Goal: Information Seeking & Learning: Learn about a topic

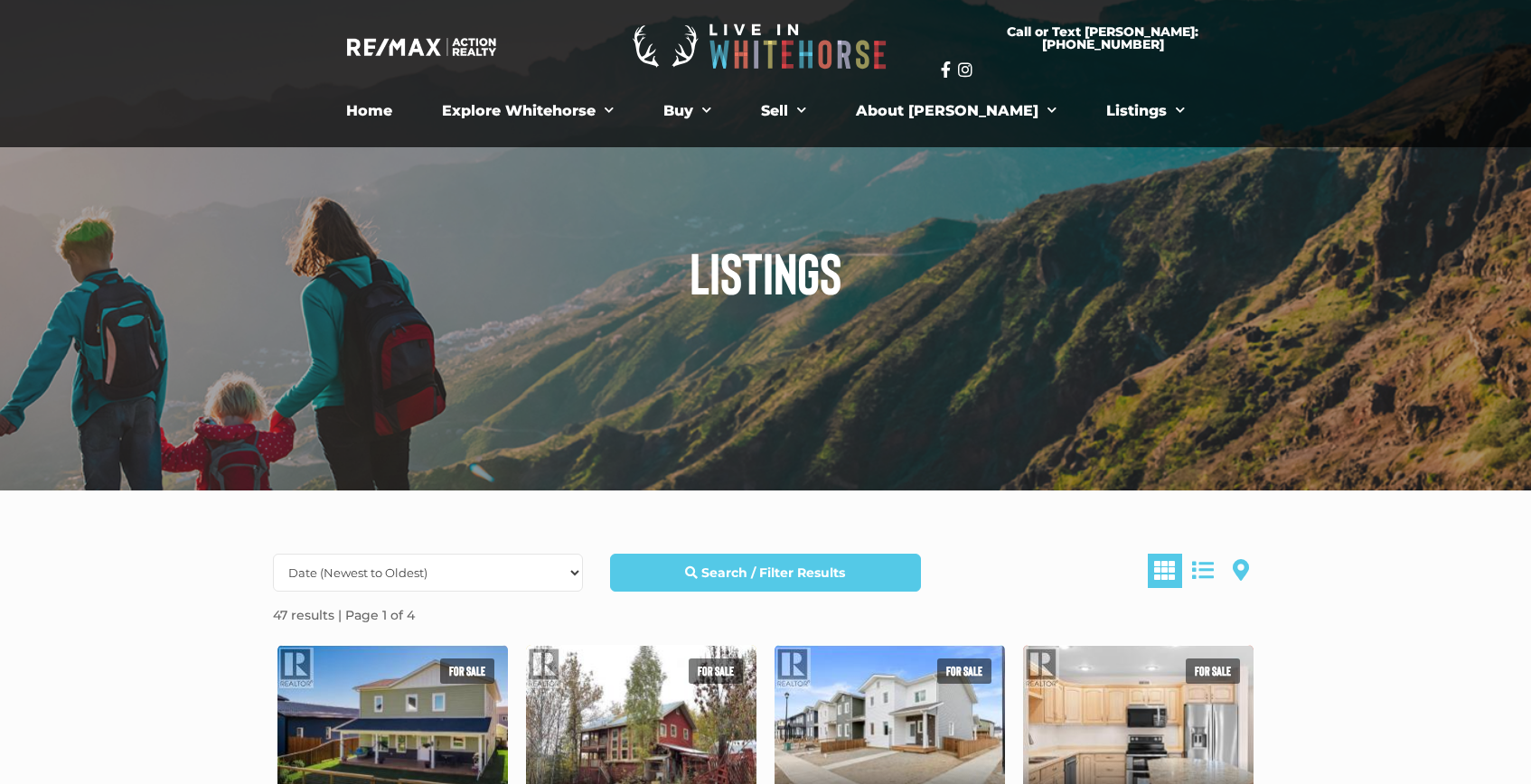
scroll to position [8, 0]
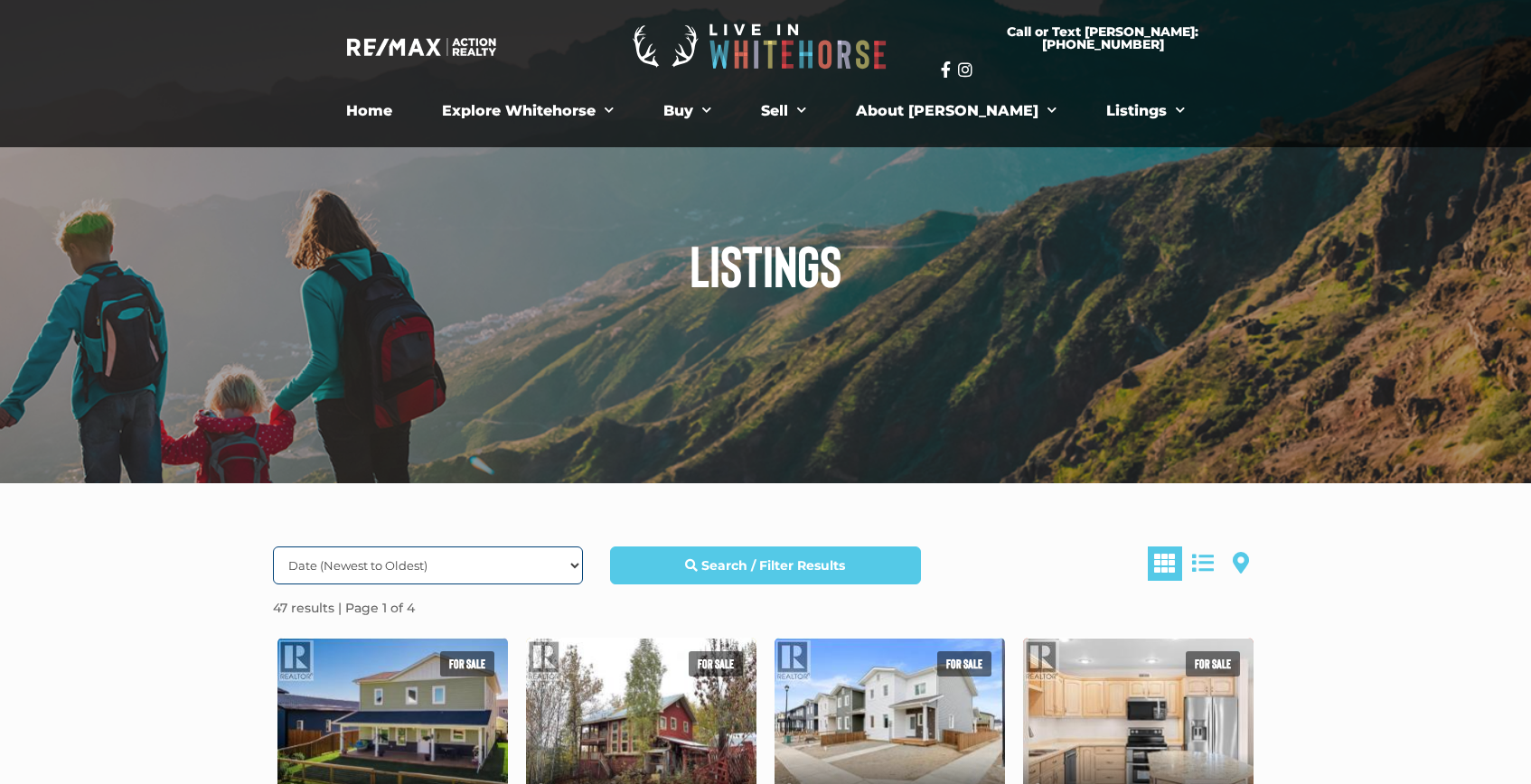
click at [571, 560] on select "Date (Newest to Oldest) Date (Oldest to Newest) Price (Highest to Lowest) Price…" at bounding box center [428, 565] width 310 height 38
select select "Price DESC, Lease DESC, property_id DESC"
click at [273, 546] on select "Date (Newest to Oldest) Date (Oldest to Newest) Price (Highest to Lowest) Price…" at bounding box center [428, 565] width 310 height 38
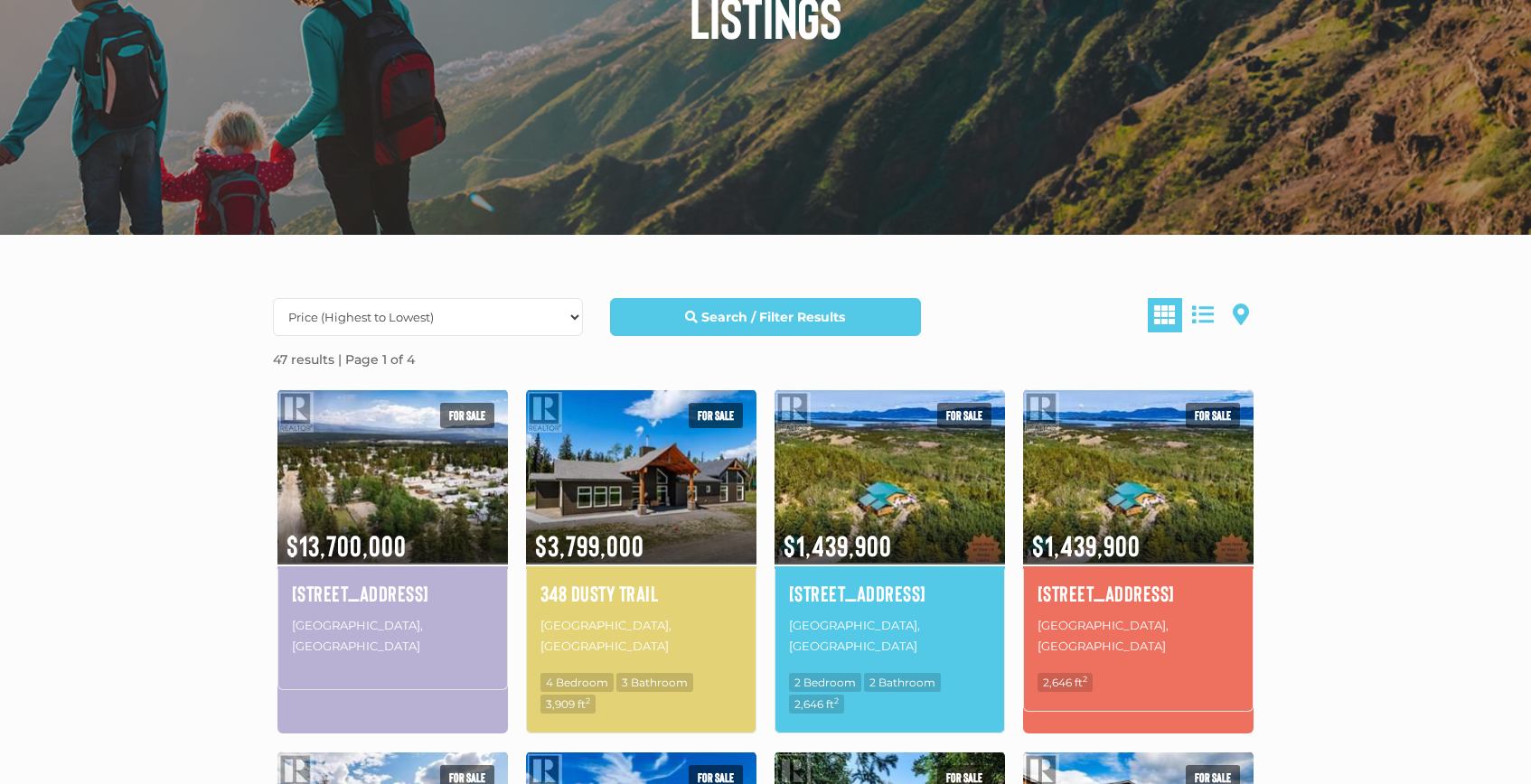
scroll to position [259, 0]
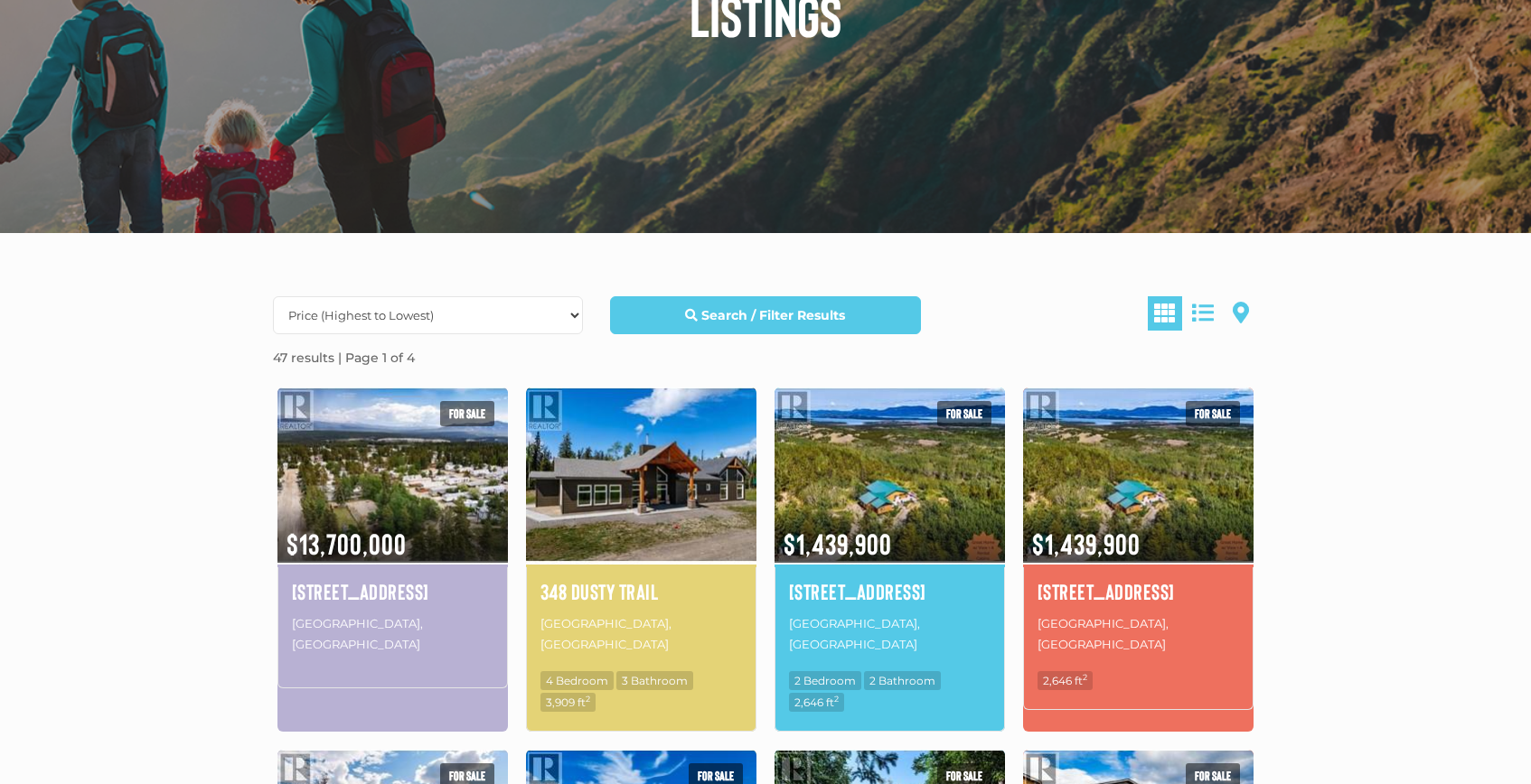
click at [672, 502] on img at bounding box center [640, 474] width 230 height 180
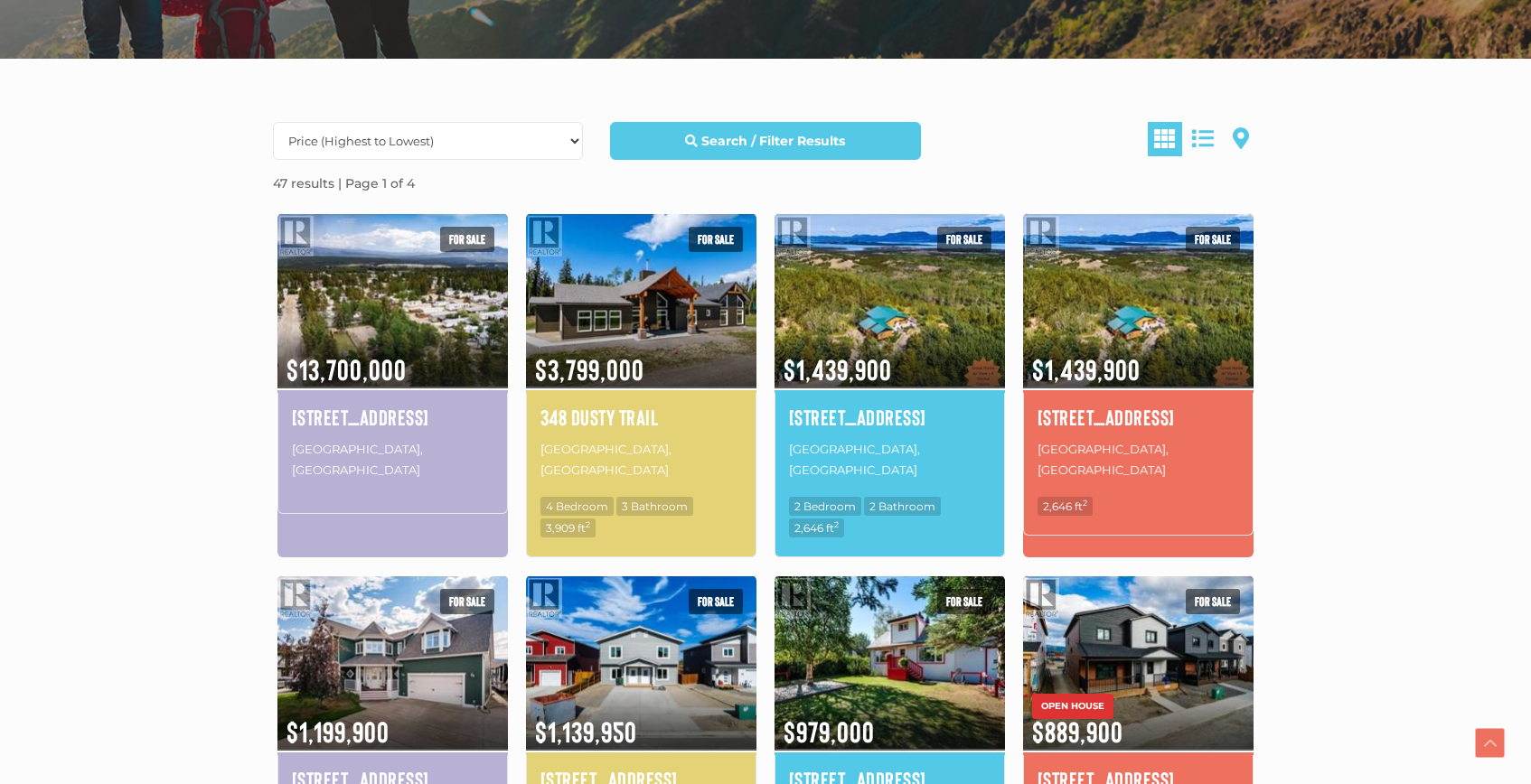
scroll to position [437, 0]
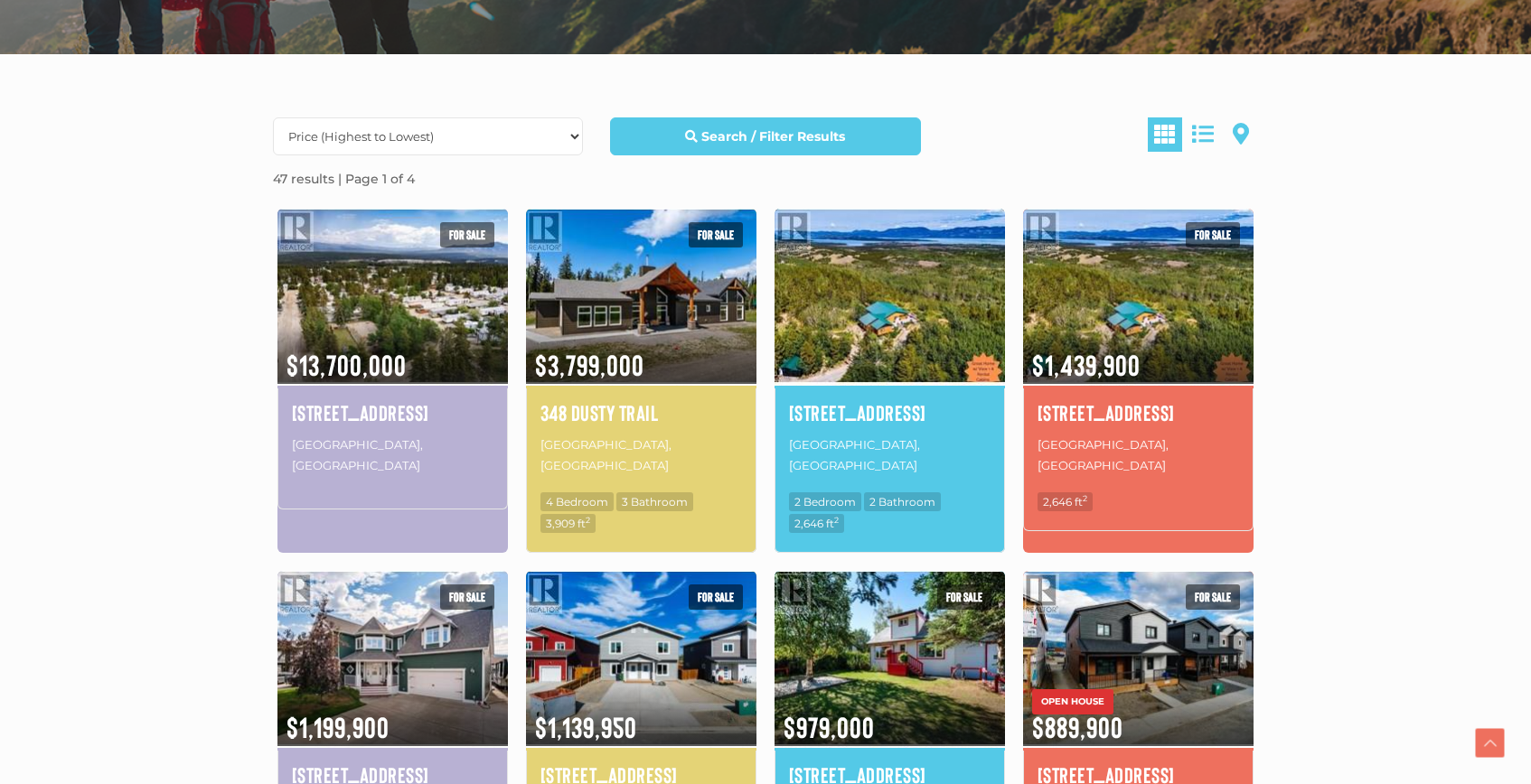
click at [891, 319] on img at bounding box center [889, 295] width 230 height 180
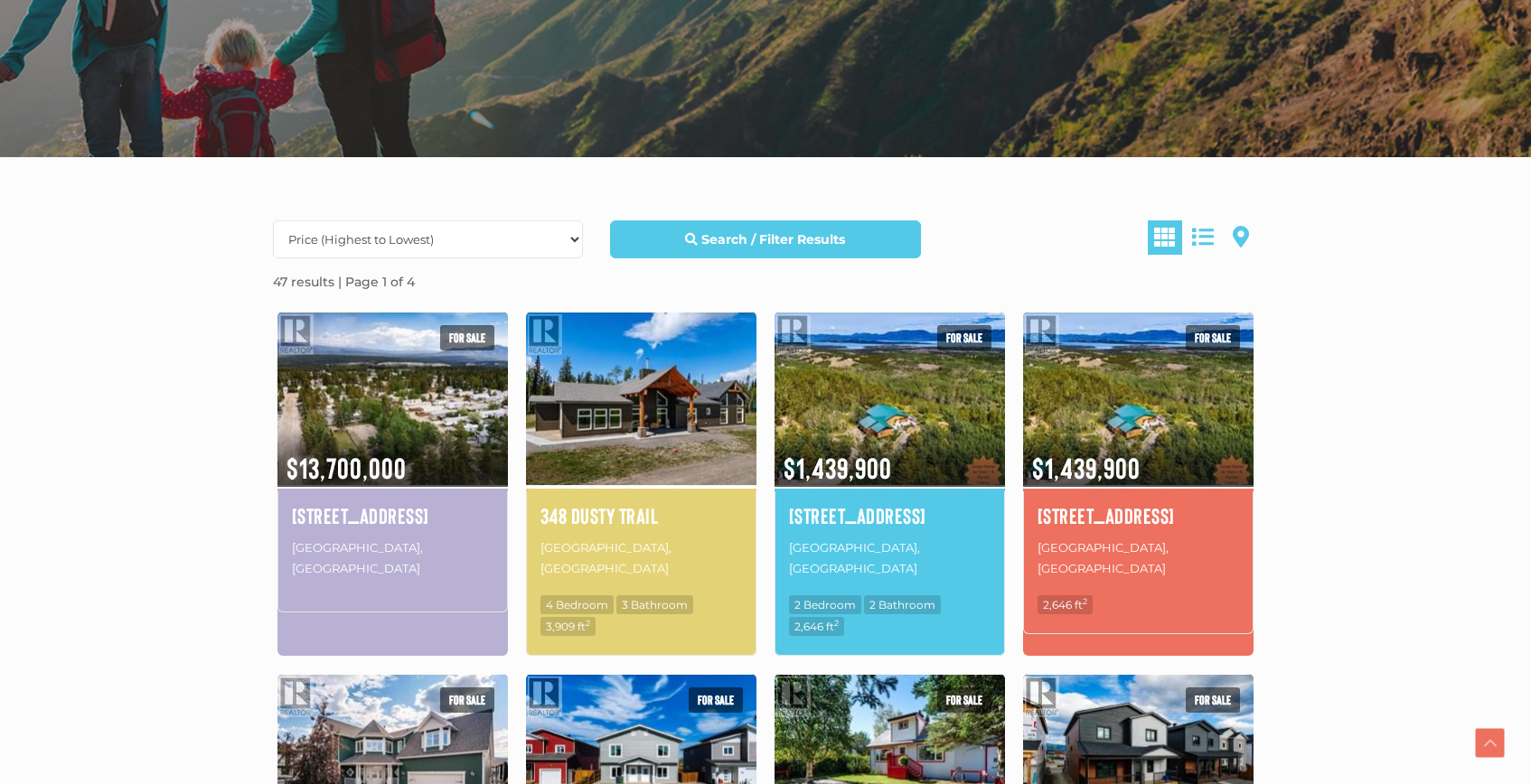
scroll to position [349, 0]
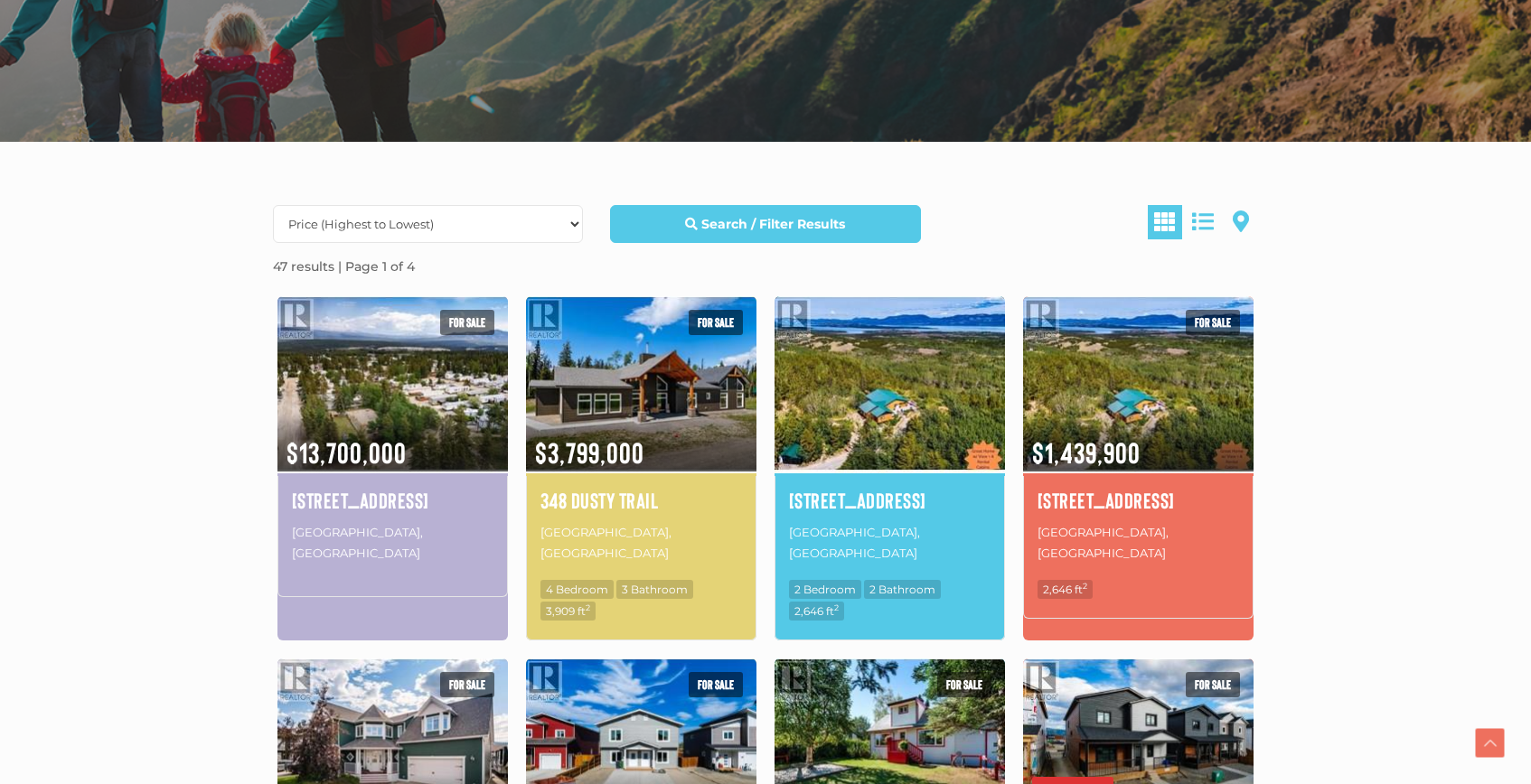
click at [947, 391] on img at bounding box center [889, 383] width 230 height 180
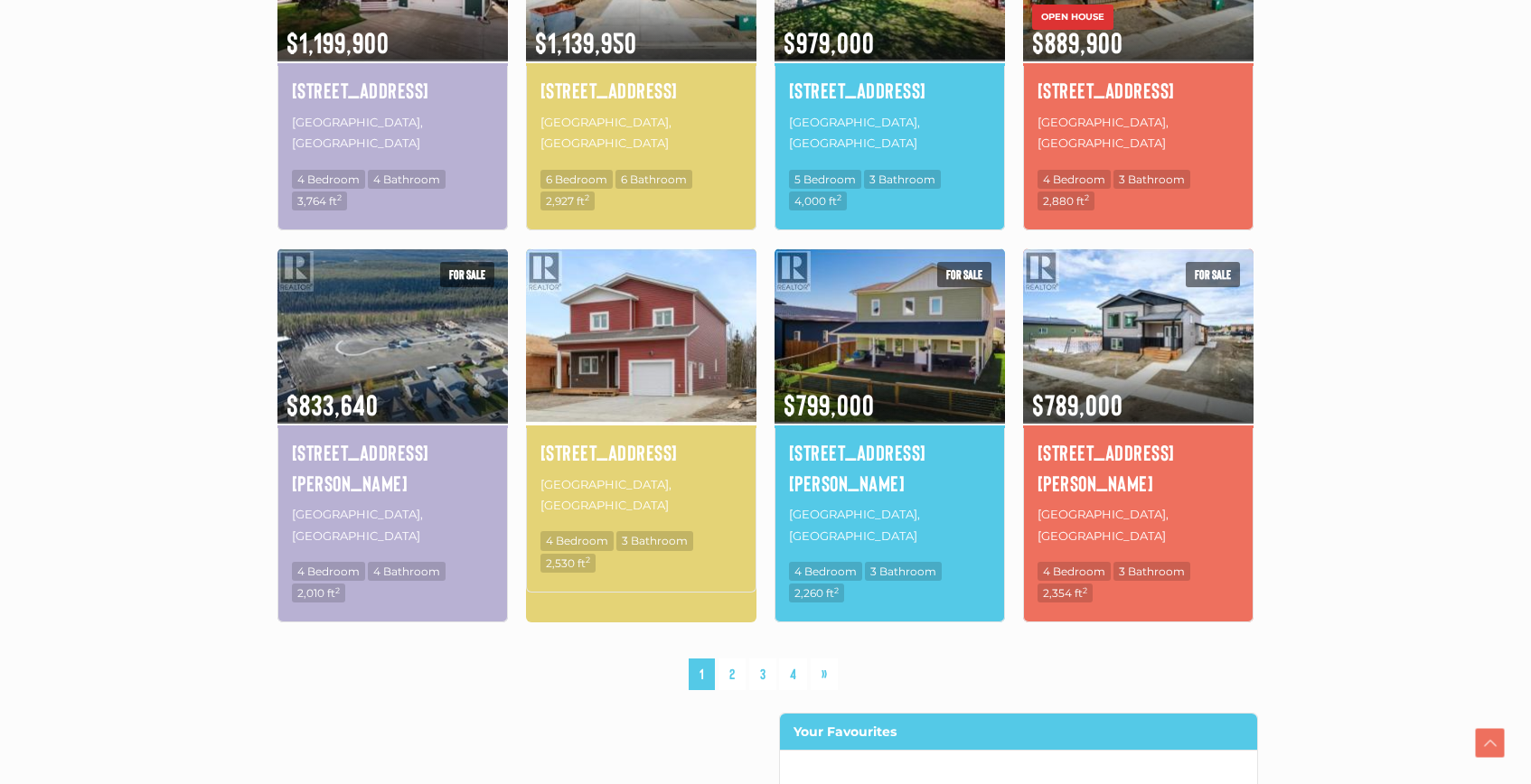
scroll to position [1137, 0]
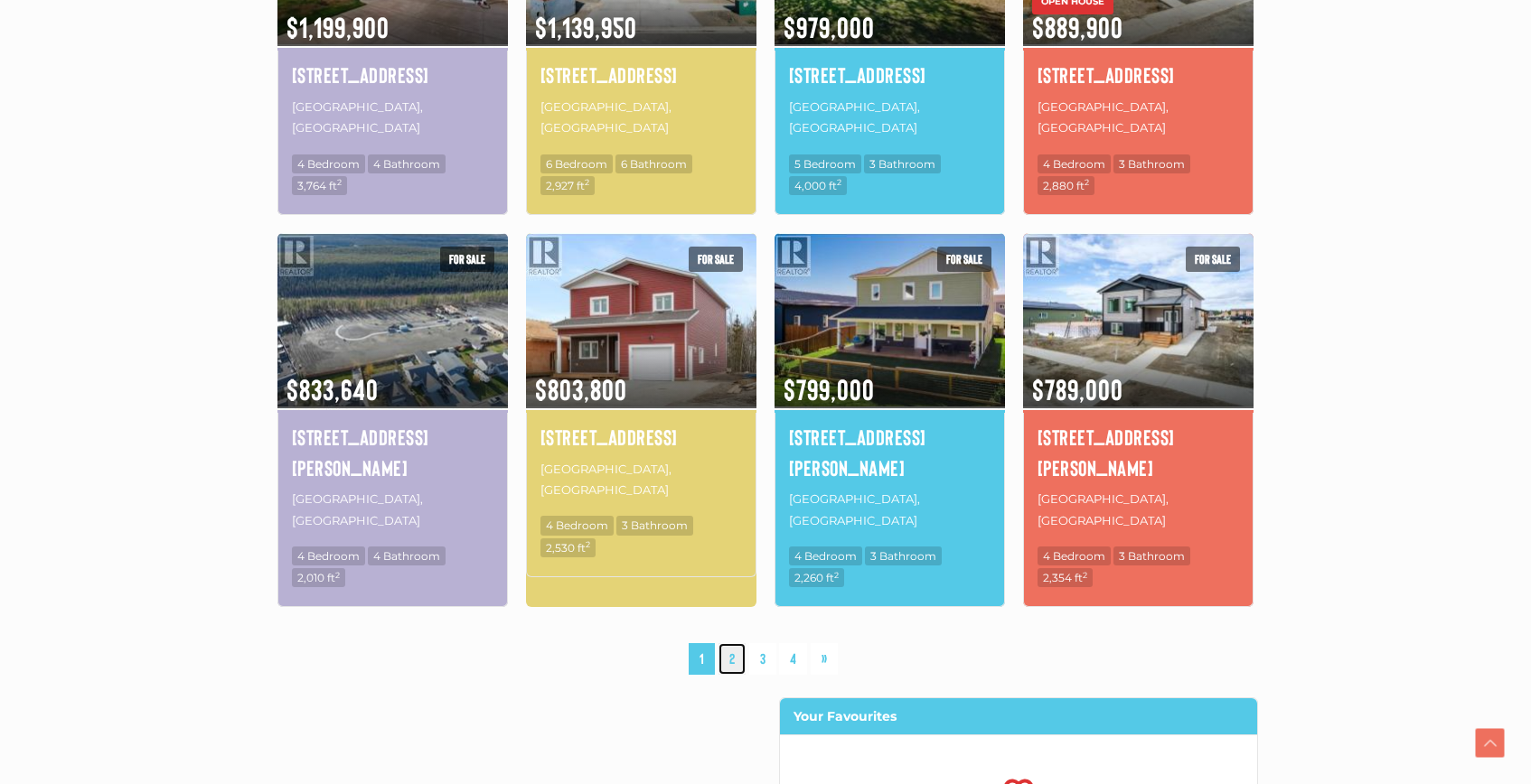
click at [732, 644] on link "2" at bounding box center [731, 659] width 27 height 32
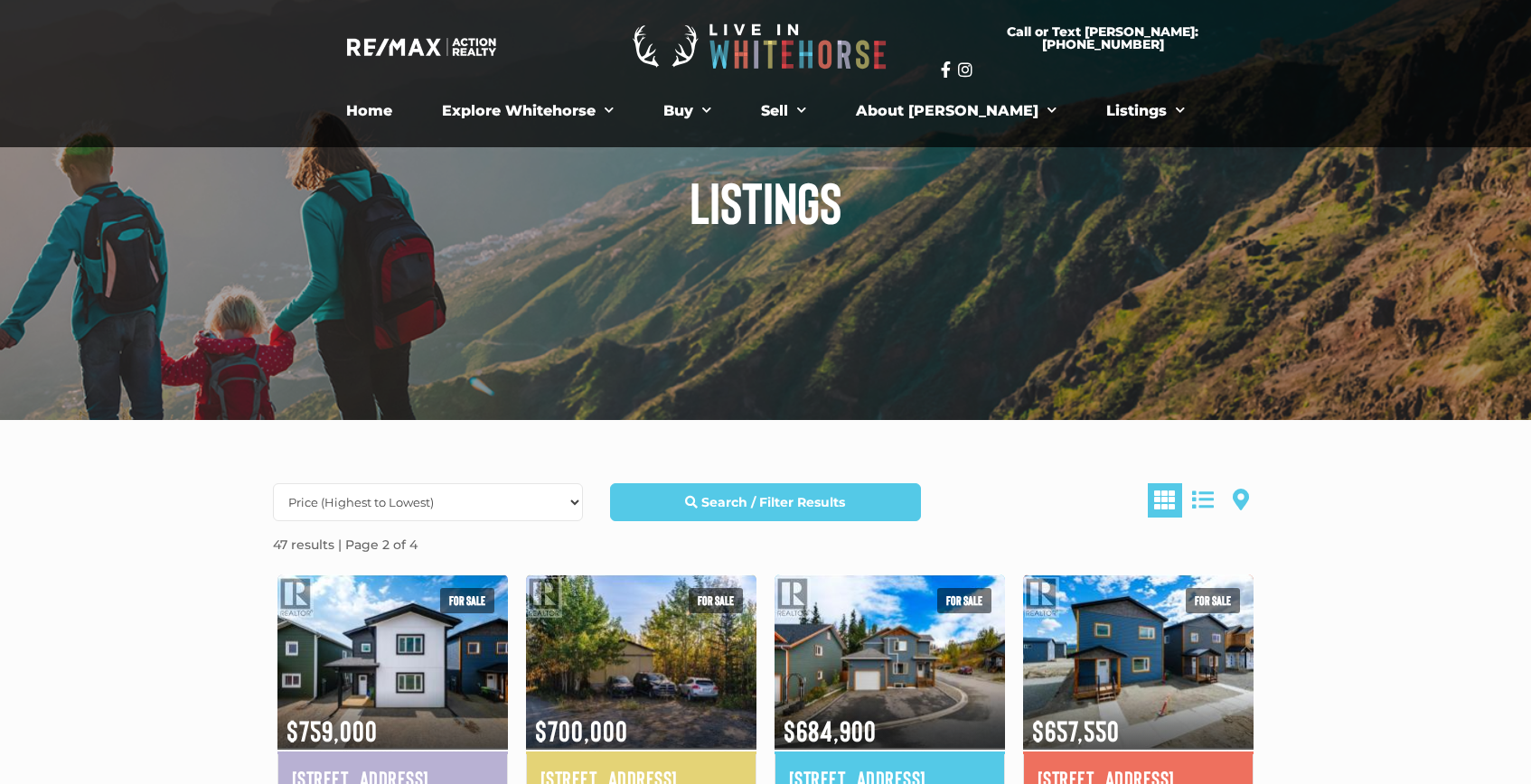
scroll to position [8, 0]
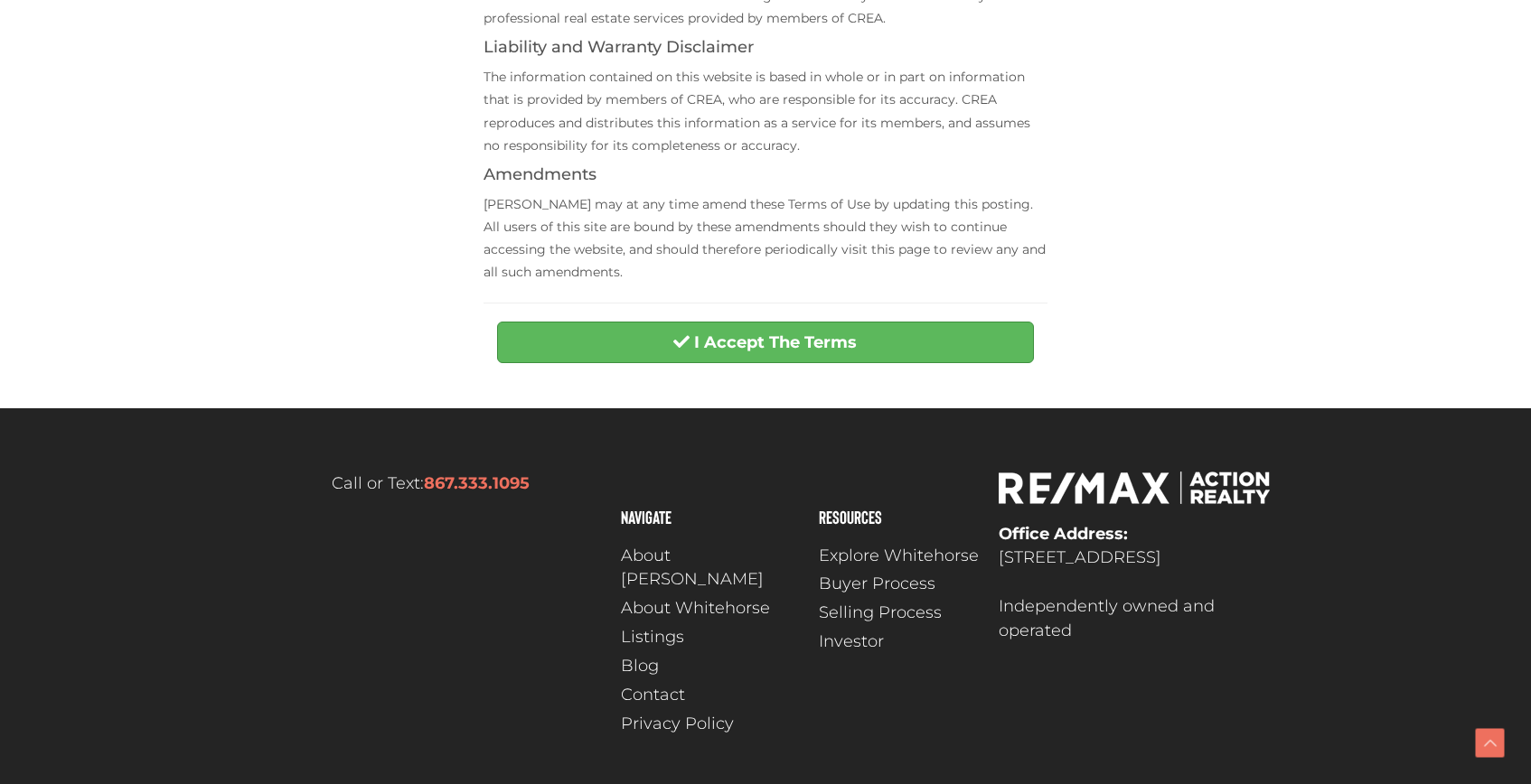
scroll to position [758, 0]
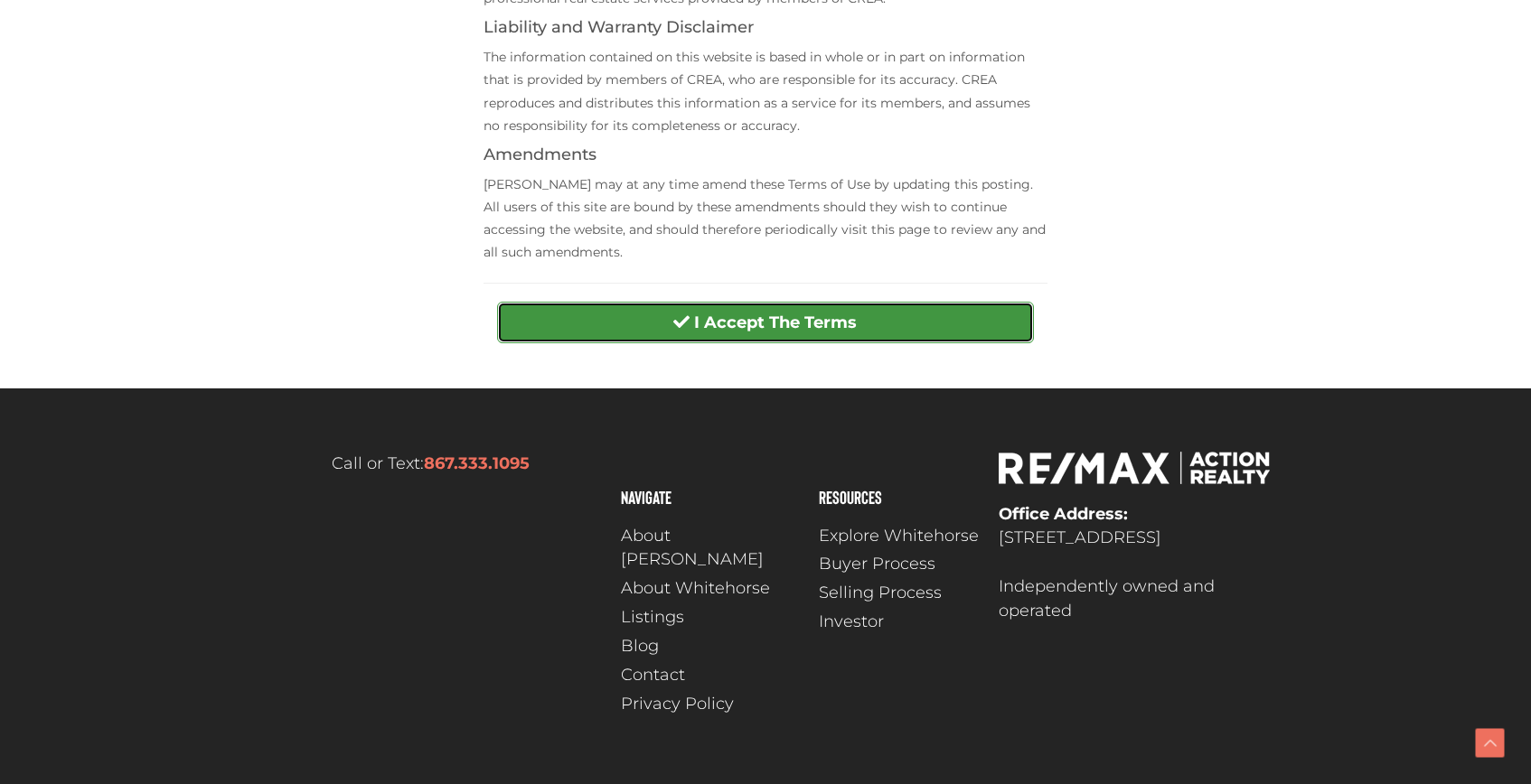
click at [750, 317] on strong "I Accept The Terms" at bounding box center [775, 322] width 163 height 20
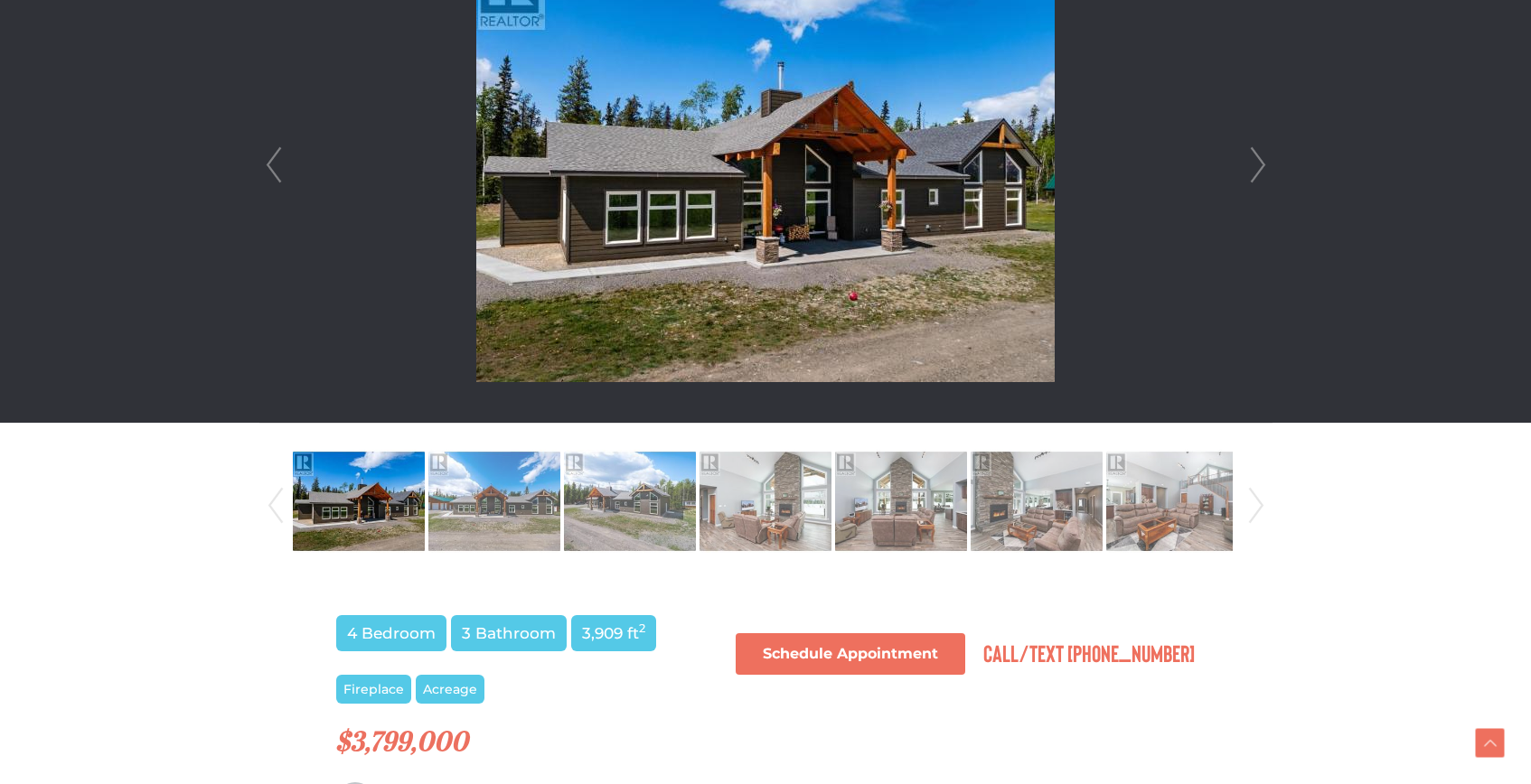
scroll to position [614, 0]
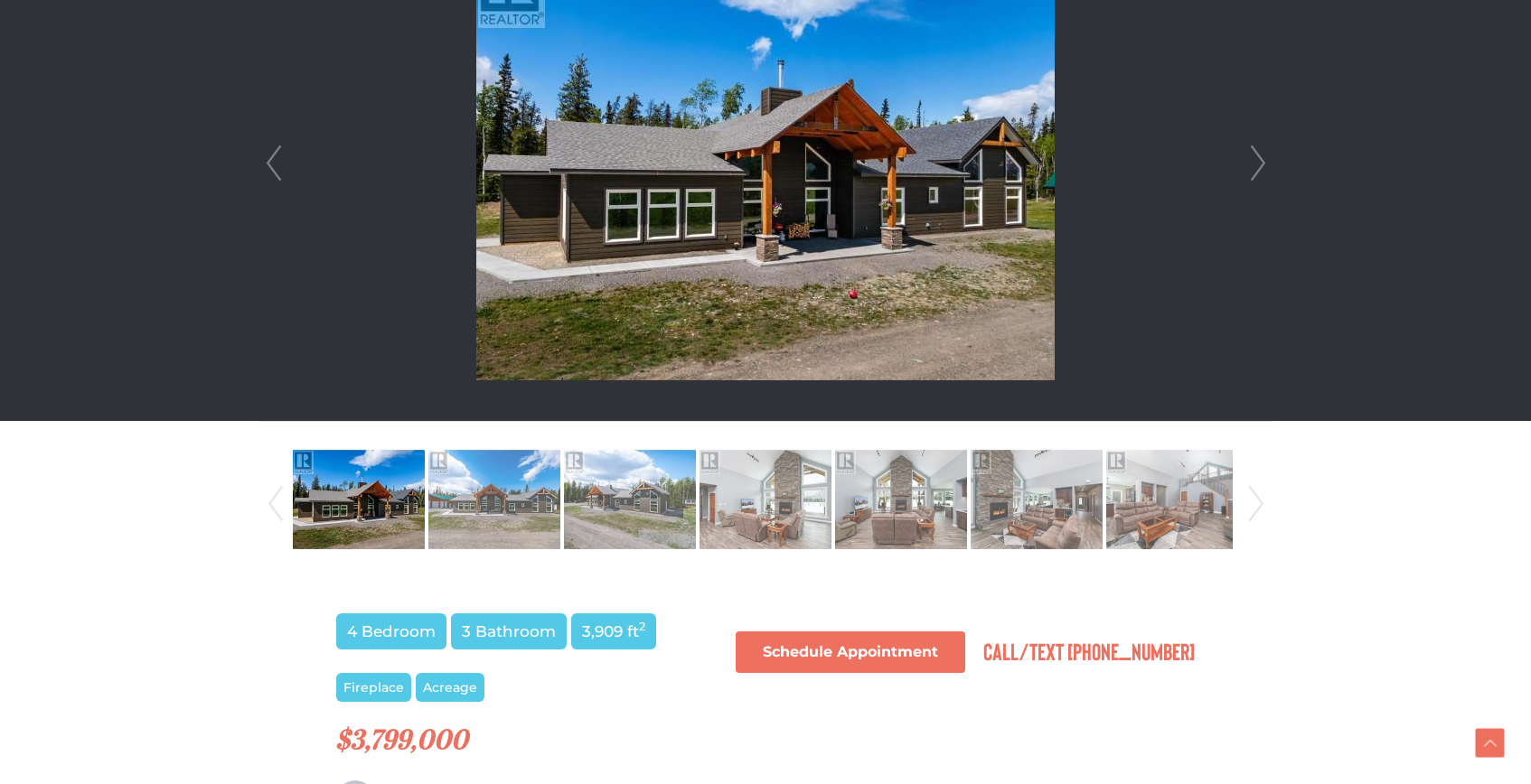
click at [851, 254] on img at bounding box center [765, 164] width 578 height 434
click at [1257, 160] on link "Next" at bounding box center [1258, 163] width 27 height 515
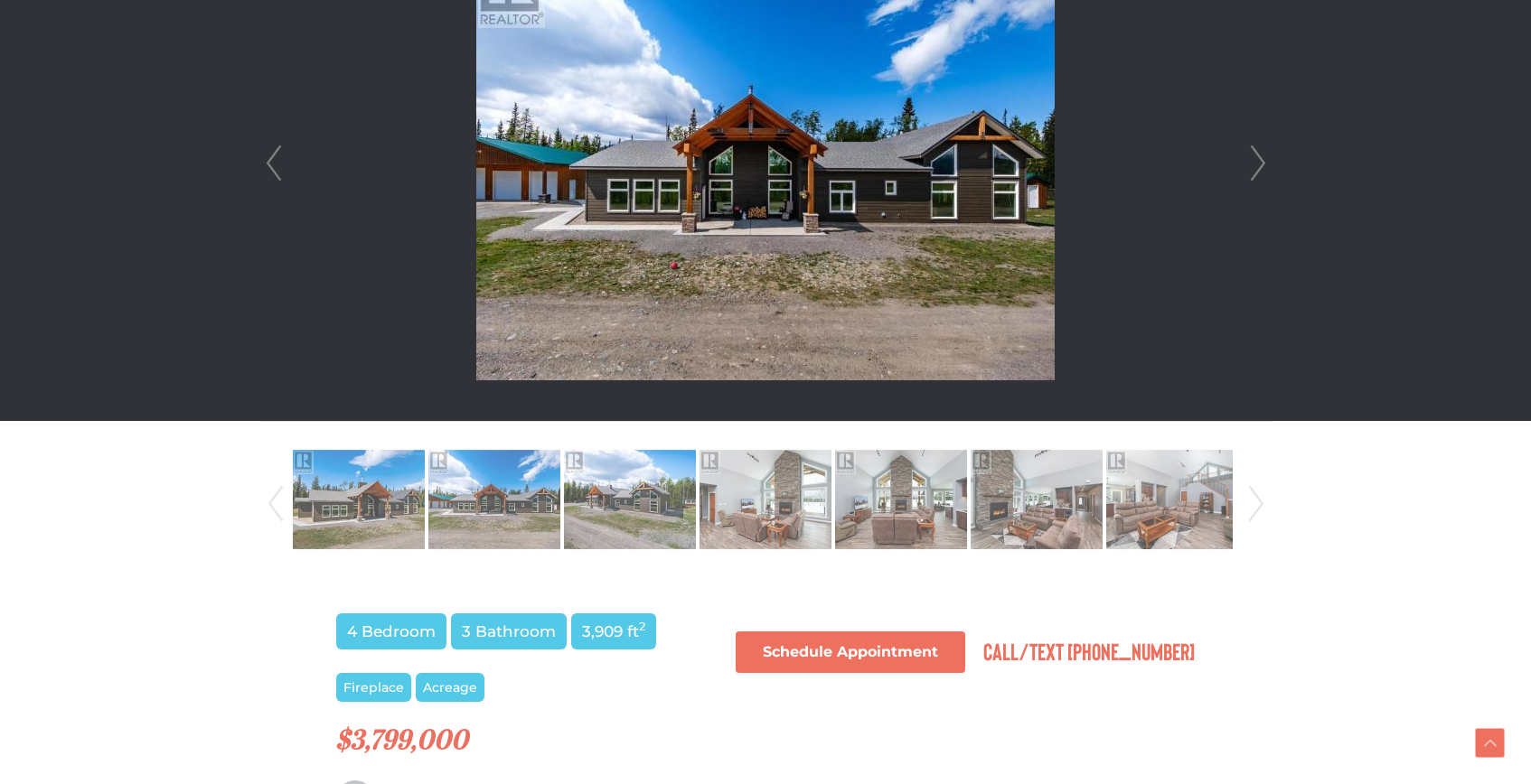
click at [1257, 160] on link "Next" at bounding box center [1258, 163] width 27 height 515
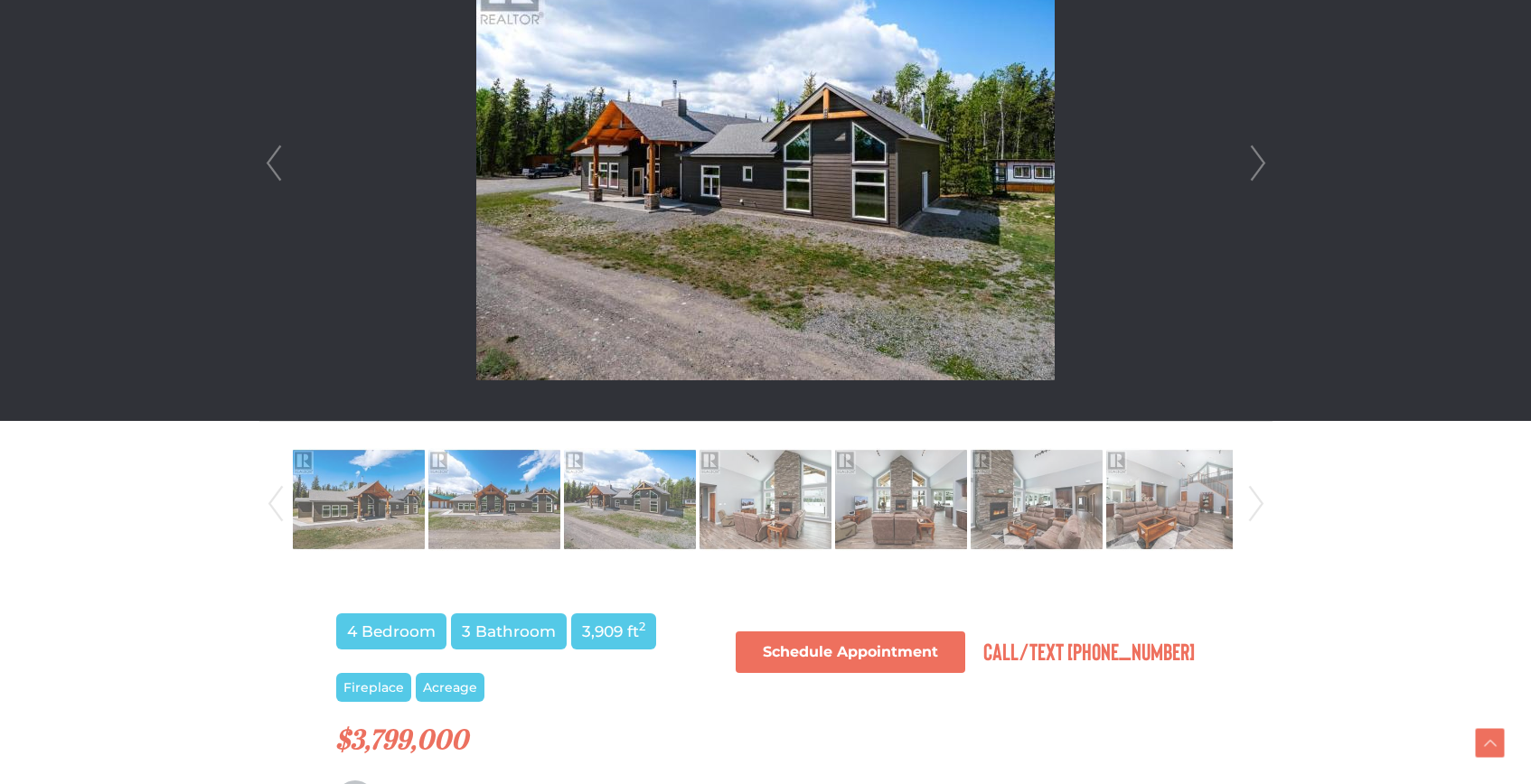
click at [1257, 160] on link "Next" at bounding box center [1258, 163] width 27 height 515
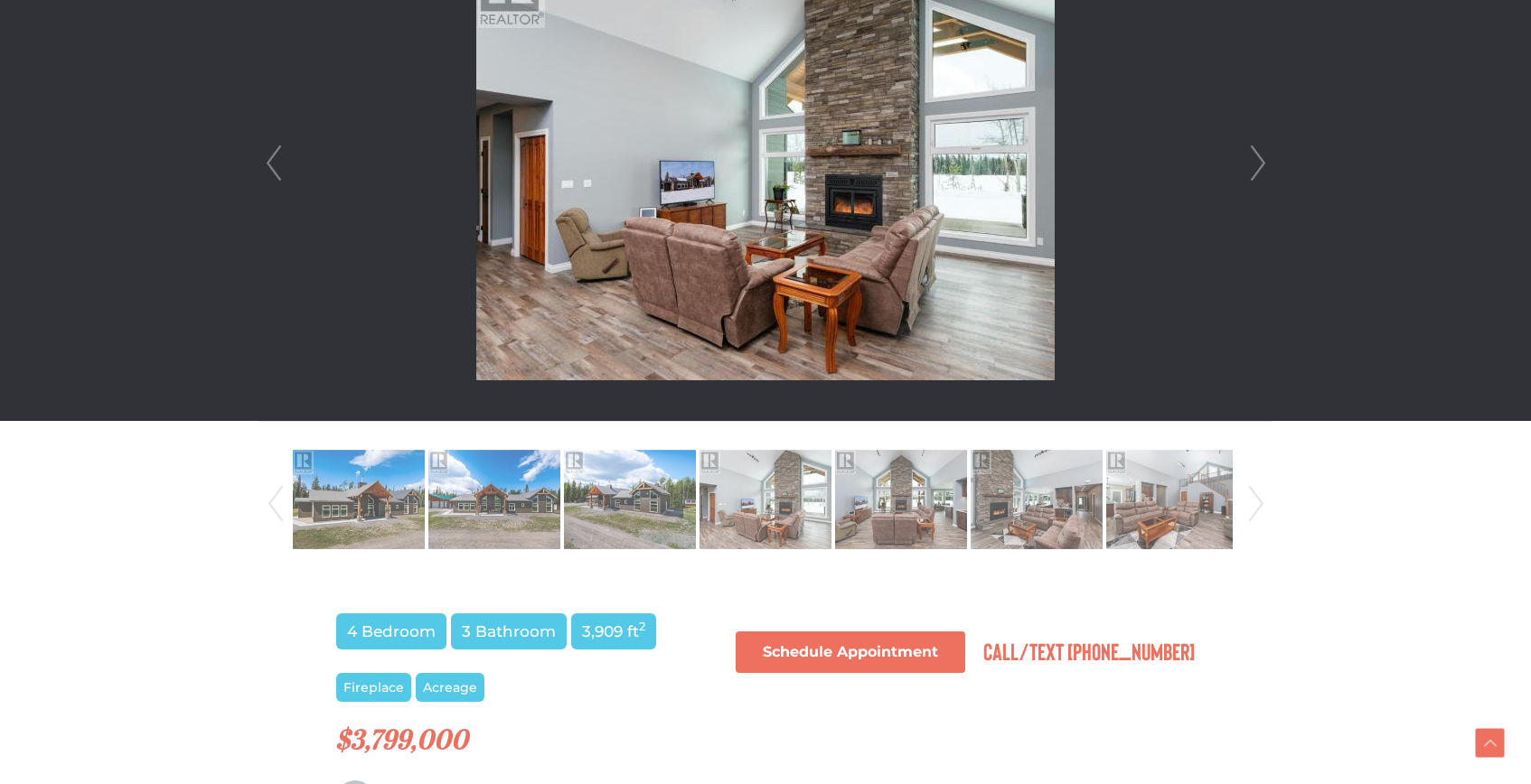
click at [1257, 160] on link "Next" at bounding box center [1258, 163] width 27 height 515
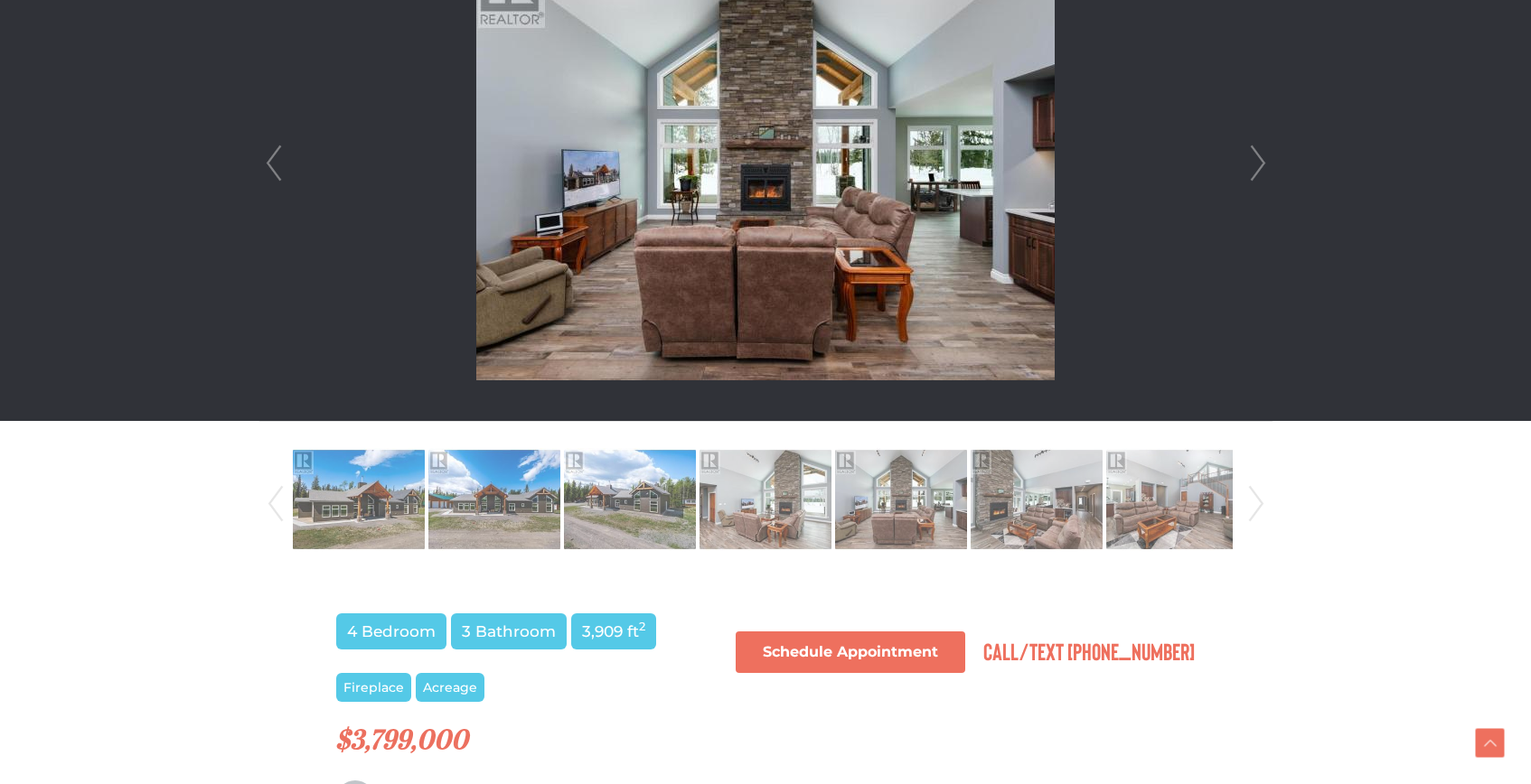
click at [1257, 160] on link "Next" at bounding box center [1258, 163] width 27 height 515
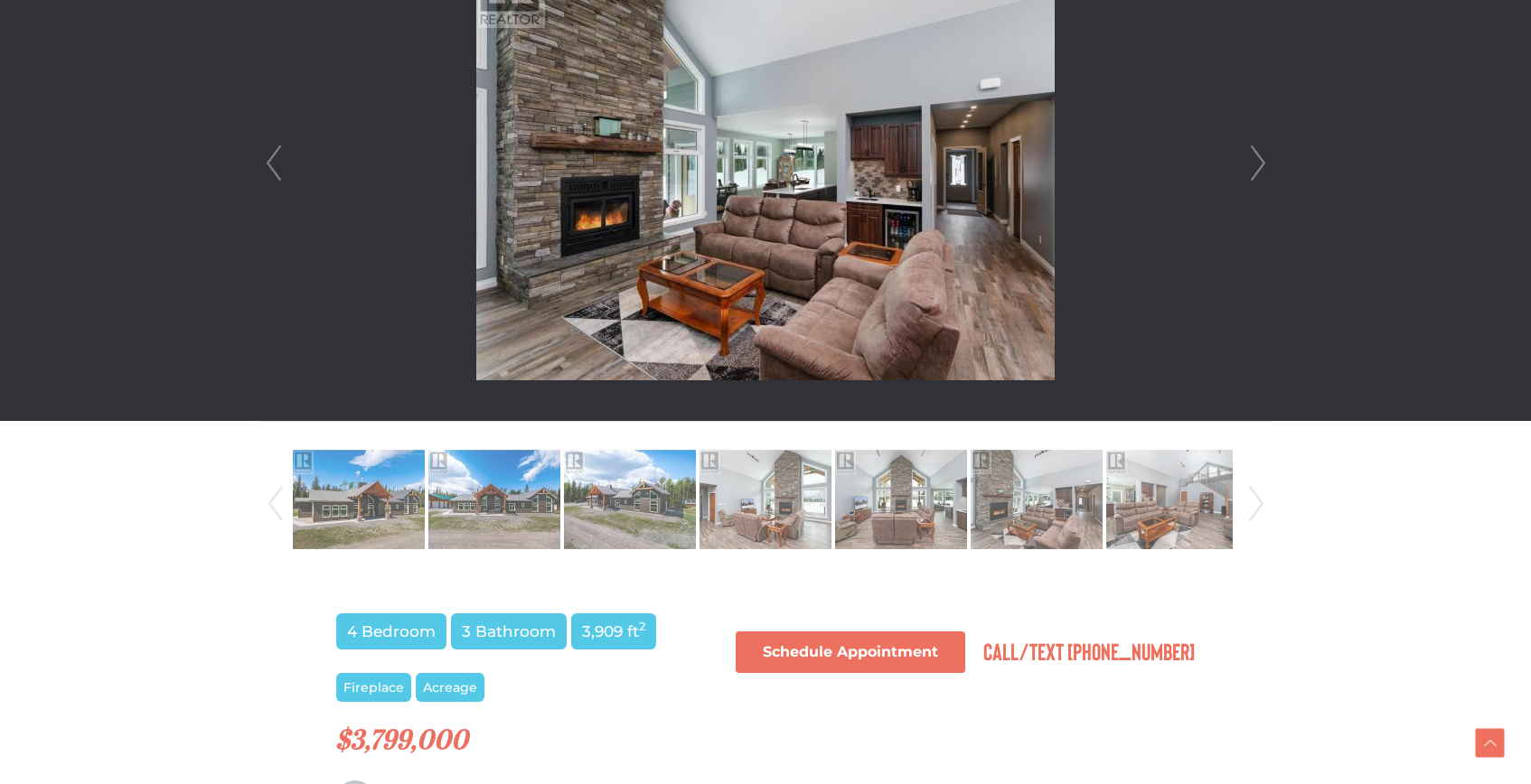
click at [1257, 160] on link "Next" at bounding box center [1258, 163] width 27 height 515
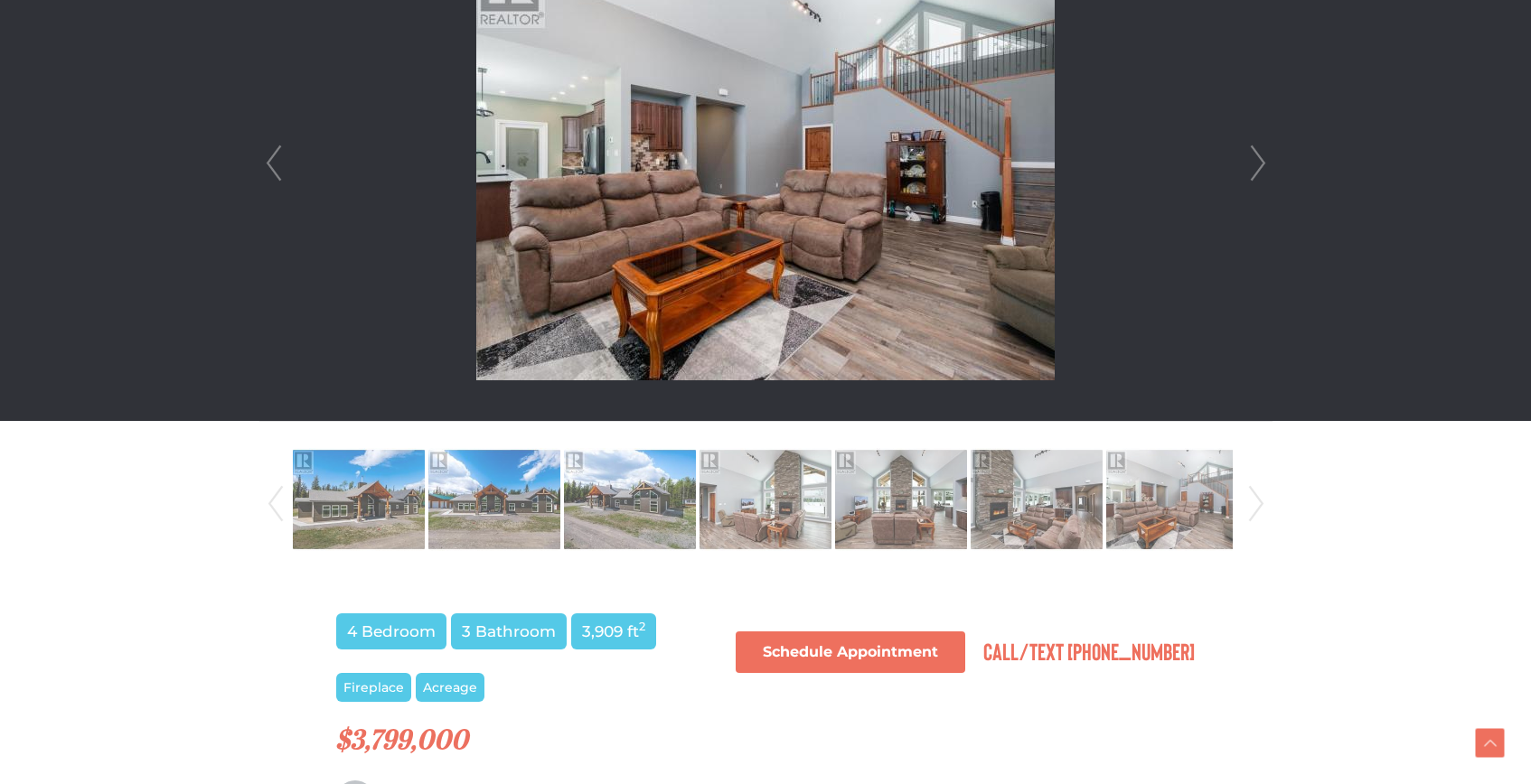
click at [1257, 160] on link "Next" at bounding box center [1258, 163] width 27 height 515
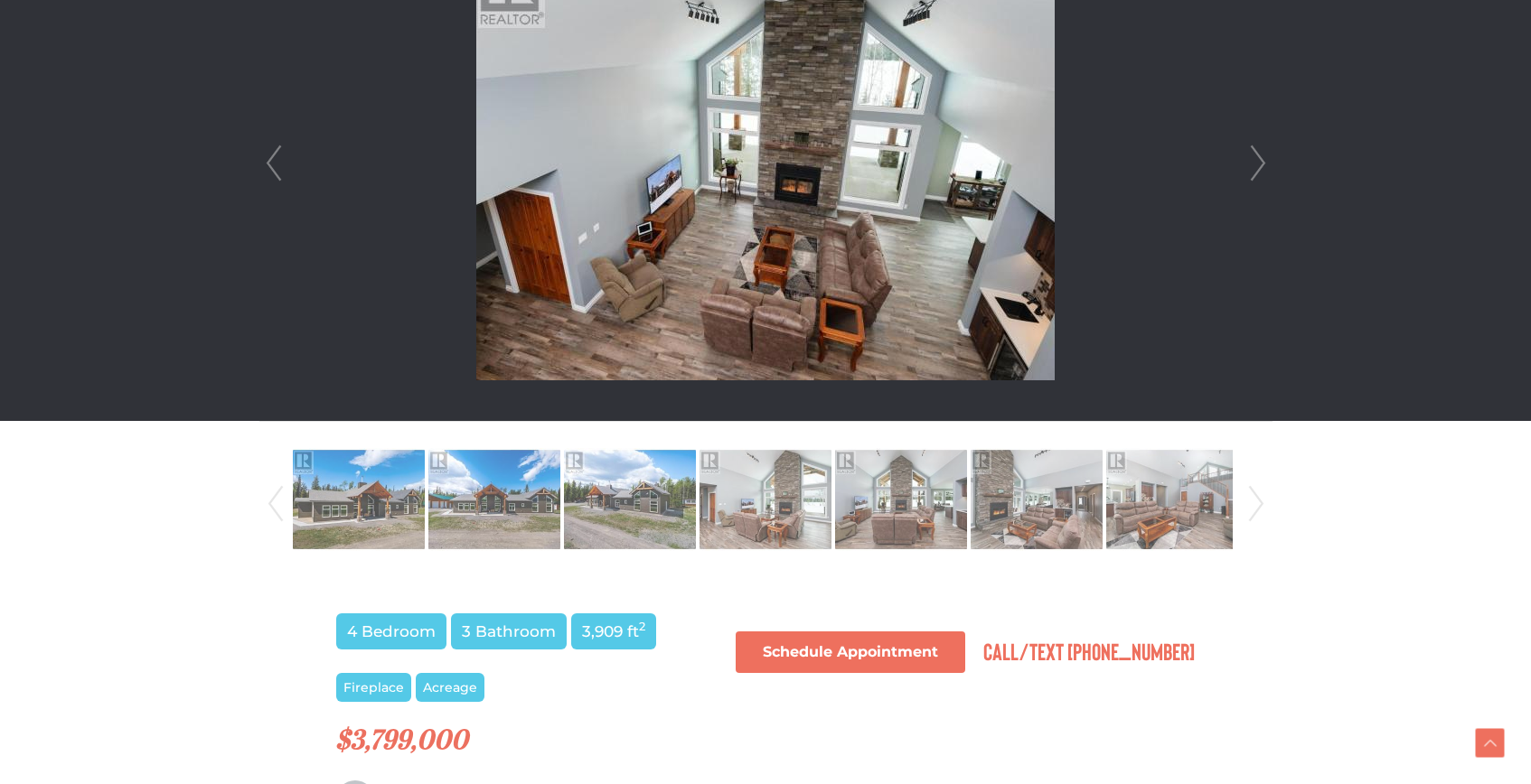
click at [1257, 160] on link "Next" at bounding box center [1258, 163] width 27 height 515
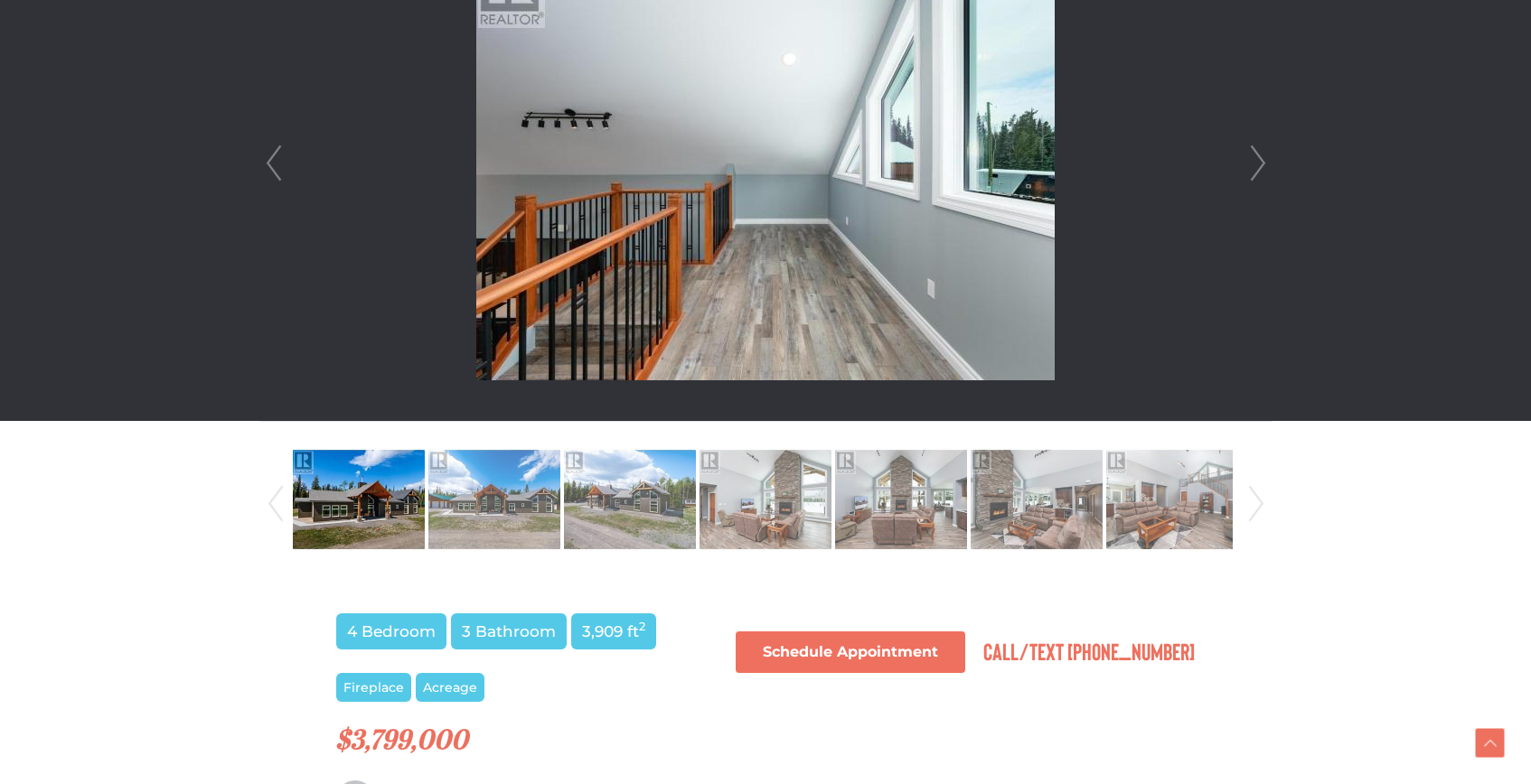
click at [1257, 160] on link "Next" at bounding box center [1258, 163] width 27 height 515
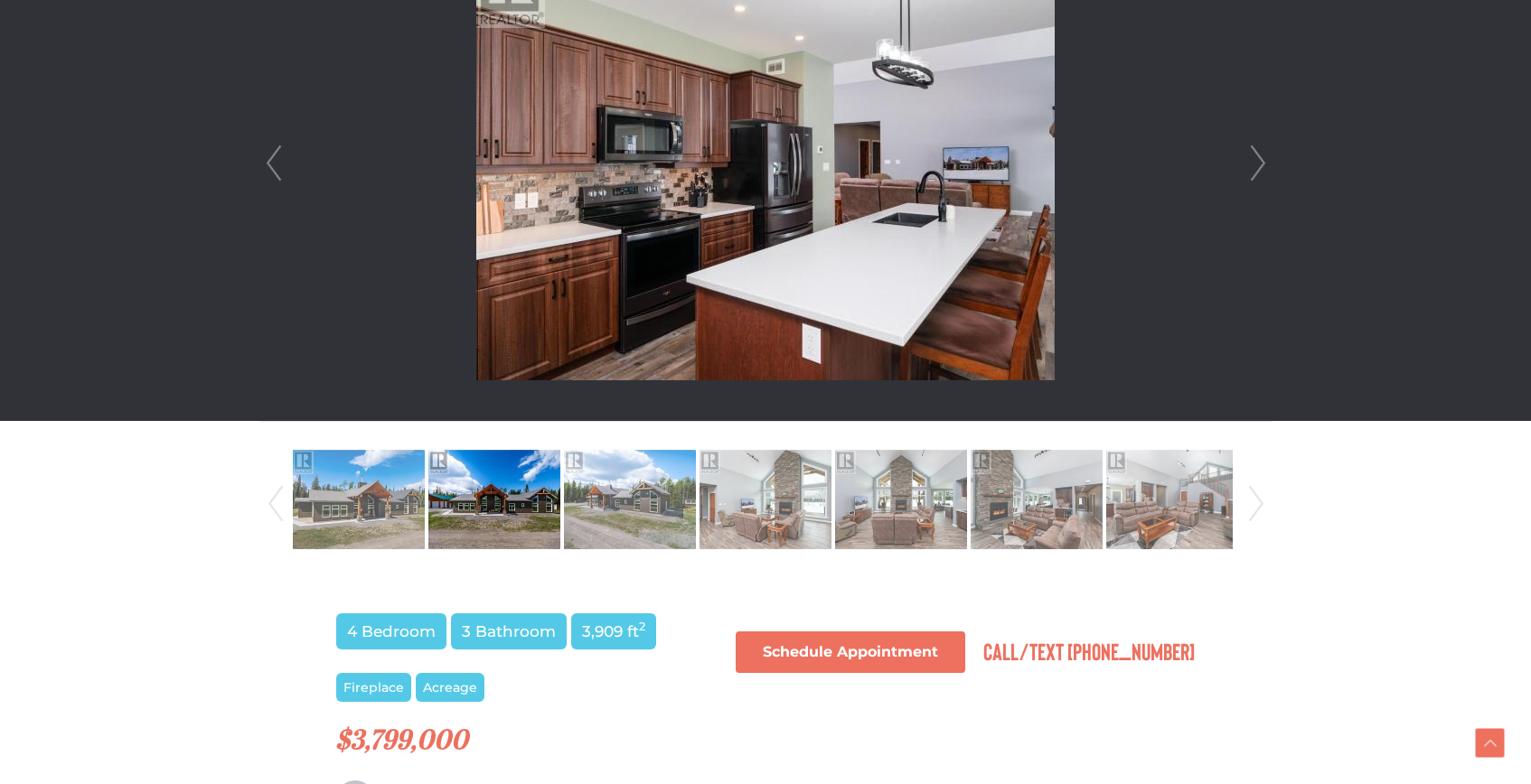
click at [1257, 160] on link "Next" at bounding box center [1258, 163] width 27 height 515
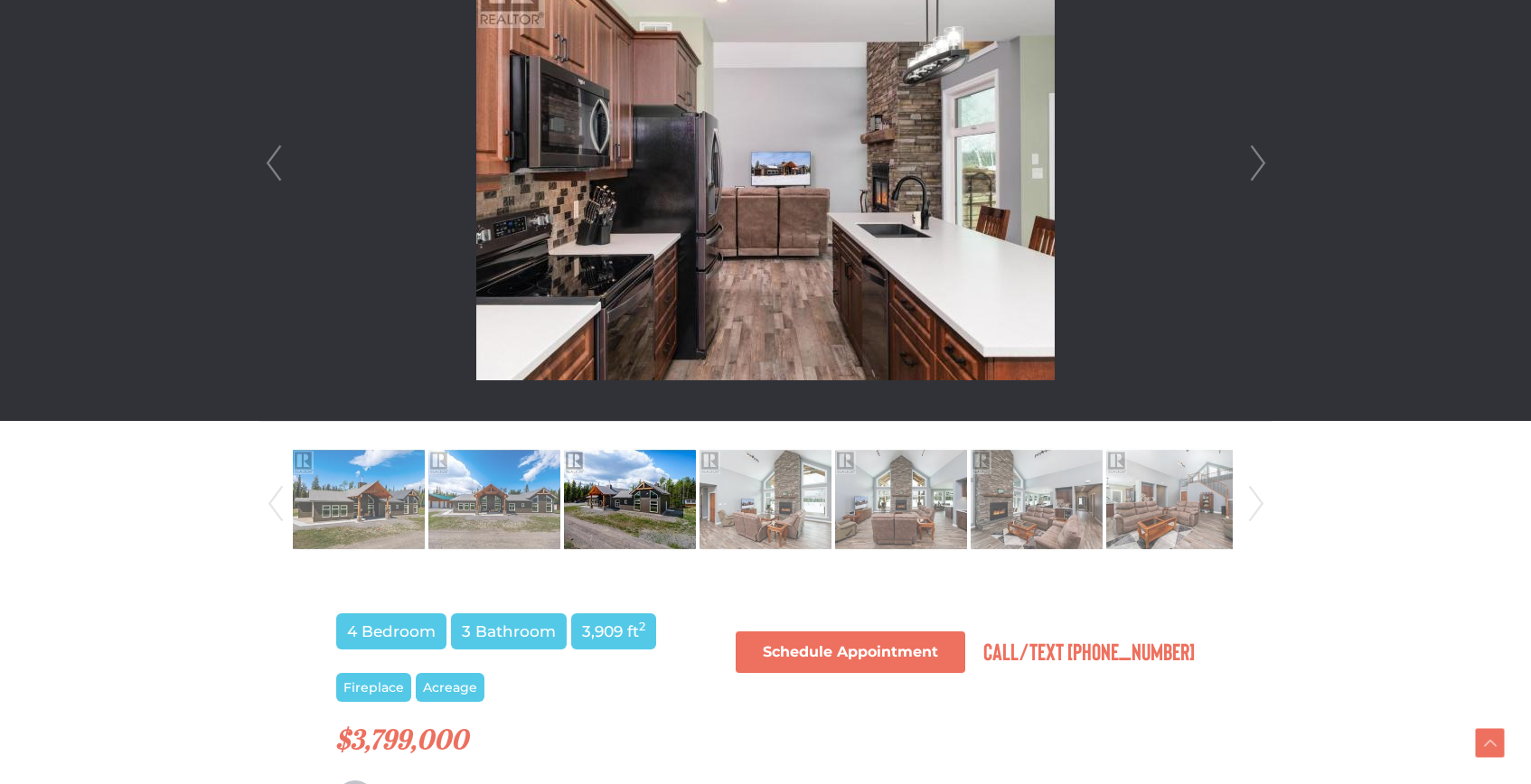
click at [1257, 160] on link "Next" at bounding box center [1258, 163] width 27 height 515
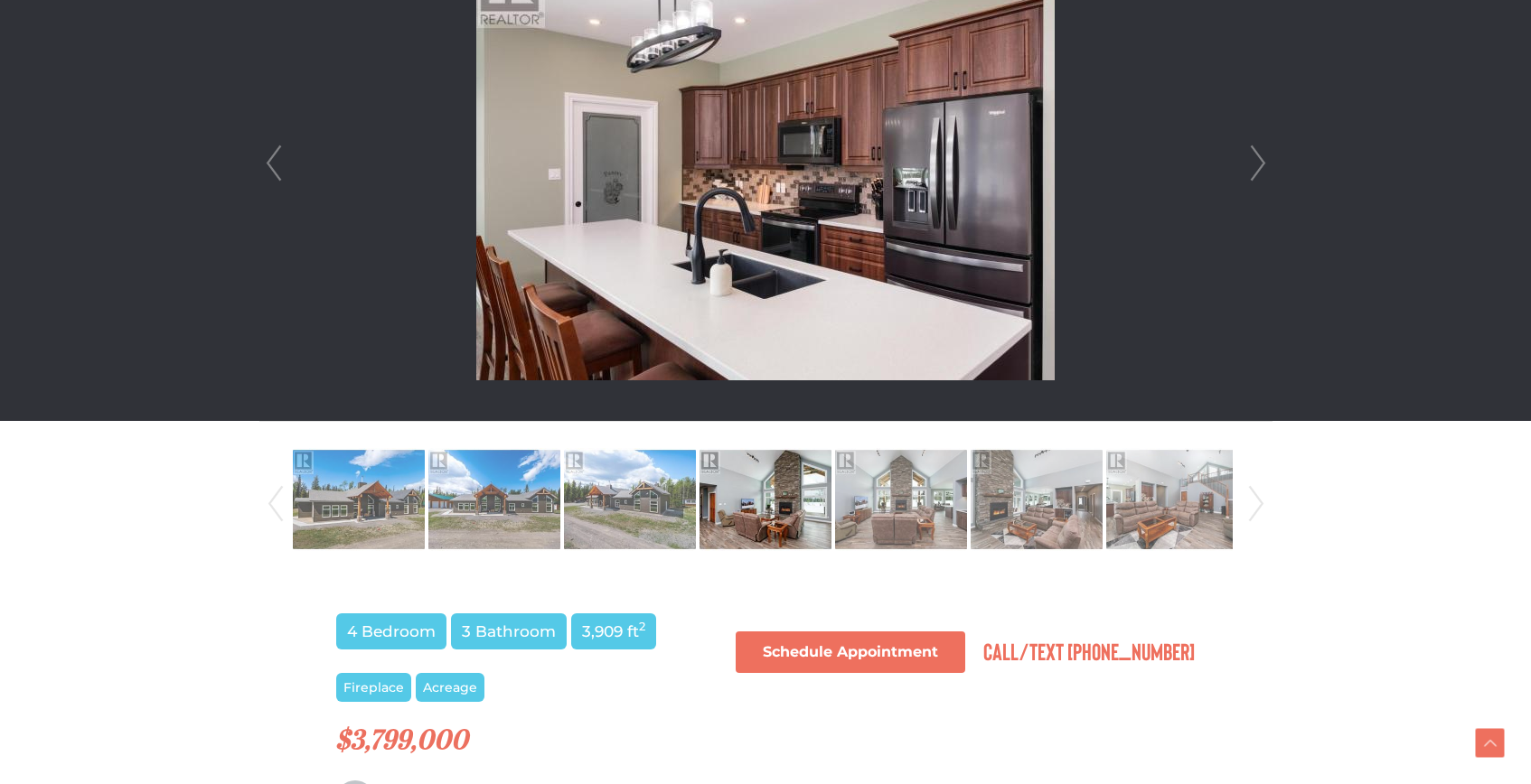
click at [1257, 160] on link "Next" at bounding box center [1258, 163] width 27 height 515
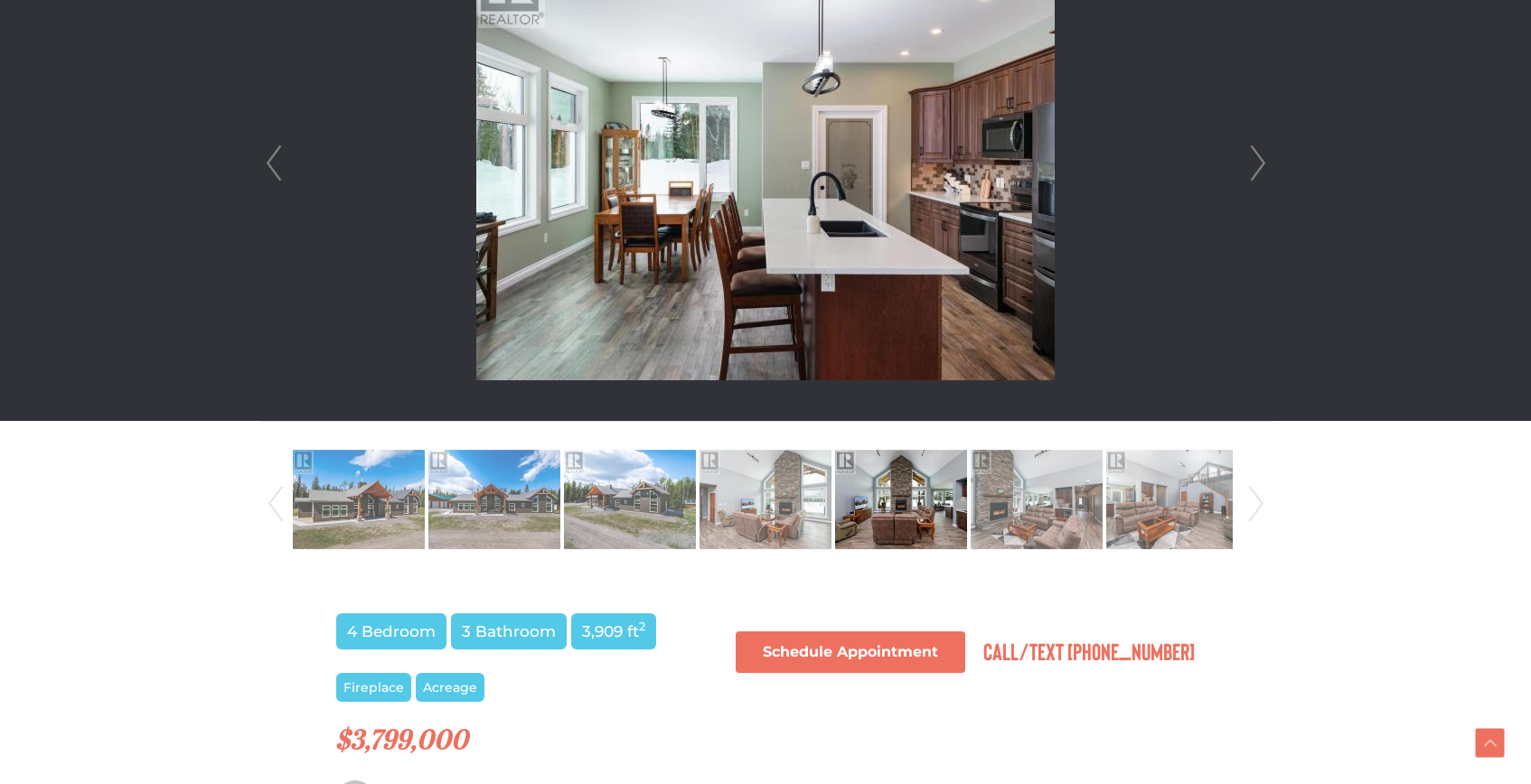
click at [1257, 160] on link "Next" at bounding box center [1258, 163] width 27 height 515
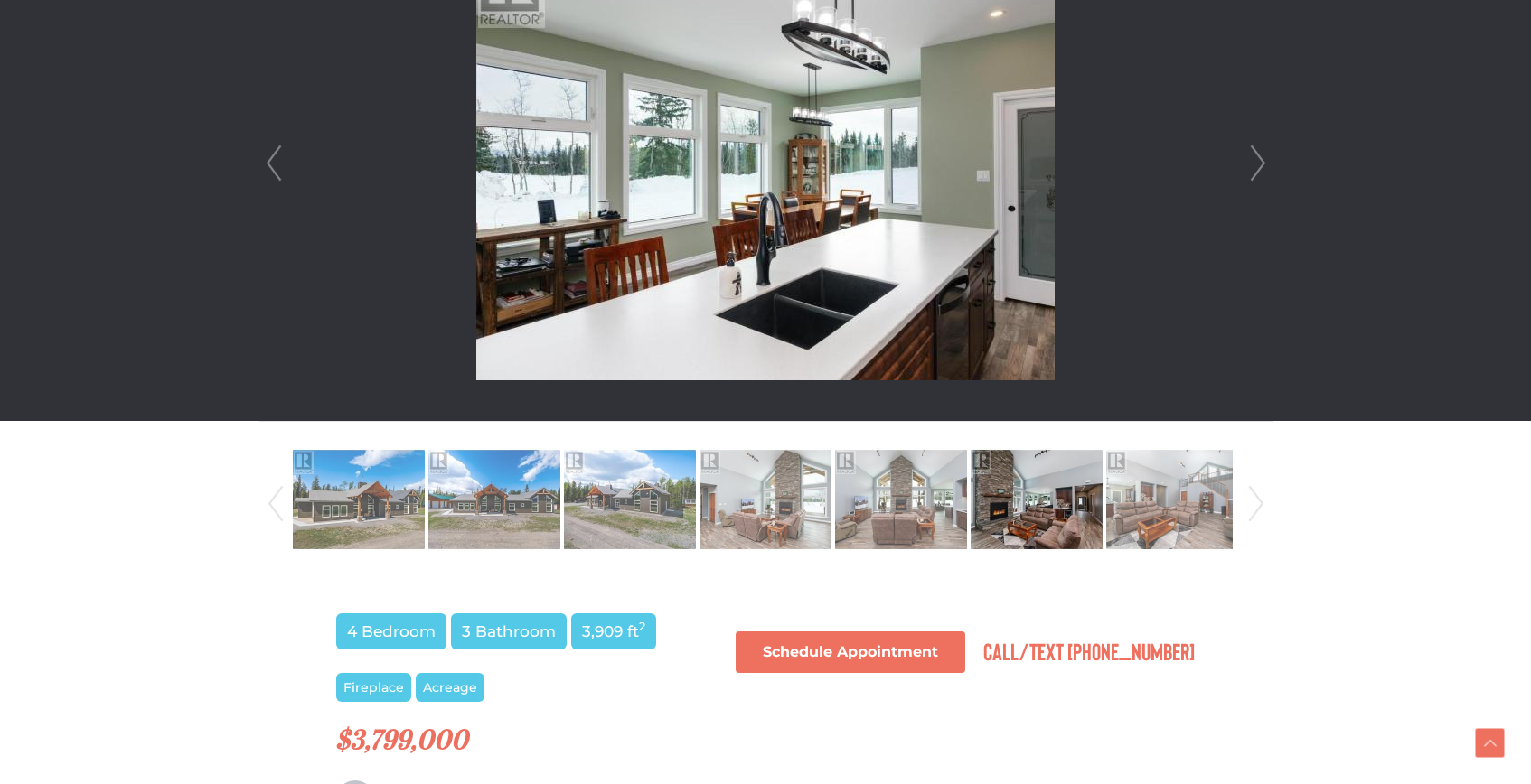
click at [1257, 160] on link "Next" at bounding box center [1258, 163] width 27 height 515
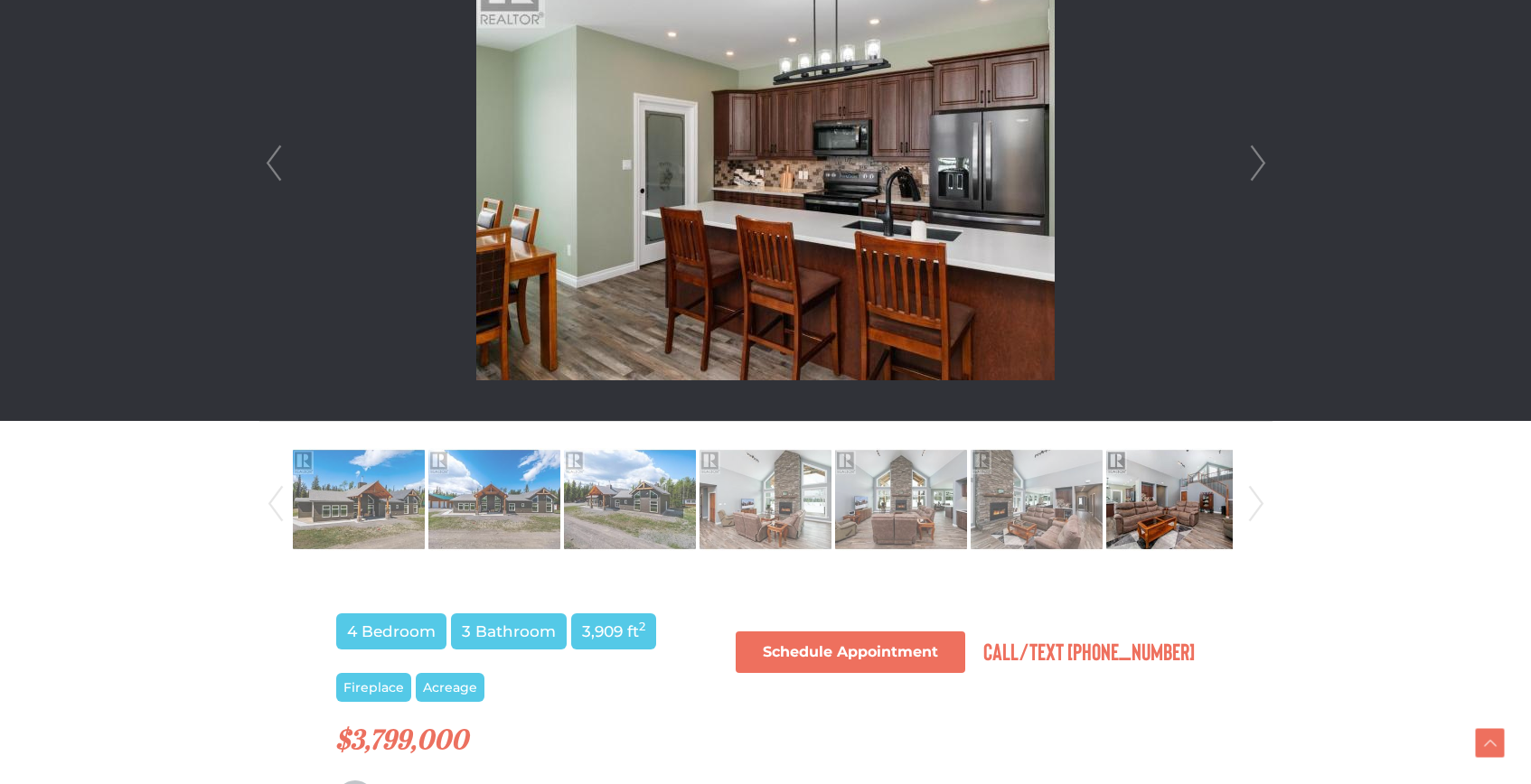
click at [1257, 160] on link "Next" at bounding box center [1258, 163] width 27 height 515
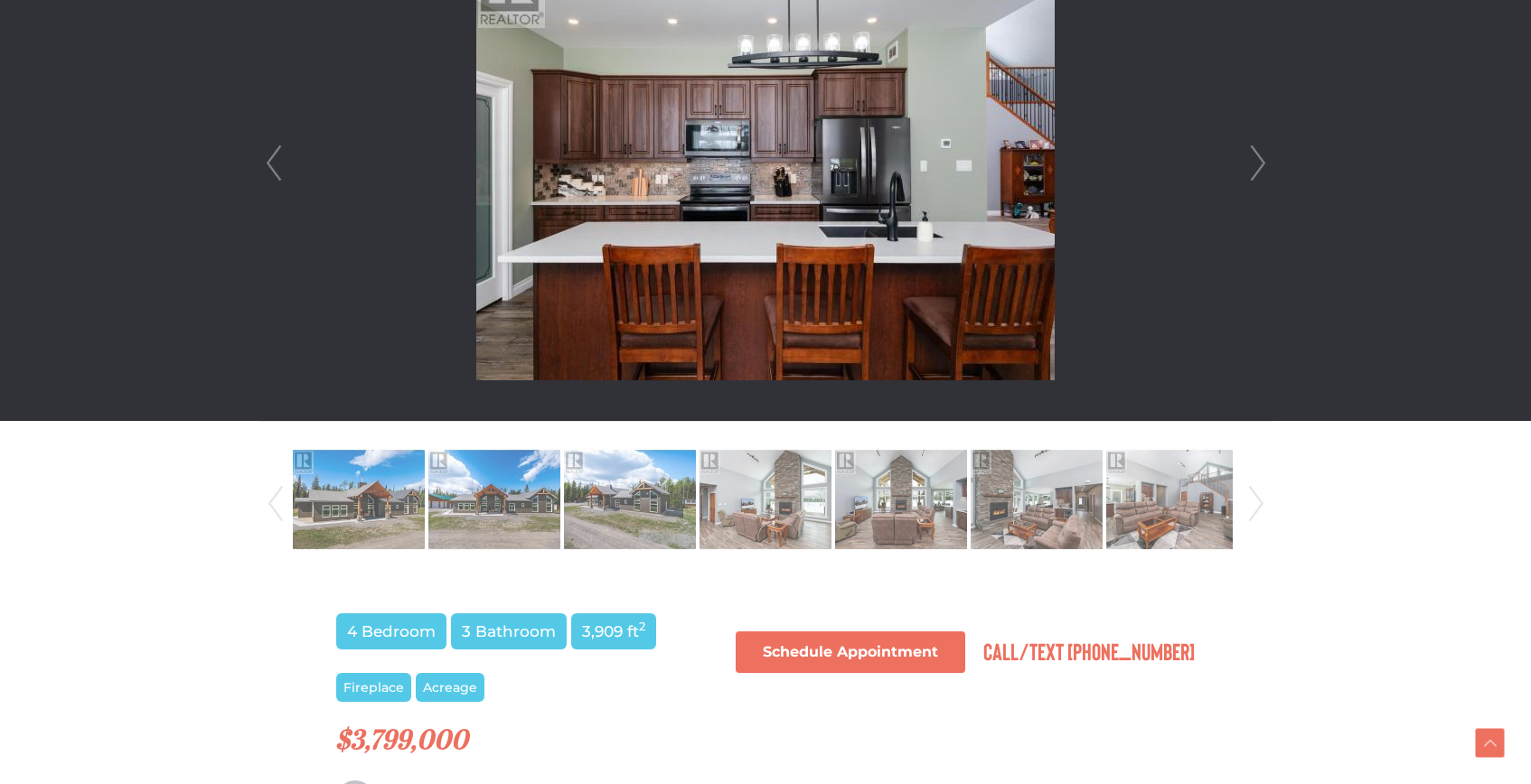
click at [1257, 160] on link "Next" at bounding box center [1258, 163] width 27 height 515
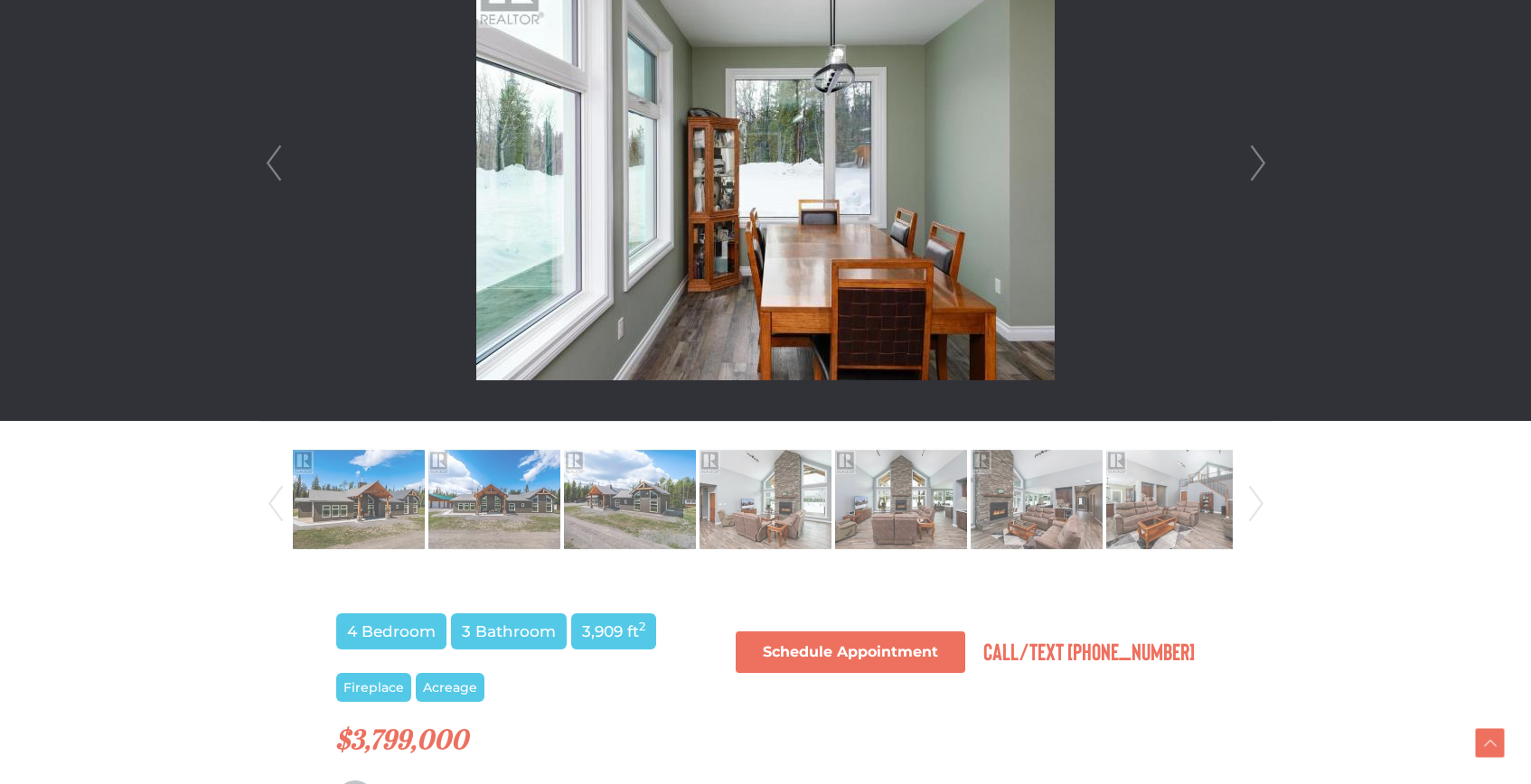
click at [1257, 160] on link "Next" at bounding box center [1258, 163] width 27 height 515
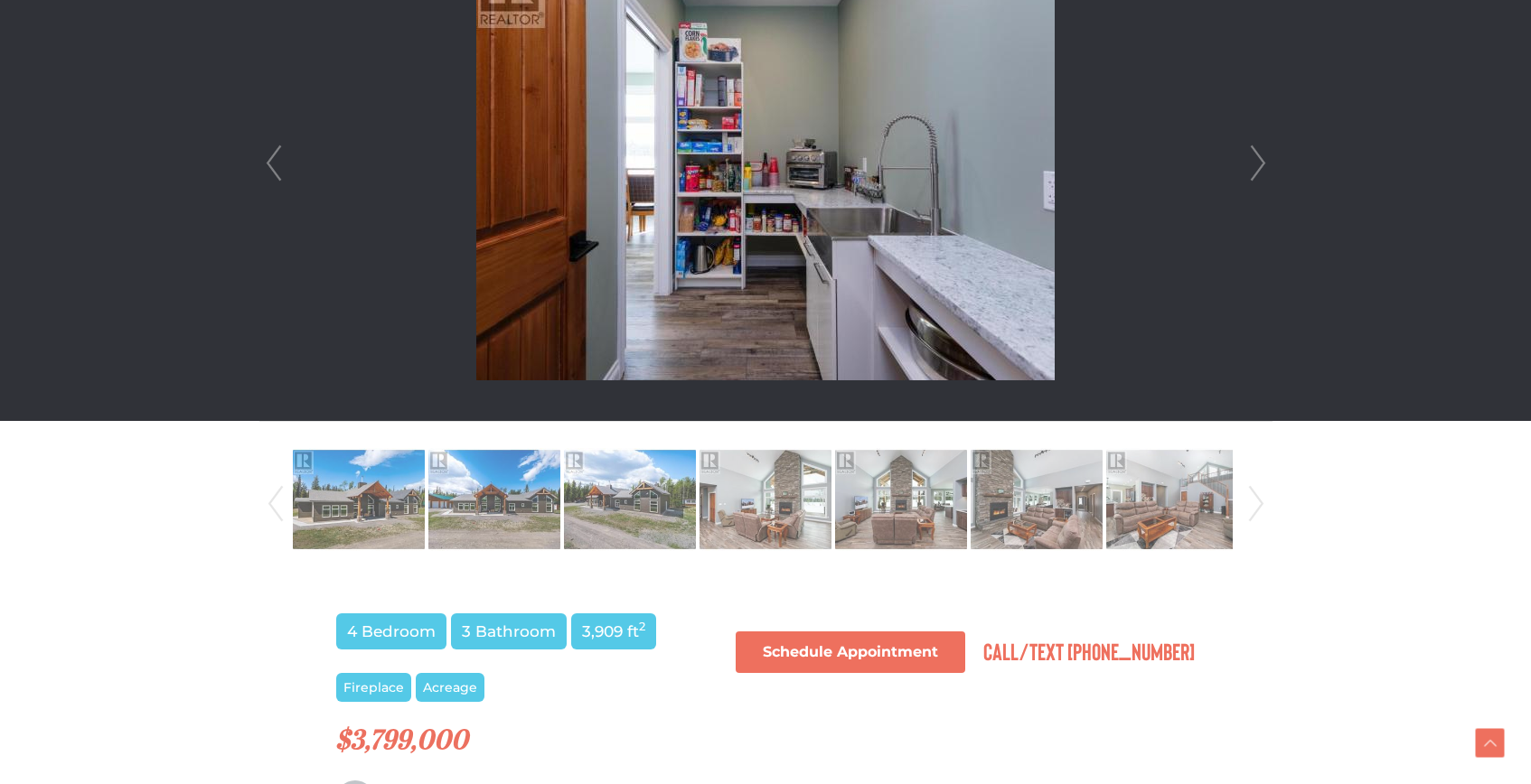
click at [1257, 160] on link "Next" at bounding box center [1258, 163] width 27 height 515
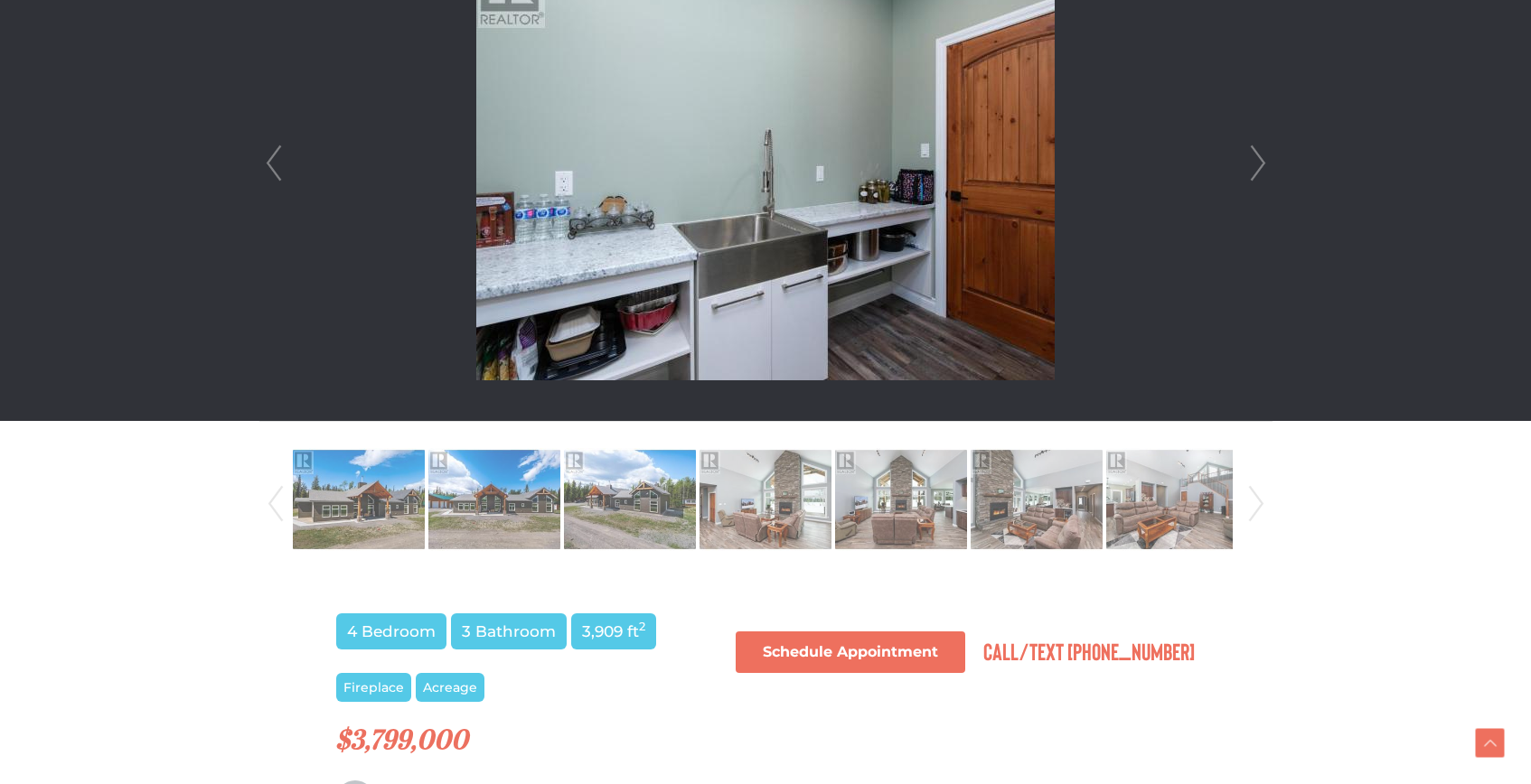
click at [1257, 160] on link "Next" at bounding box center [1258, 163] width 27 height 515
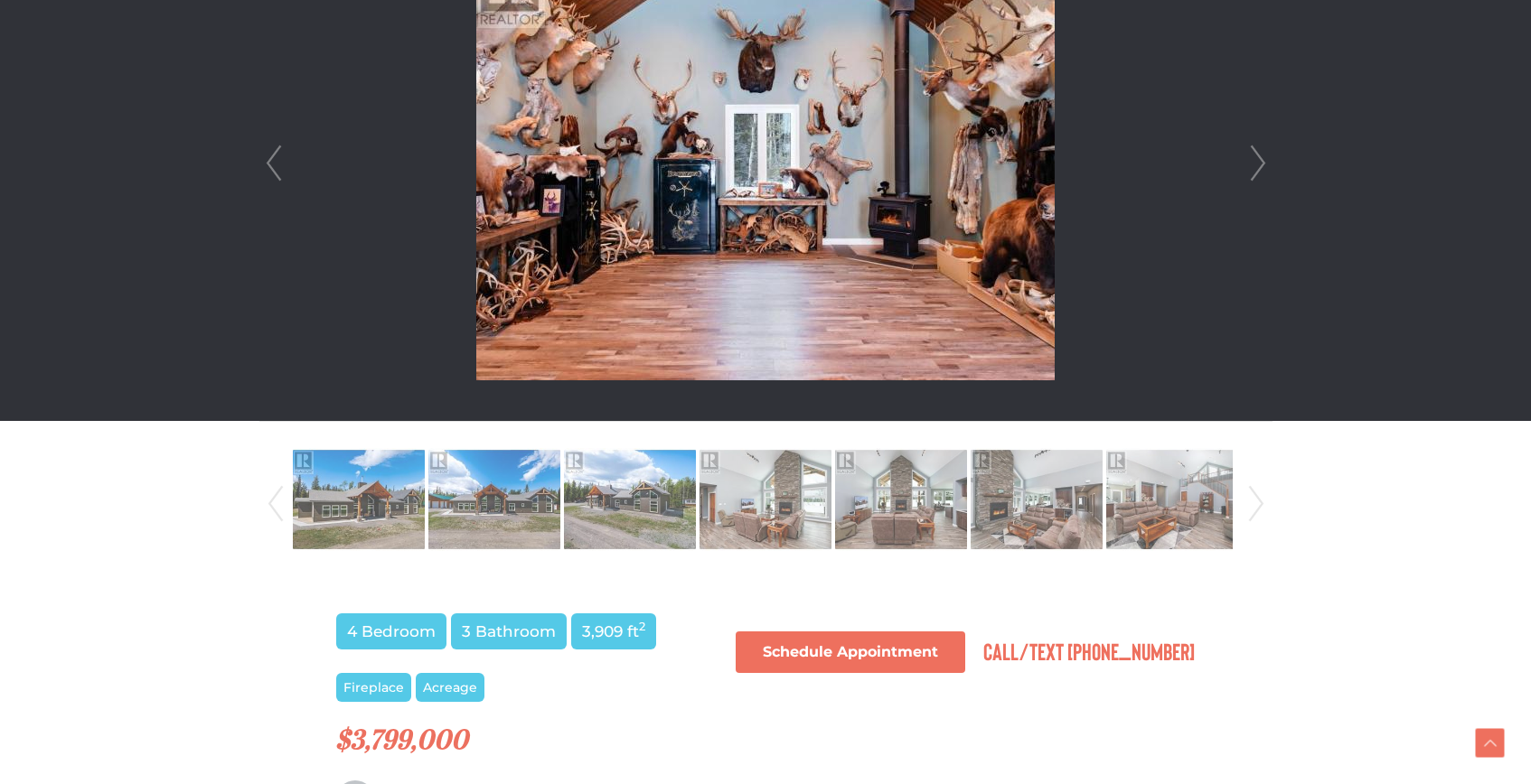
click at [1257, 160] on link "Next" at bounding box center [1258, 163] width 27 height 515
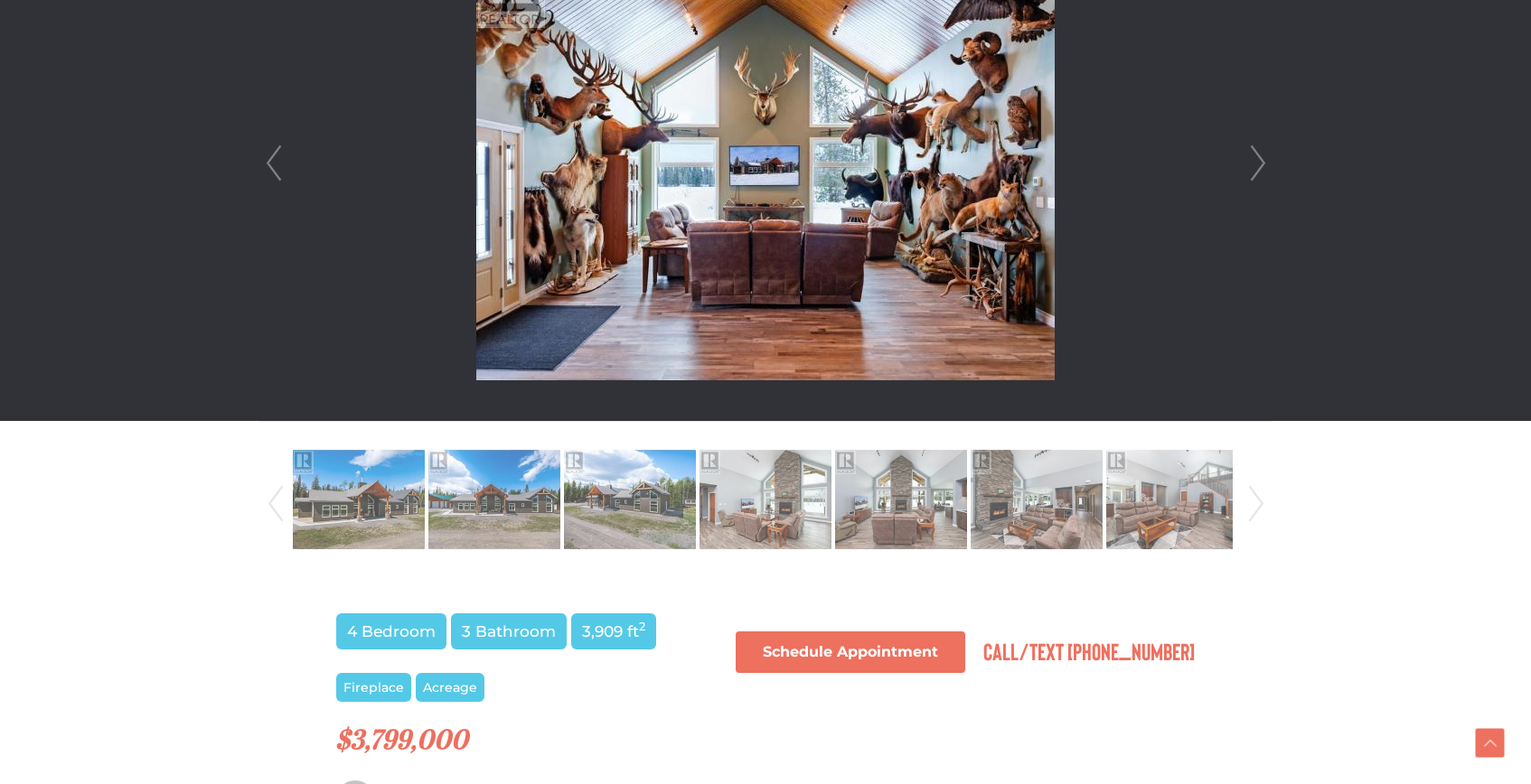
click at [1257, 160] on link "Next" at bounding box center [1258, 163] width 27 height 515
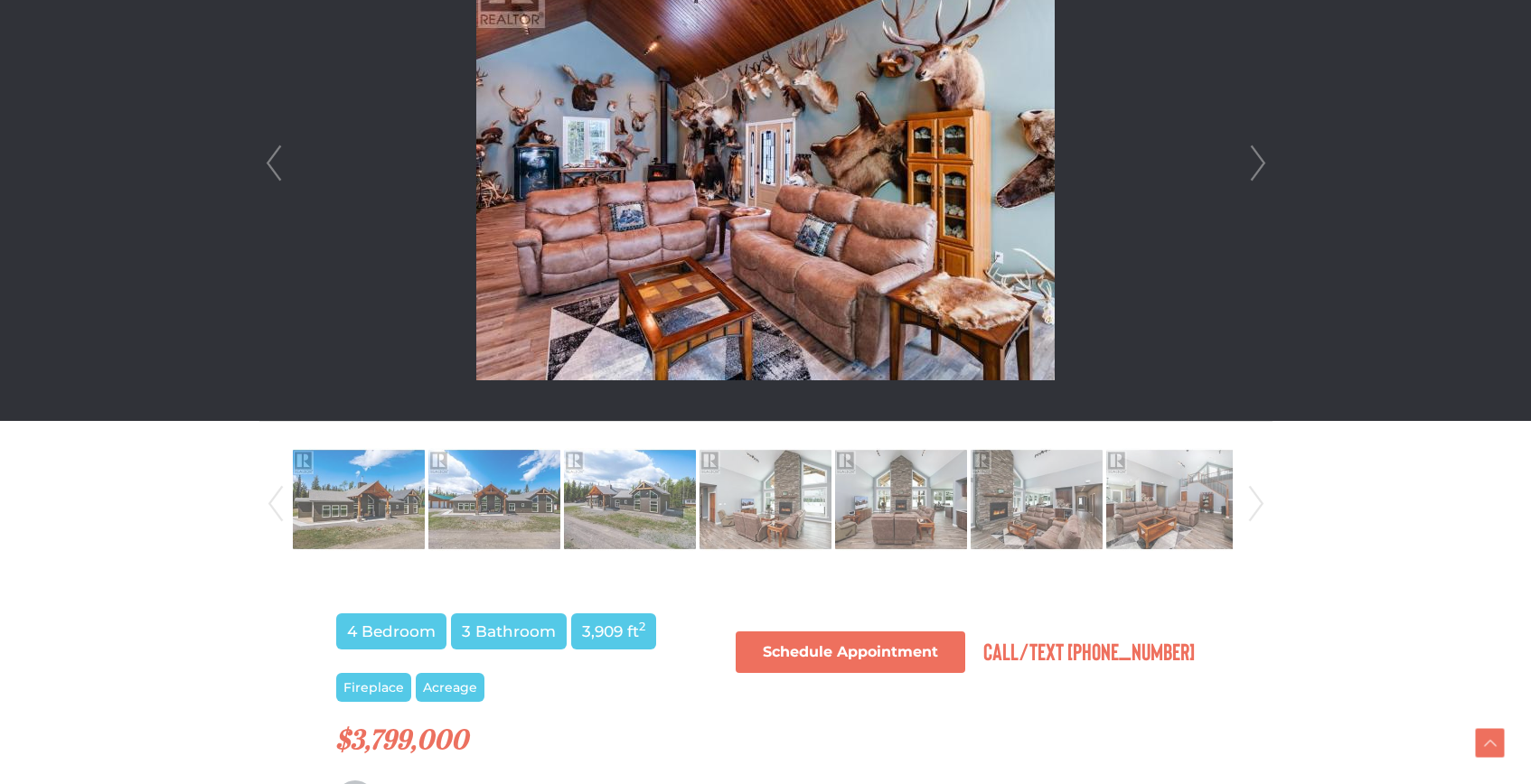
click at [1257, 160] on link "Next" at bounding box center [1258, 163] width 27 height 515
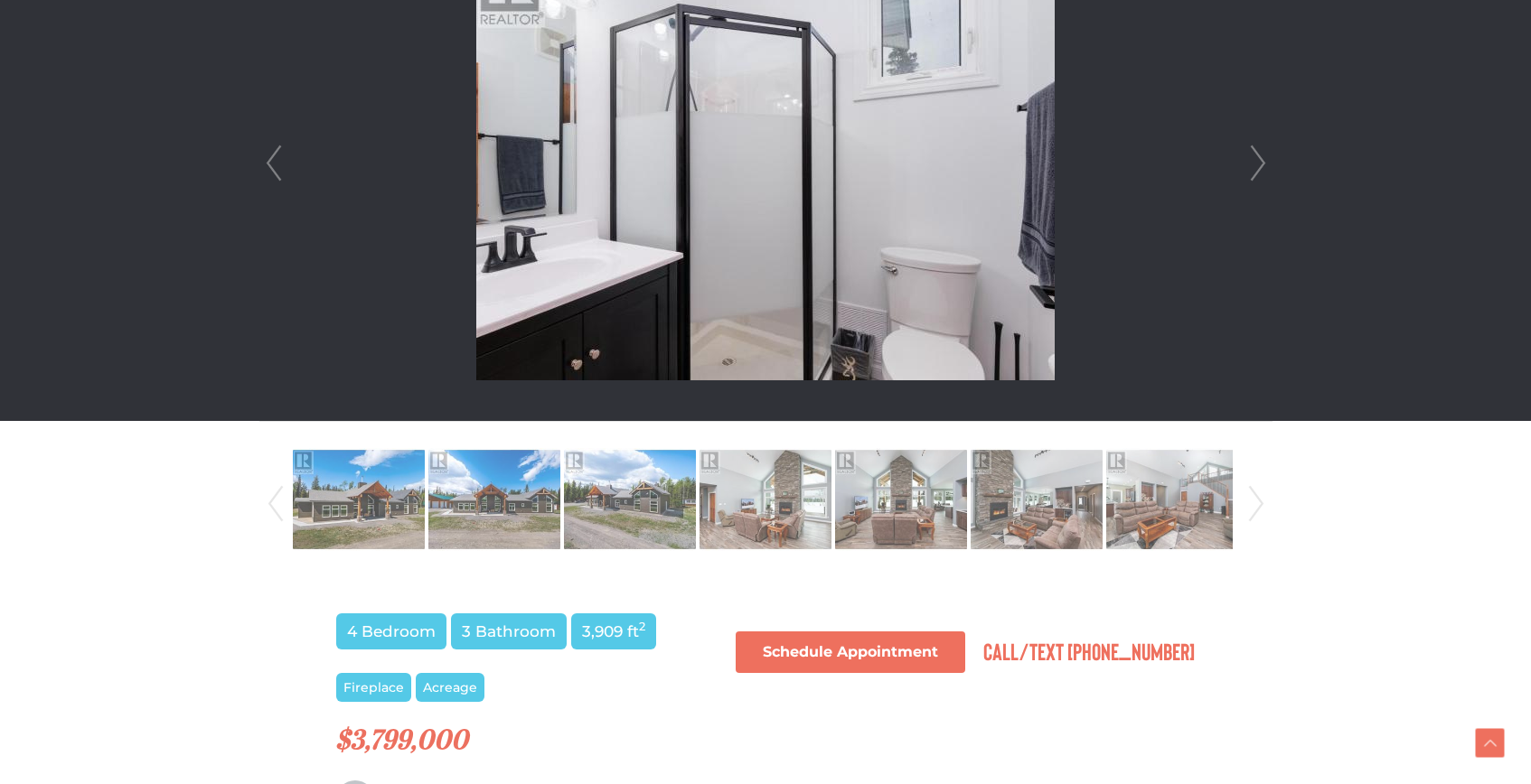
click at [1257, 160] on link "Next" at bounding box center [1258, 163] width 27 height 515
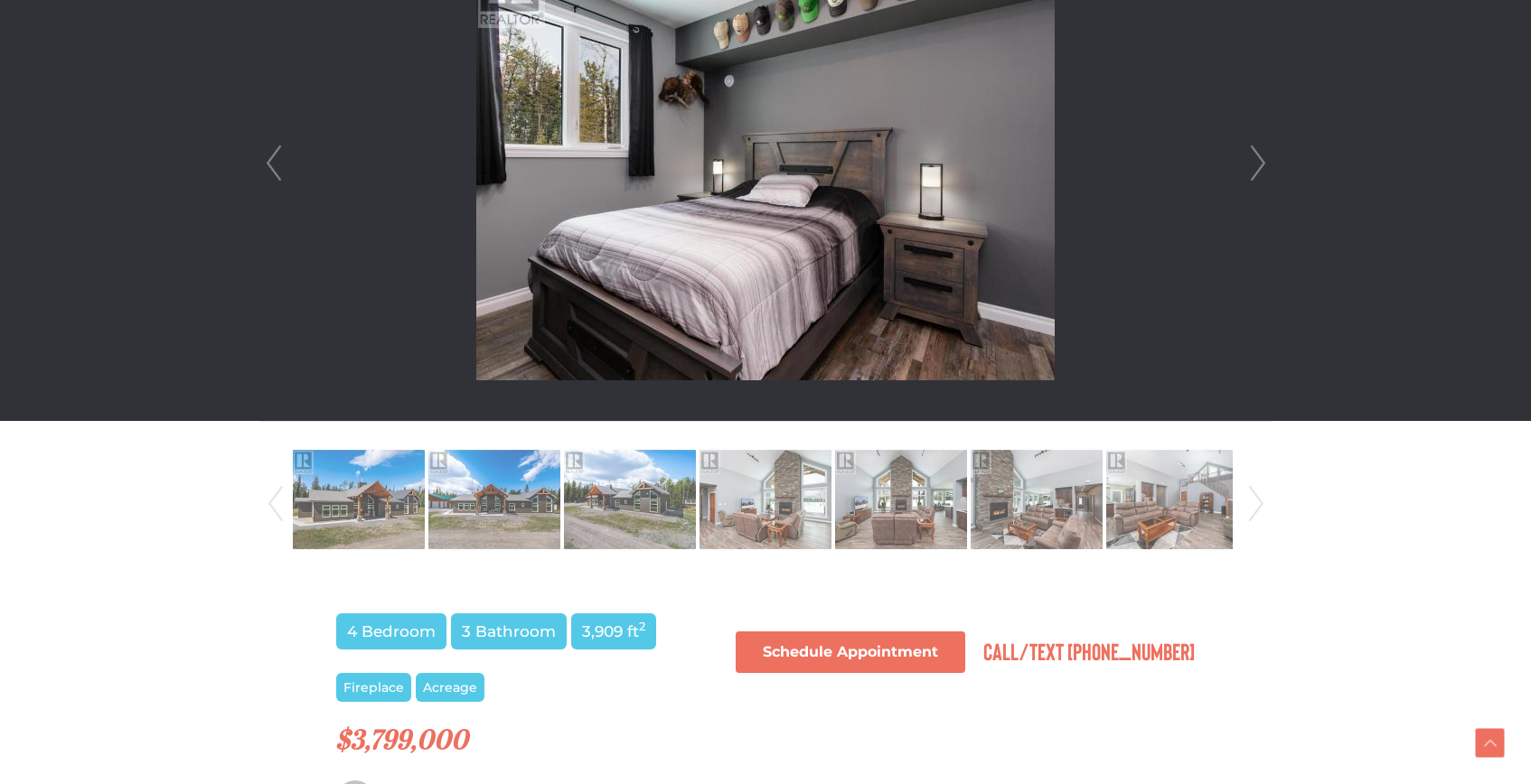
click at [1257, 160] on link "Next" at bounding box center [1258, 163] width 27 height 515
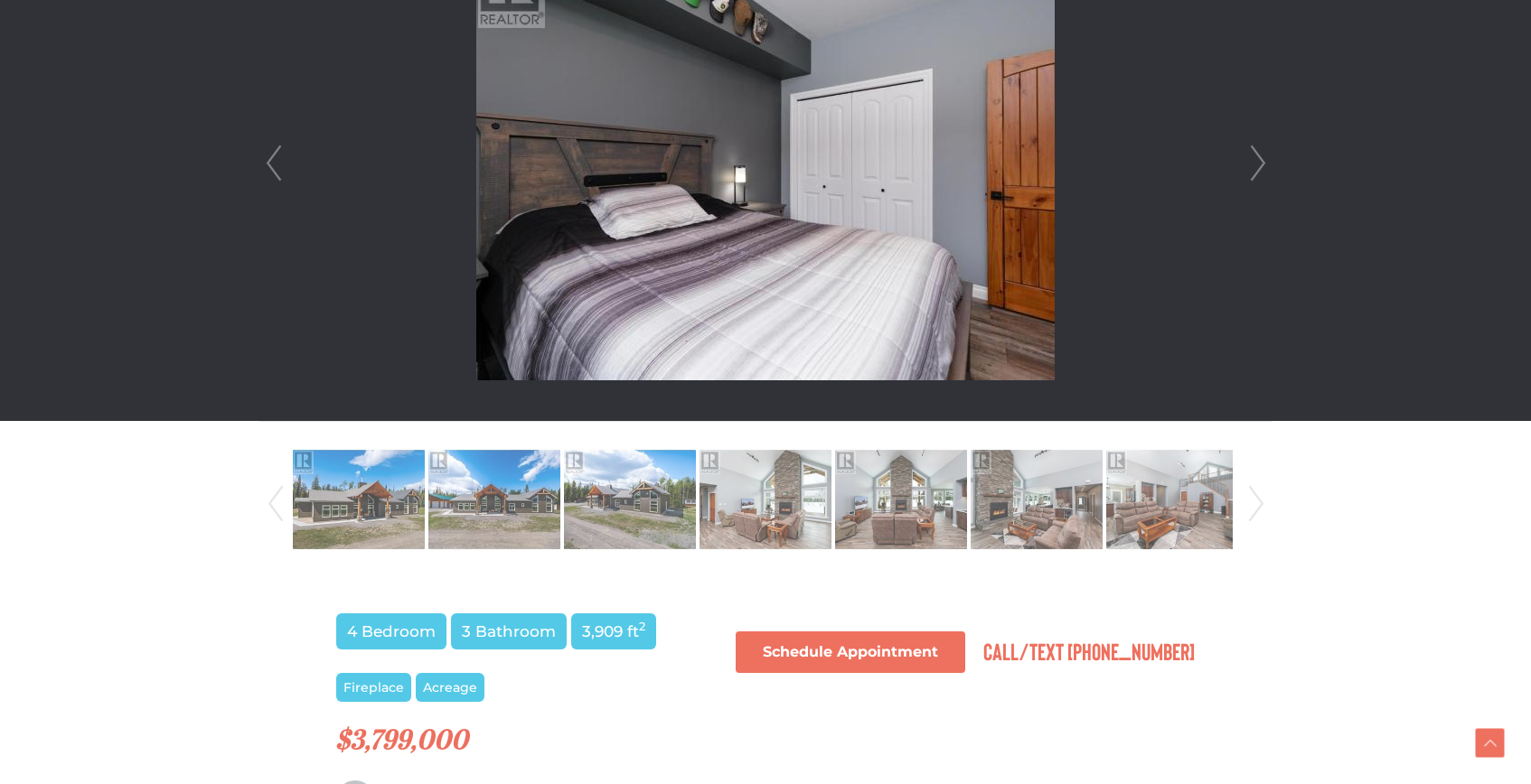
click at [1257, 160] on link "Next" at bounding box center [1258, 163] width 27 height 515
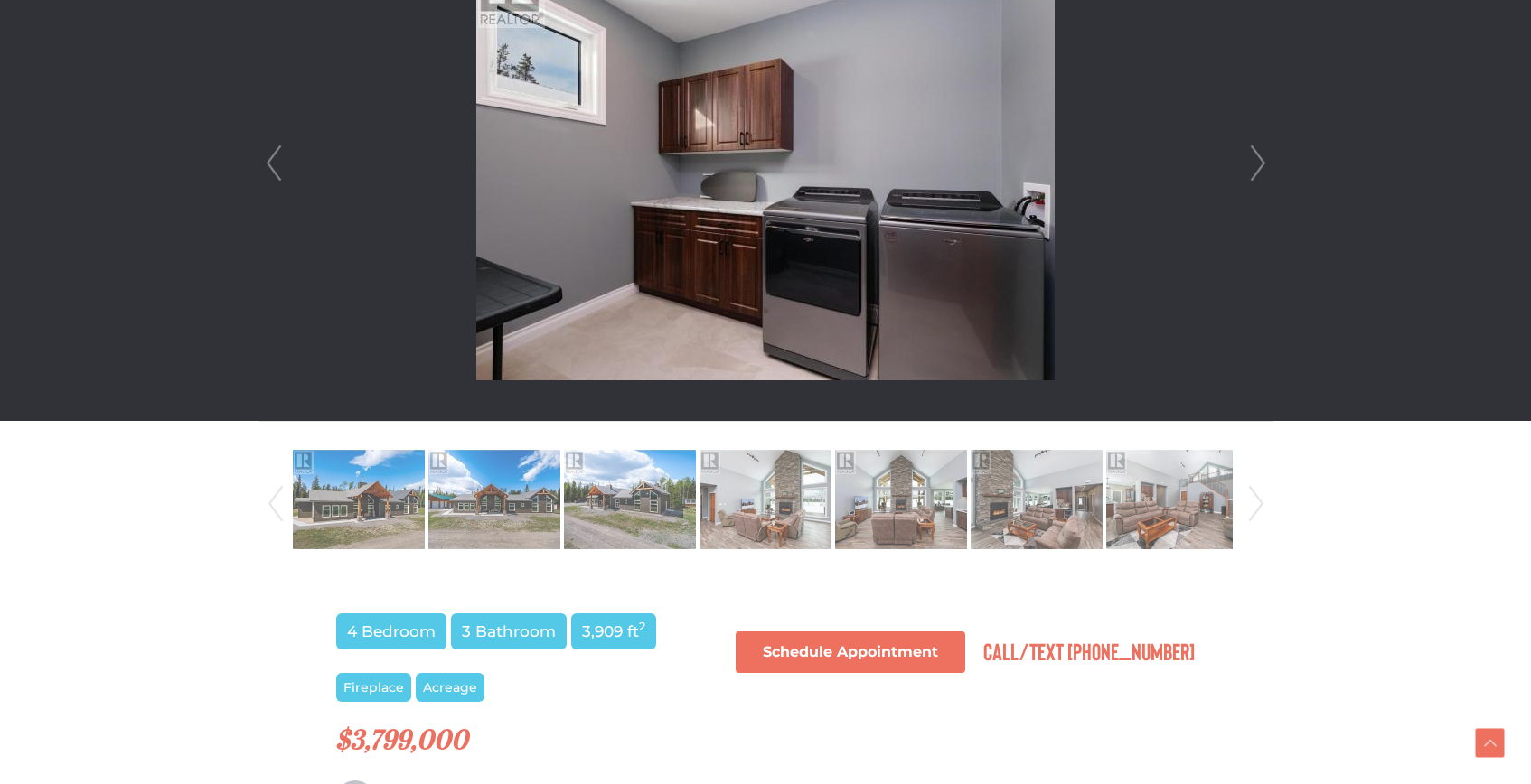
click at [1257, 160] on link "Next" at bounding box center [1258, 163] width 27 height 515
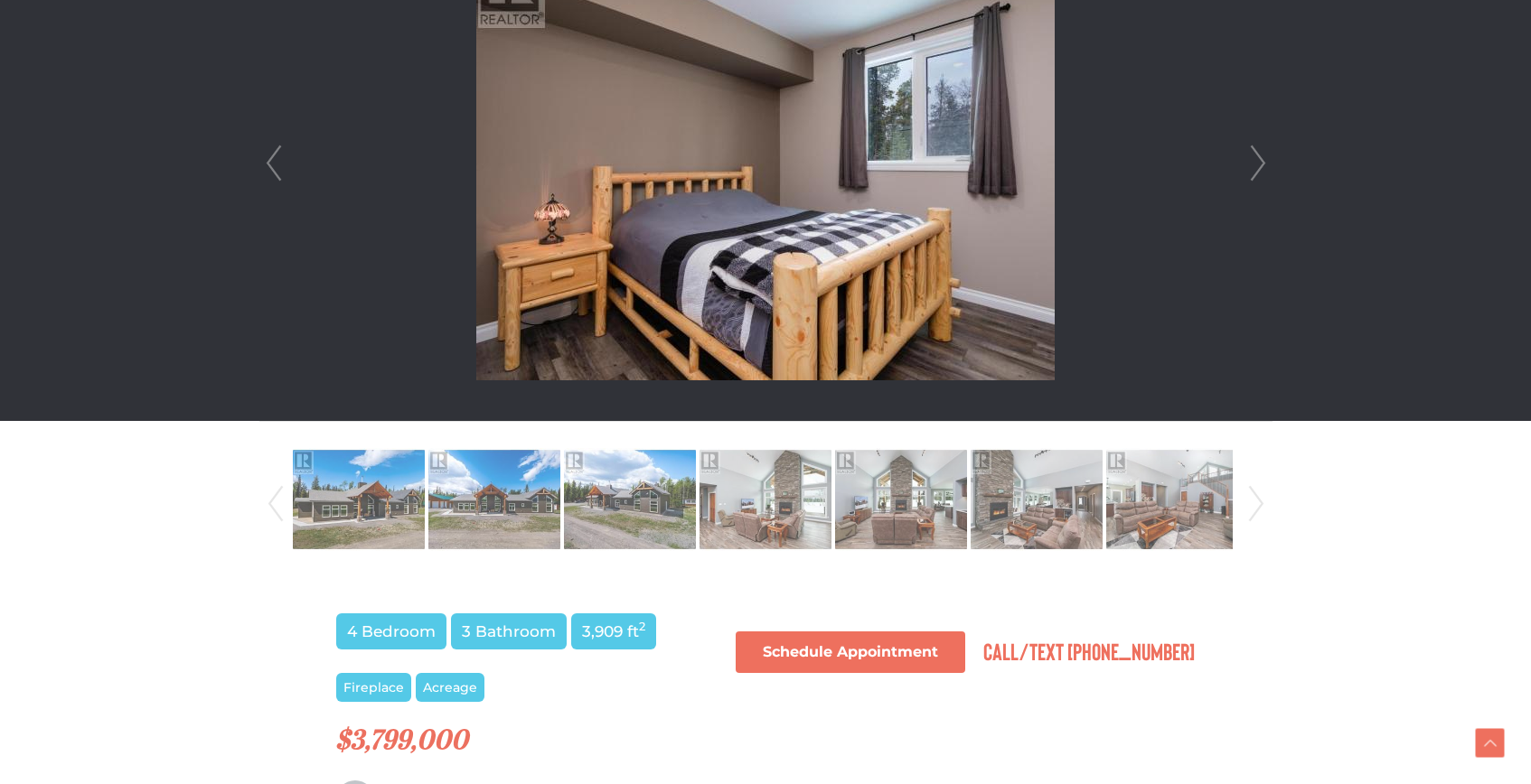
click at [1257, 160] on link "Next" at bounding box center [1258, 163] width 27 height 515
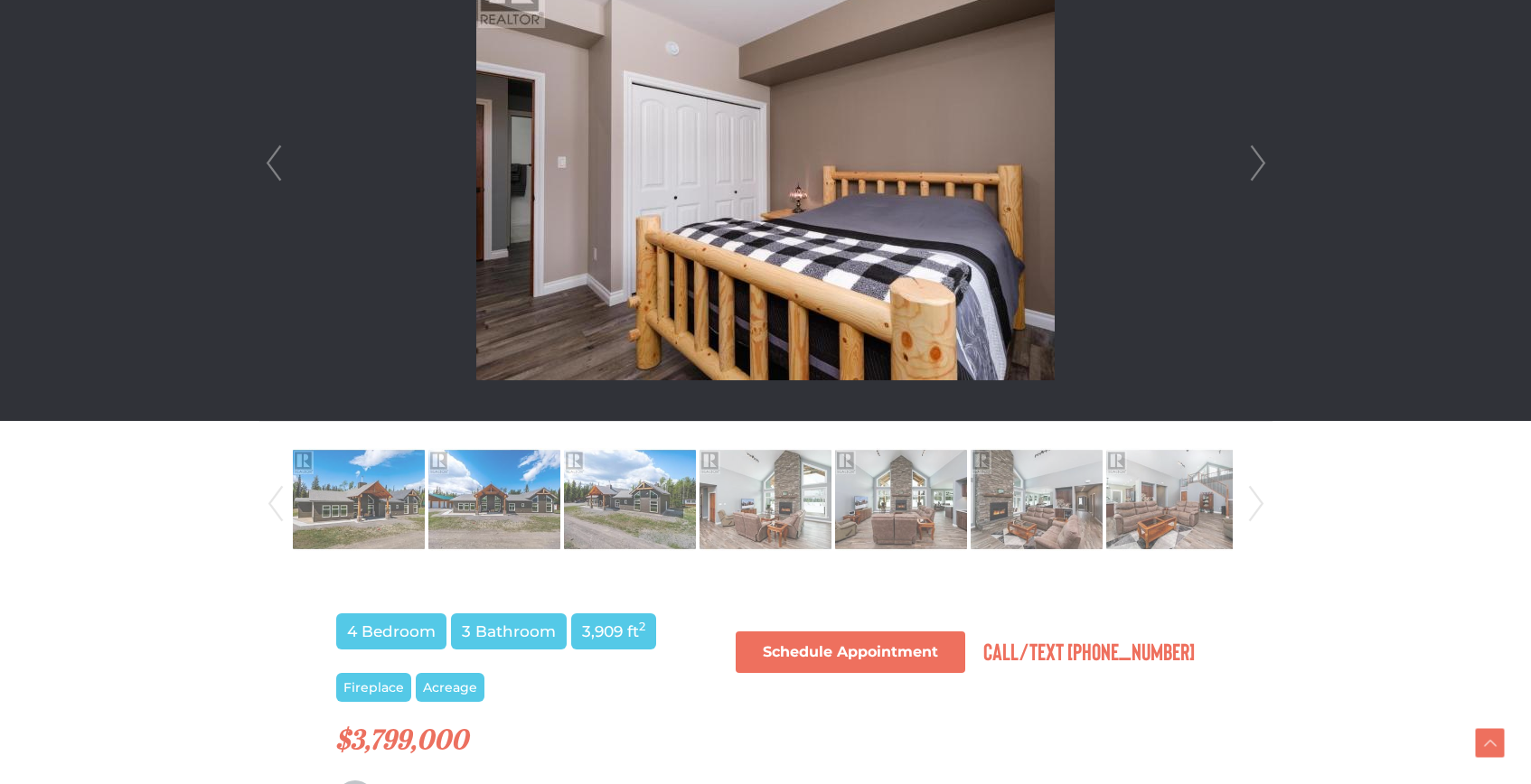
click at [1257, 160] on link "Next" at bounding box center [1258, 163] width 27 height 515
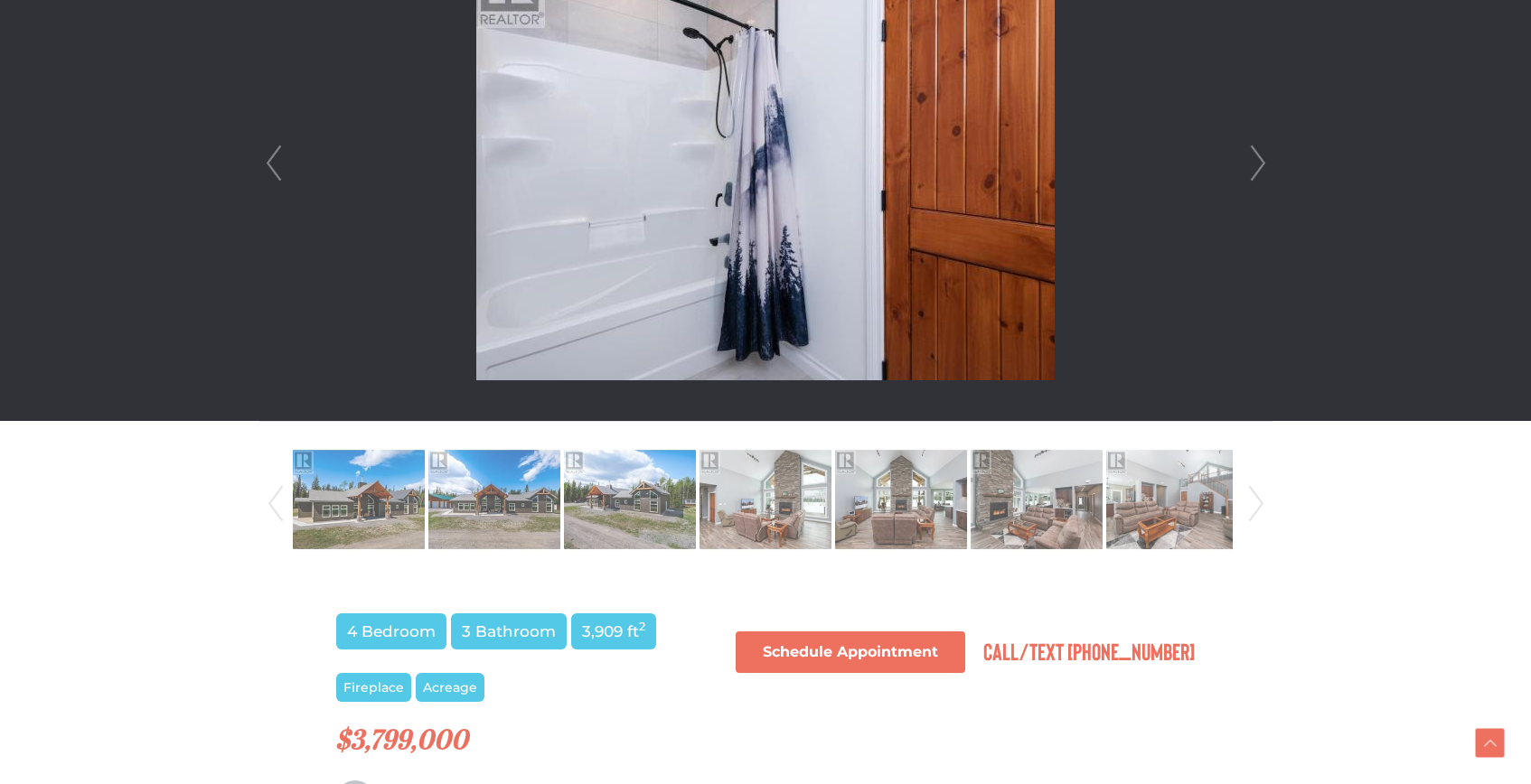
click at [1257, 160] on link "Next" at bounding box center [1258, 163] width 27 height 515
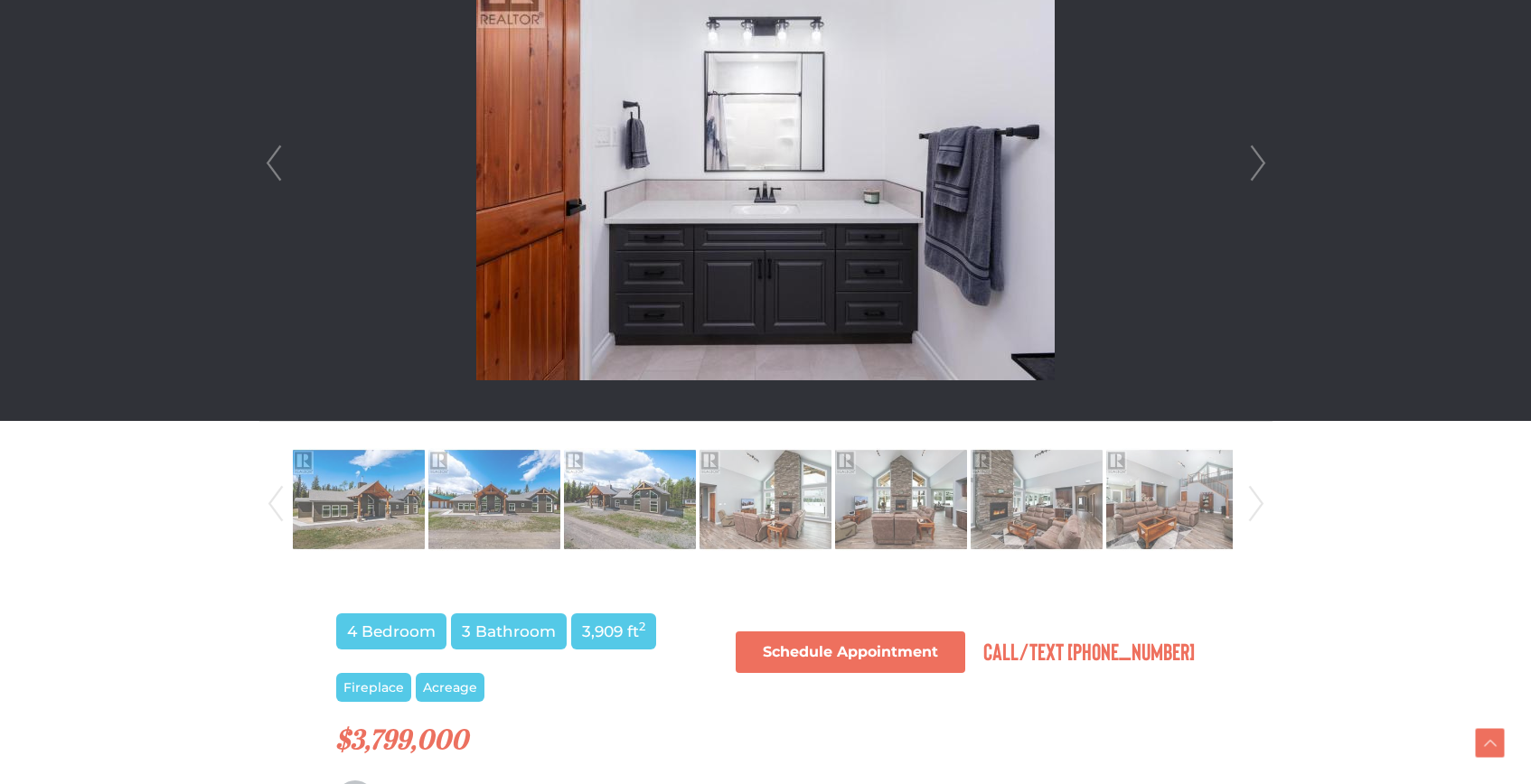
click at [1257, 160] on link "Next" at bounding box center [1258, 163] width 27 height 515
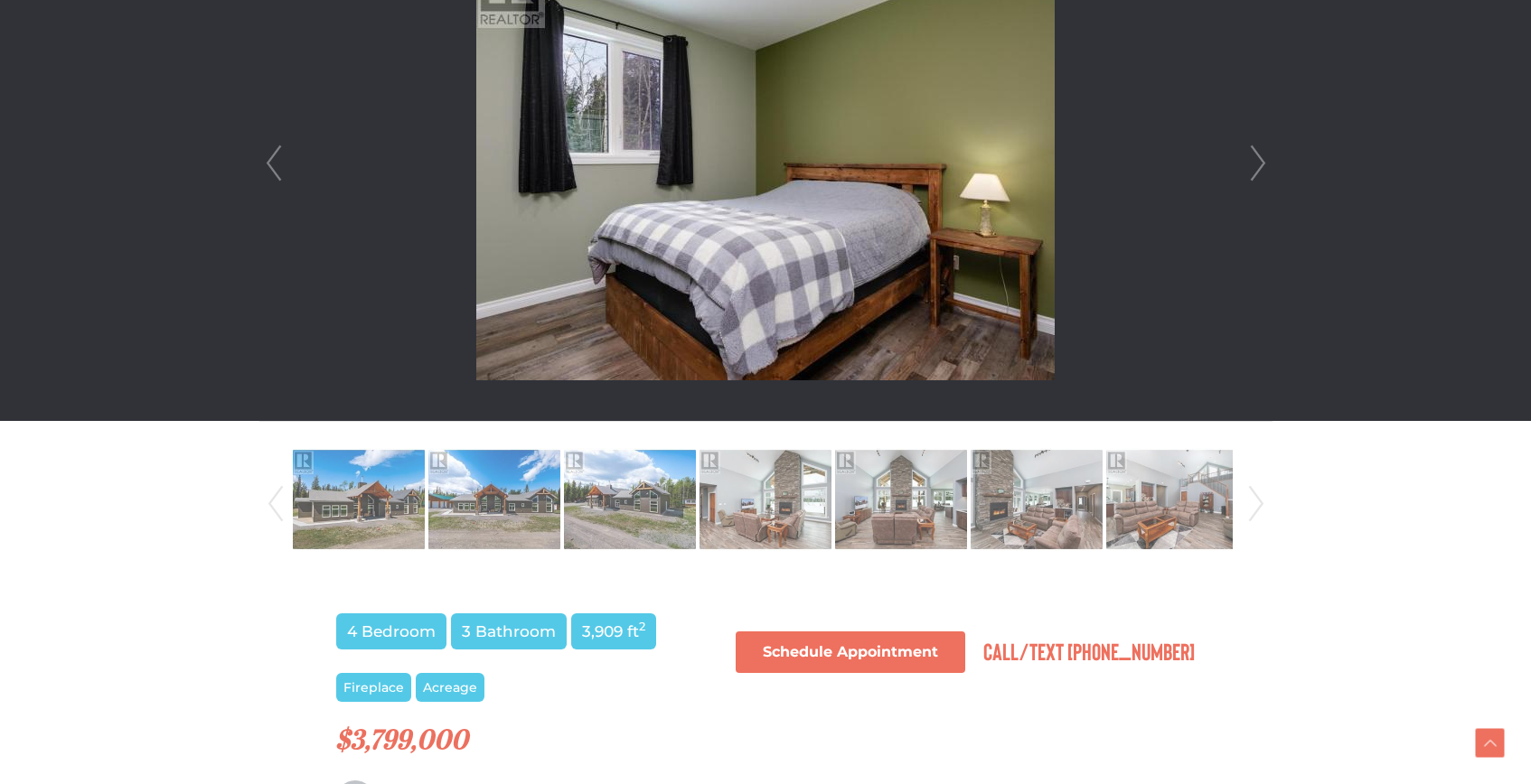
click at [1257, 160] on link "Next" at bounding box center [1258, 163] width 27 height 515
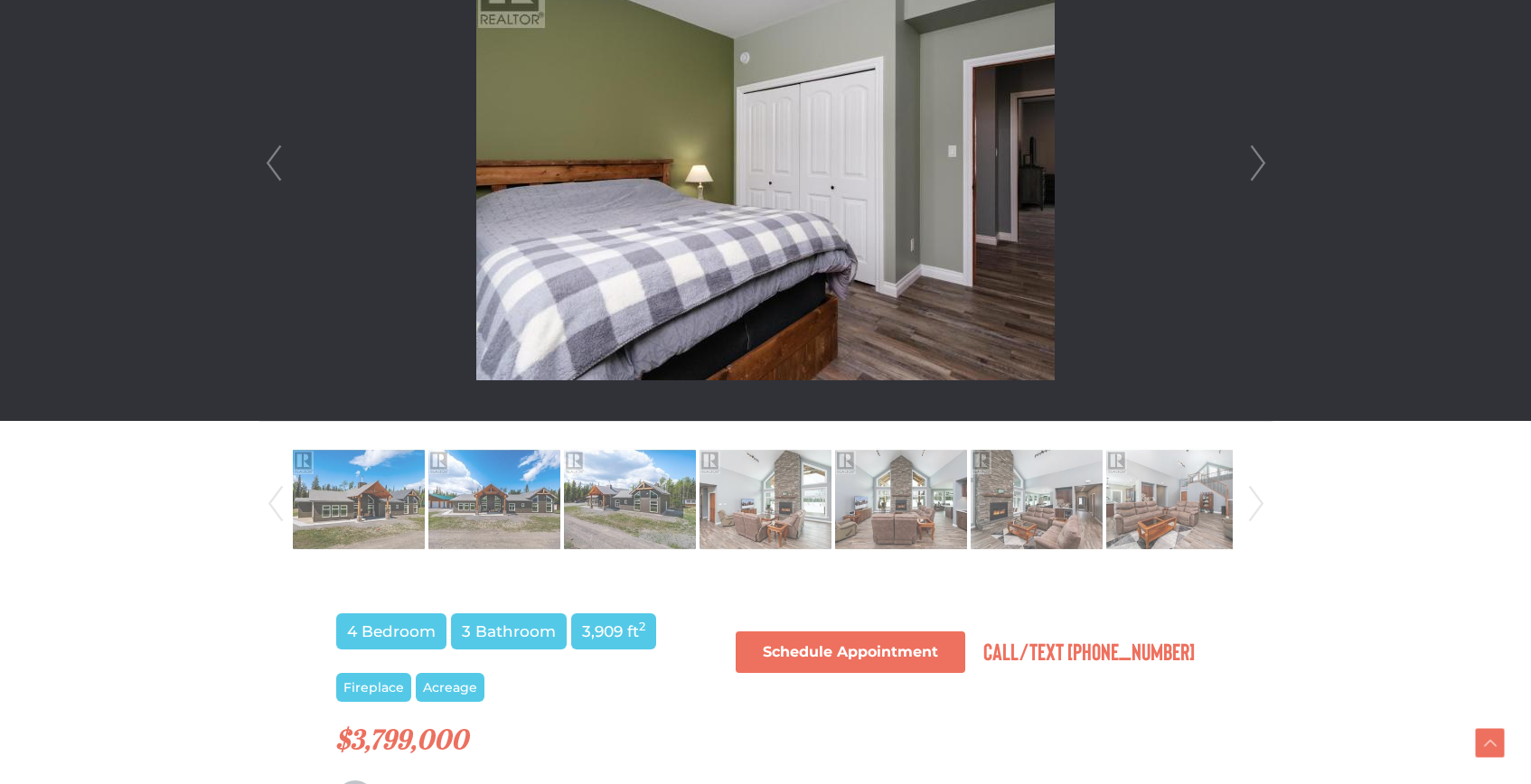
click at [1257, 160] on link "Next" at bounding box center [1258, 163] width 27 height 515
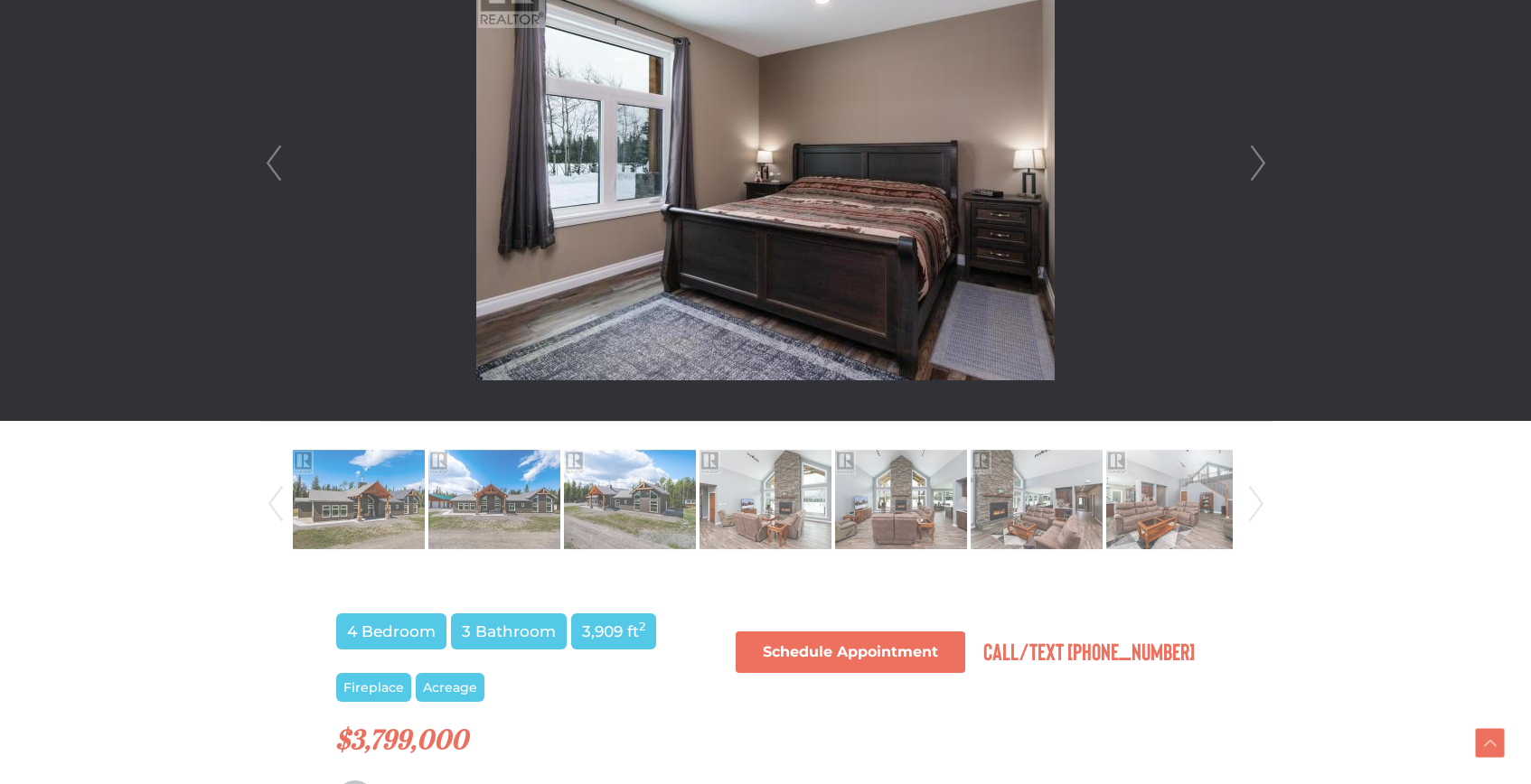
click at [1257, 160] on link "Next" at bounding box center [1258, 163] width 27 height 515
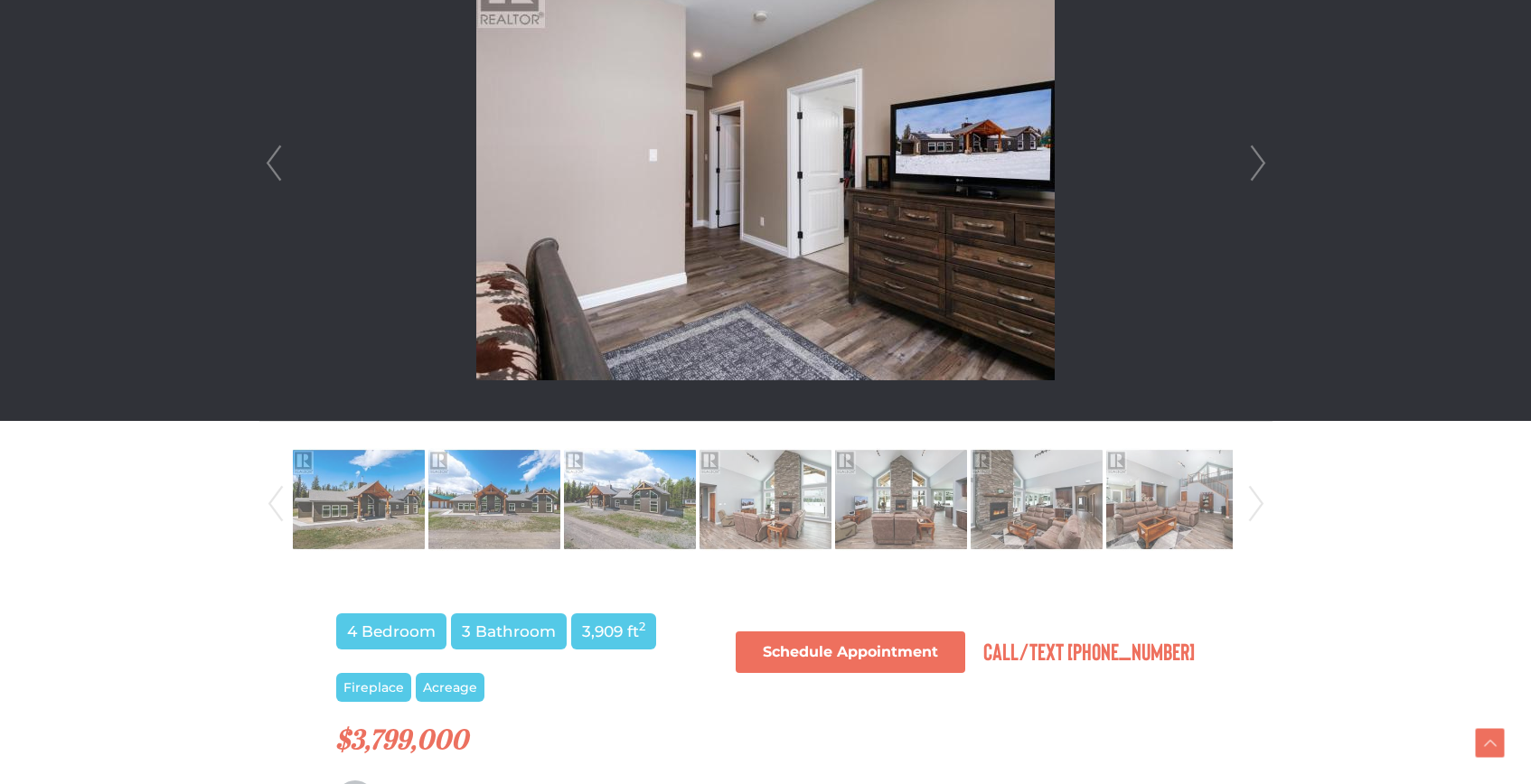
click at [1257, 160] on link "Next" at bounding box center [1258, 163] width 27 height 515
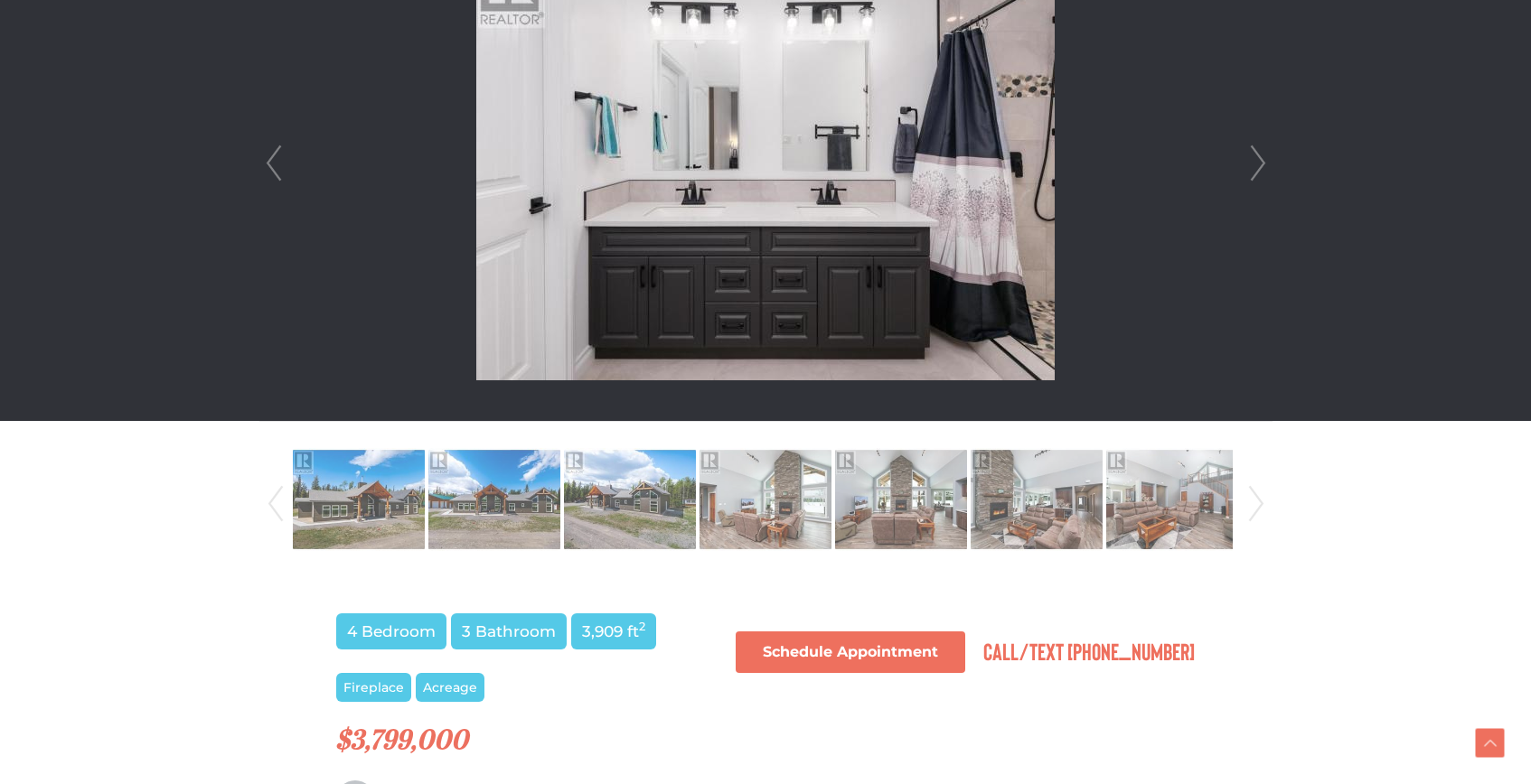
click at [1257, 160] on link "Next" at bounding box center [1258, 163] width 27 height 515
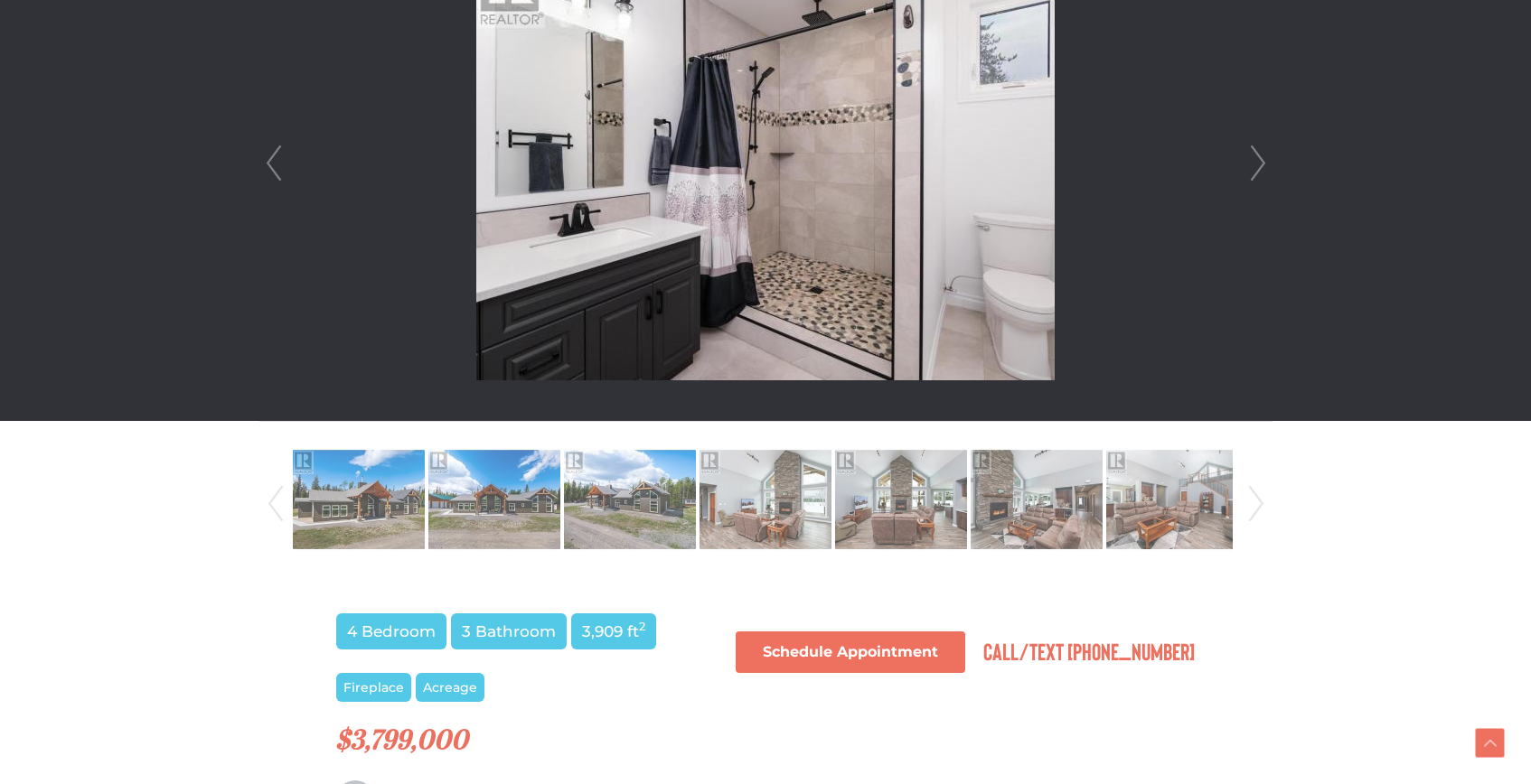
click at [1257, 160] on link "Next" at bounding box center [1258, 163] width 27 height 515
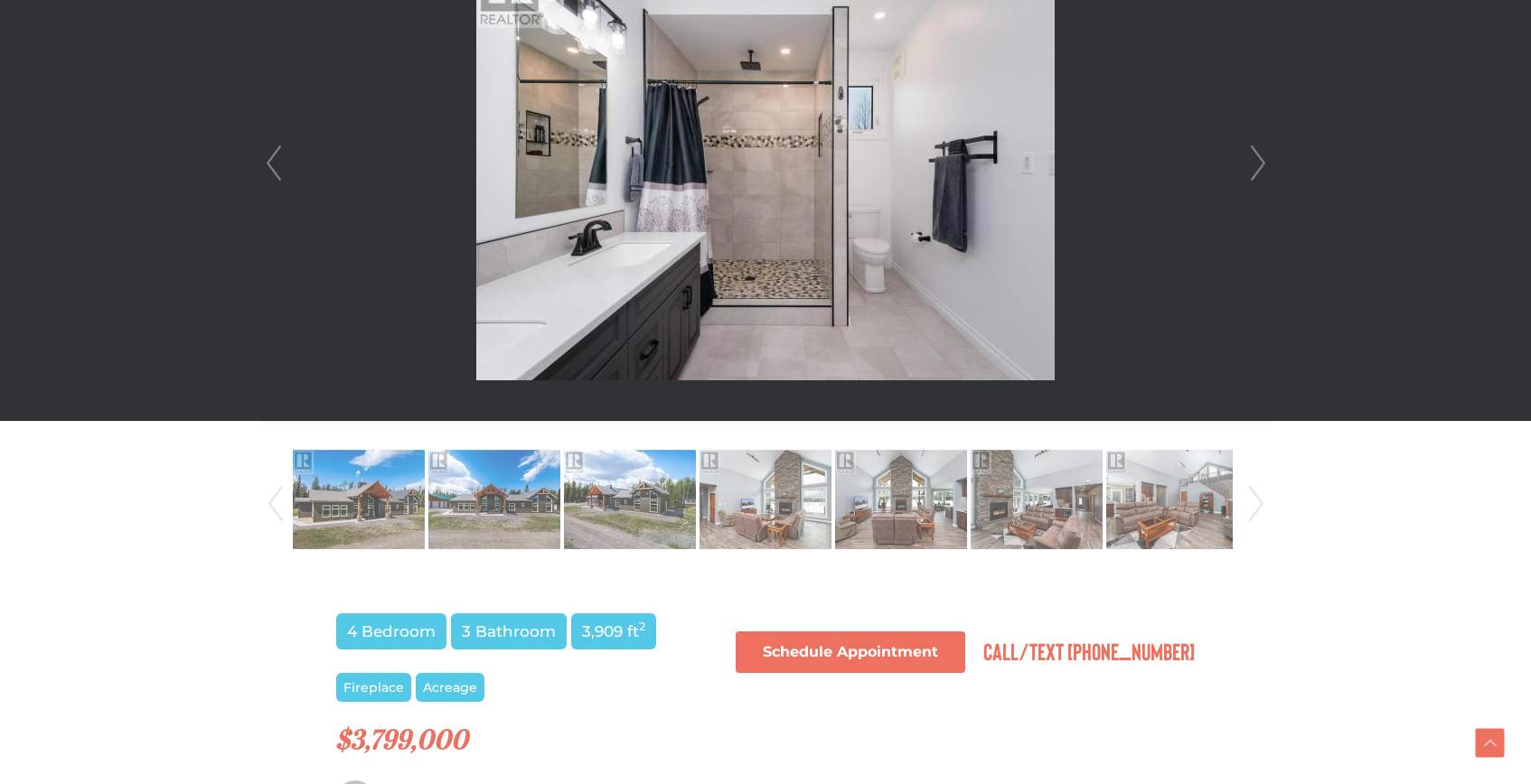
click at [1257, 160] on link "Next" at bounding box center [1258, 163] width 27 height 515
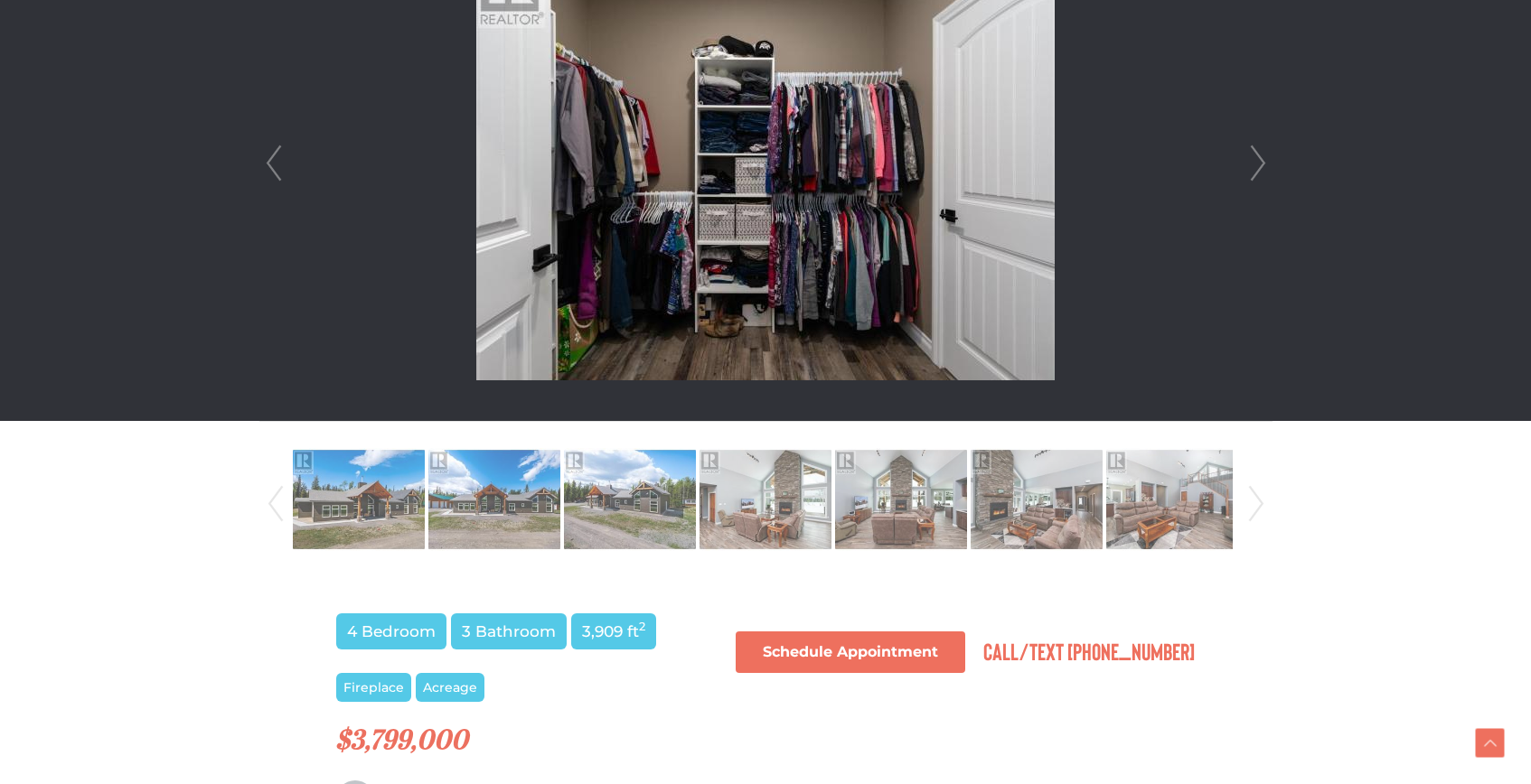
click at [1257, 160] on link "Next" at bounding box center [1258, 163] width 27 height 515
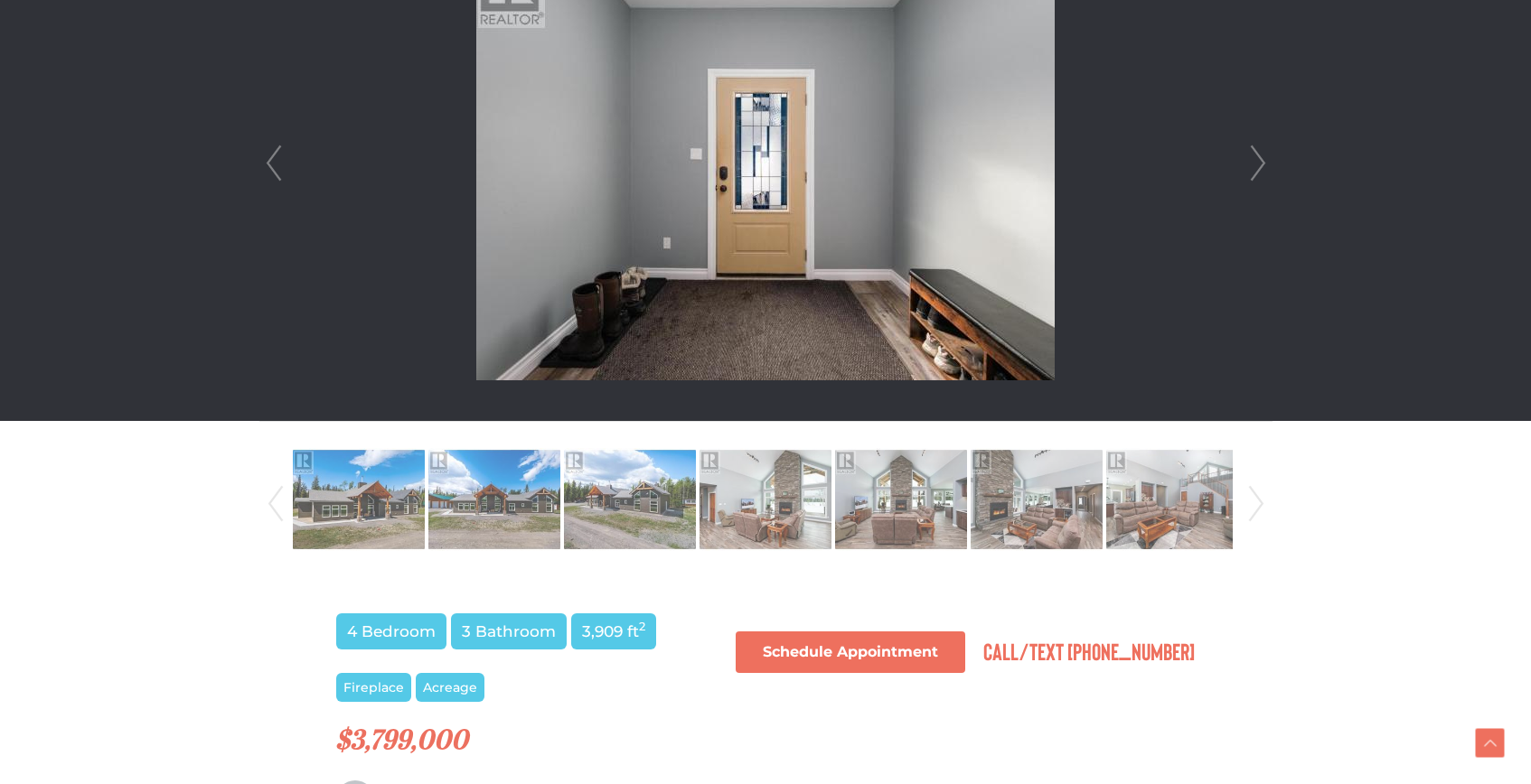
click at [1257, 160] on link "Next" at bounding box center [1258, 163] width 27 height 515
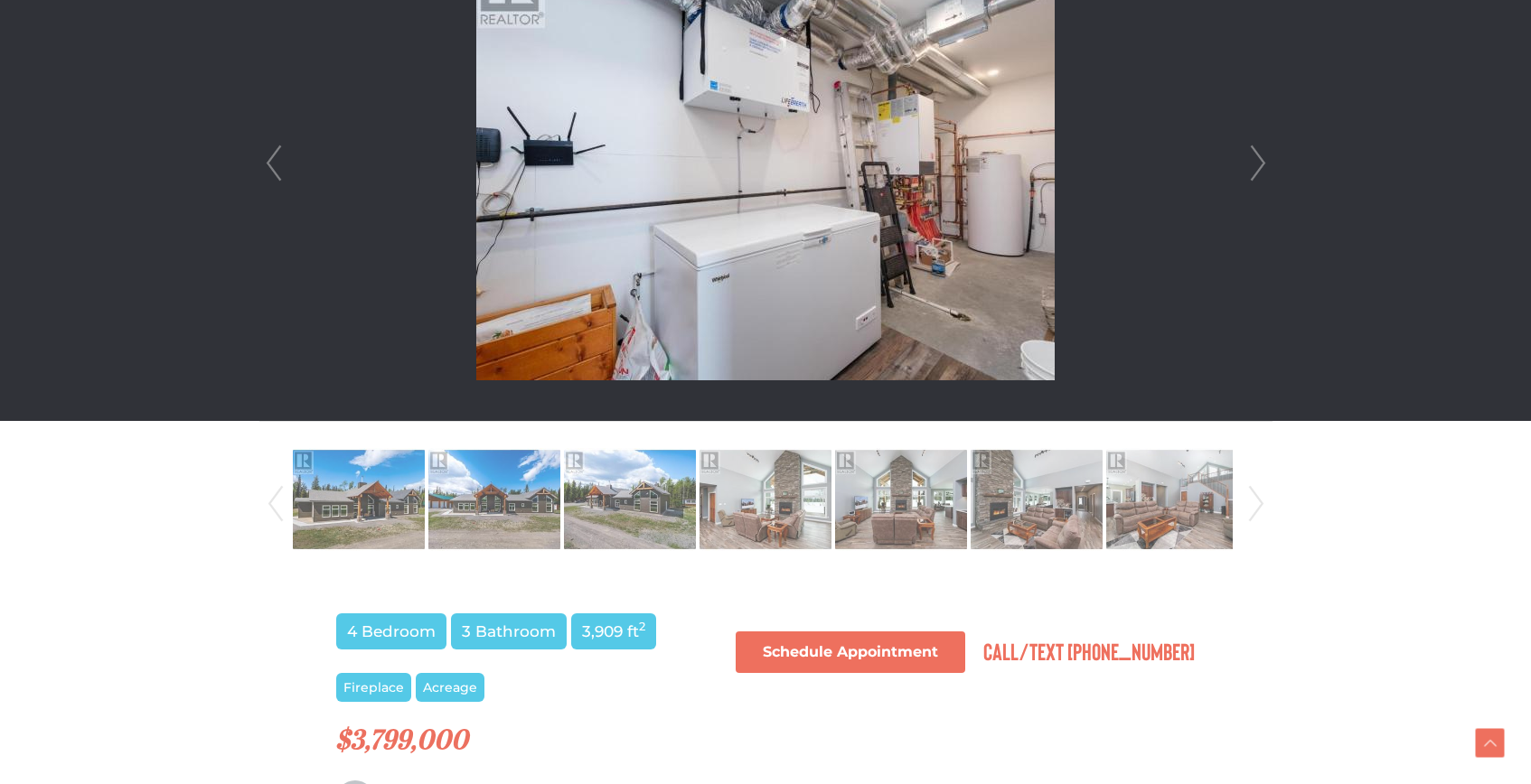
click at [1257, 160] on link "Next" at bounding box center [1258, 163] width 27 height 515
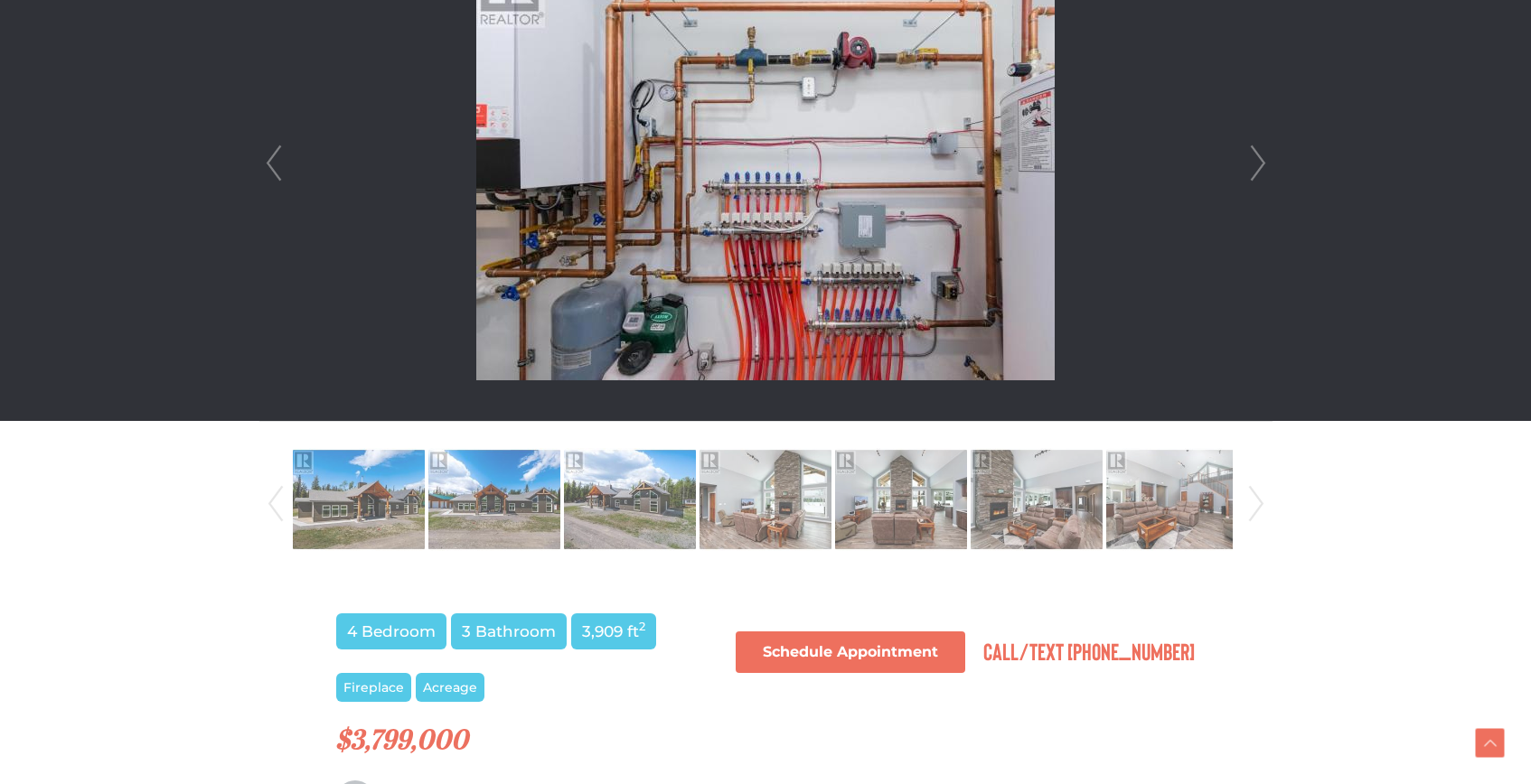
click at [1257, 160] on link "Next" at bounding box center [1258, 163] width 27 height 515
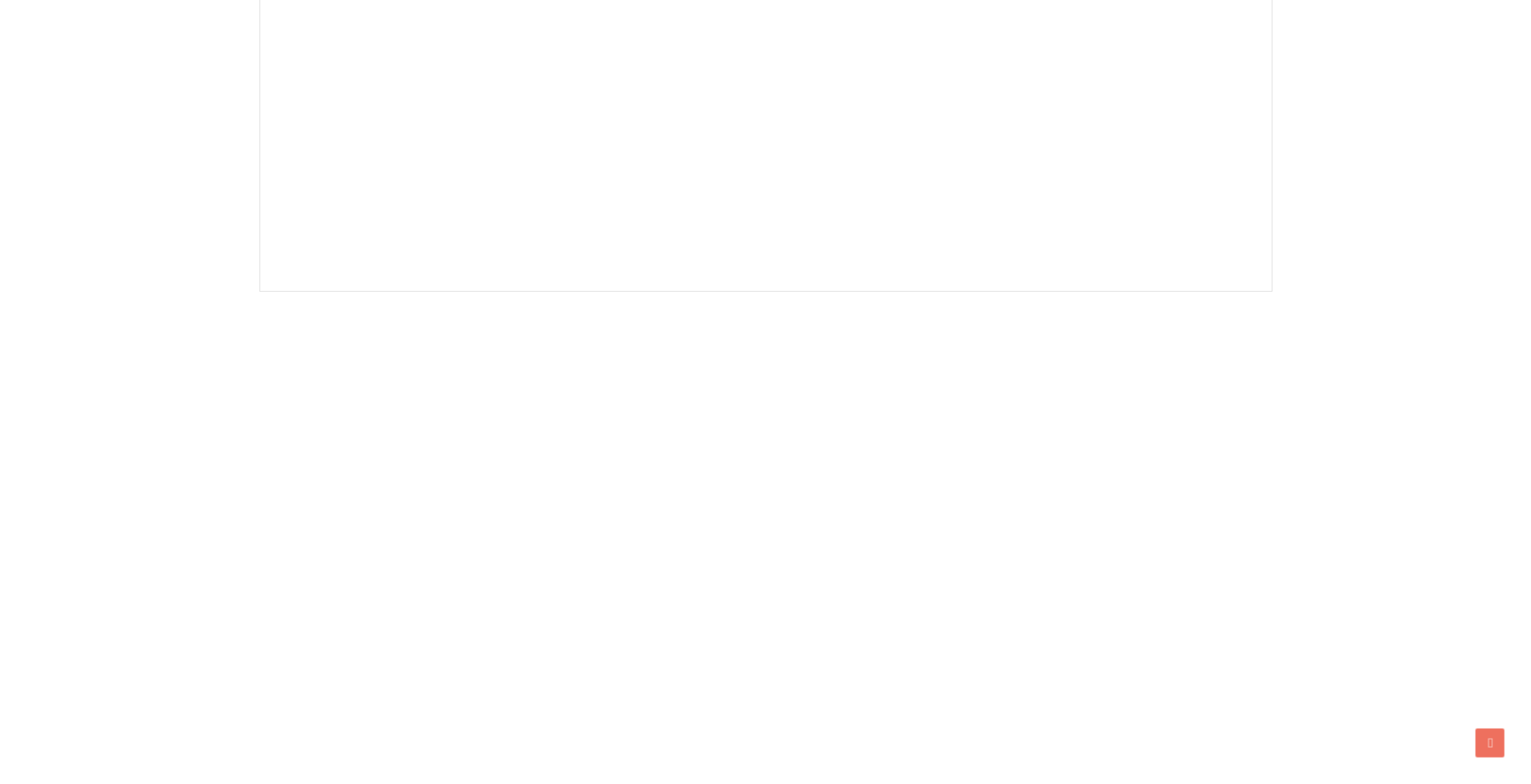
scroll to position [758, 0]
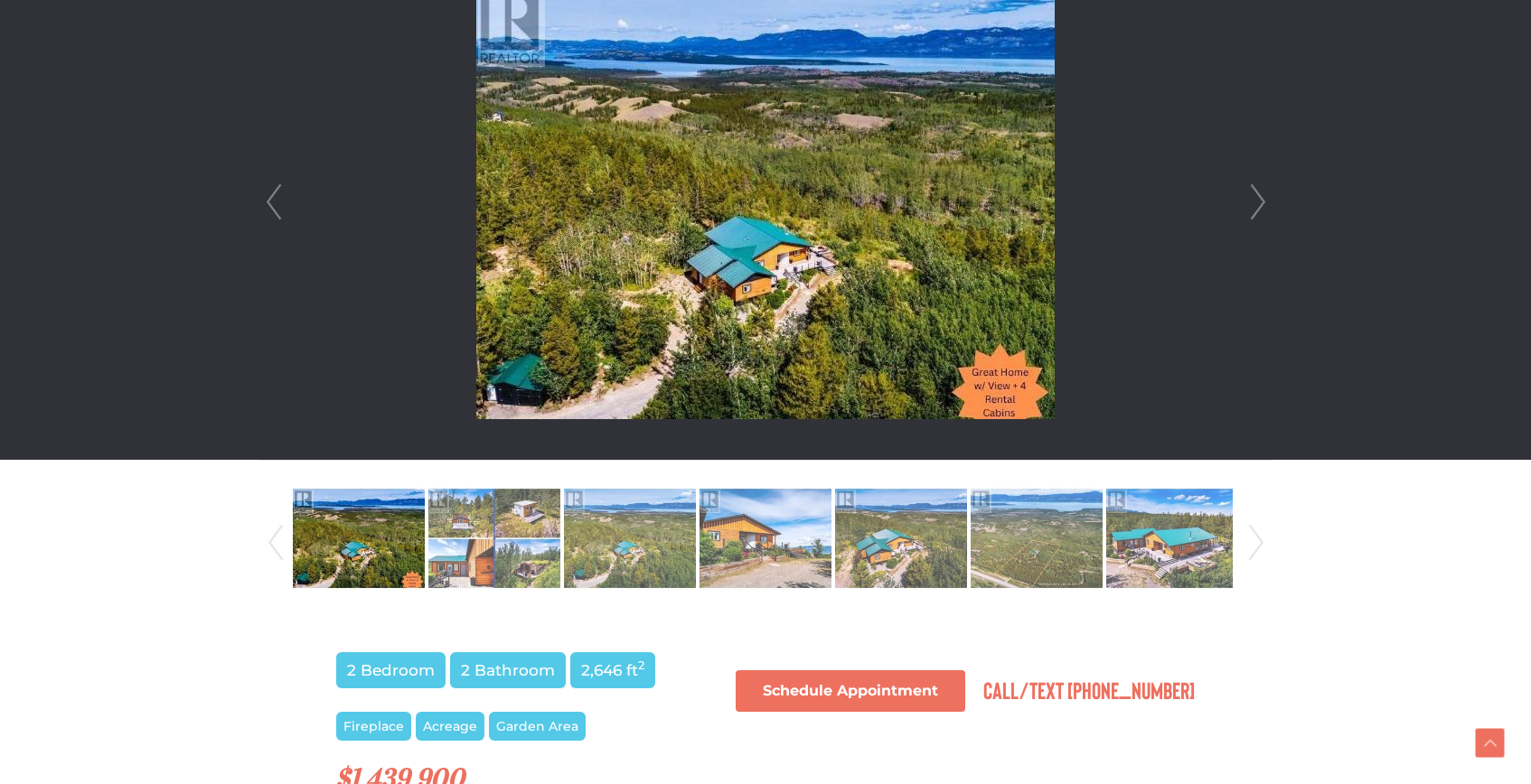
scroll to position [581, 0]
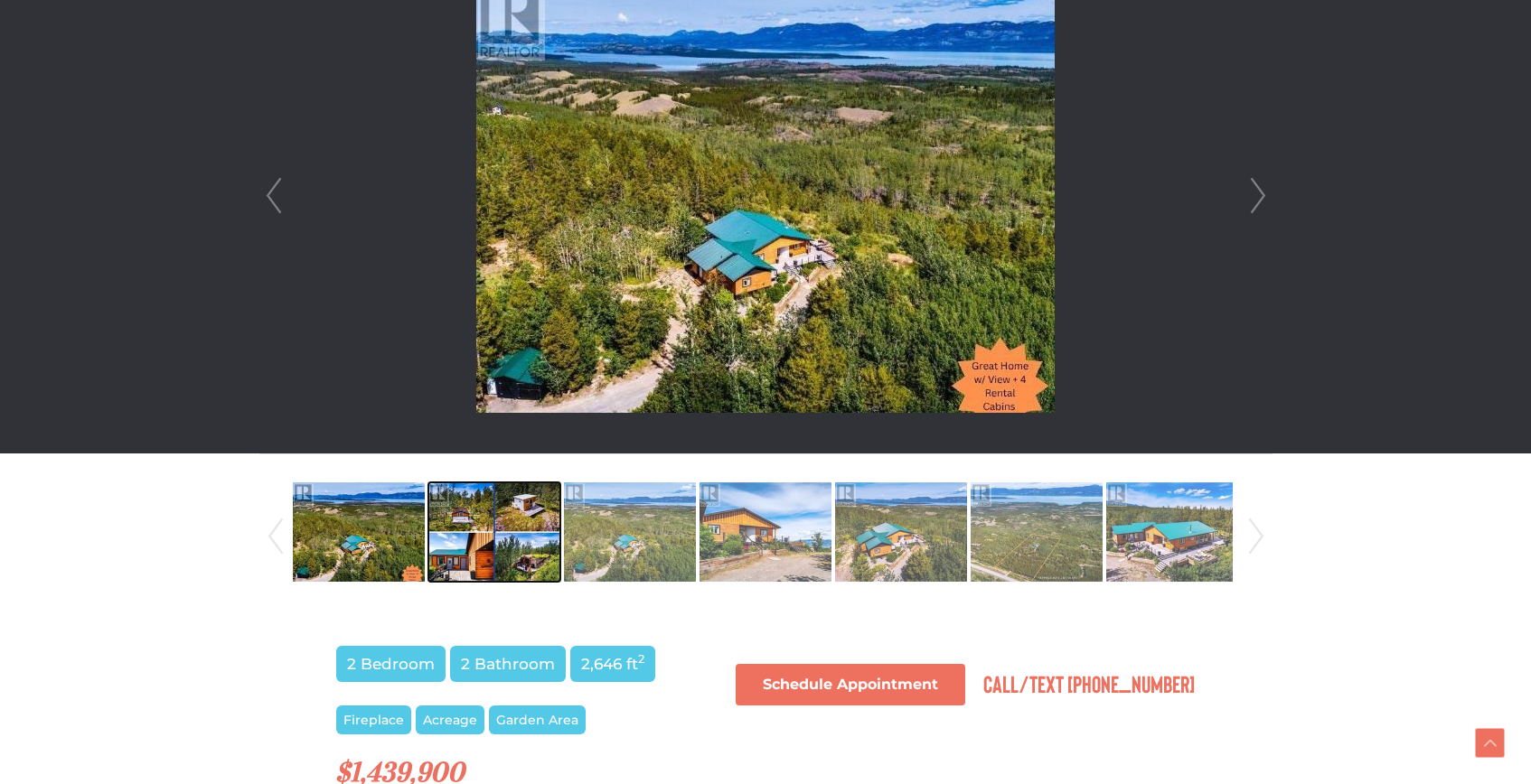
click at [527, 570] on img at bounding box center [494, 531] width 132 height 103
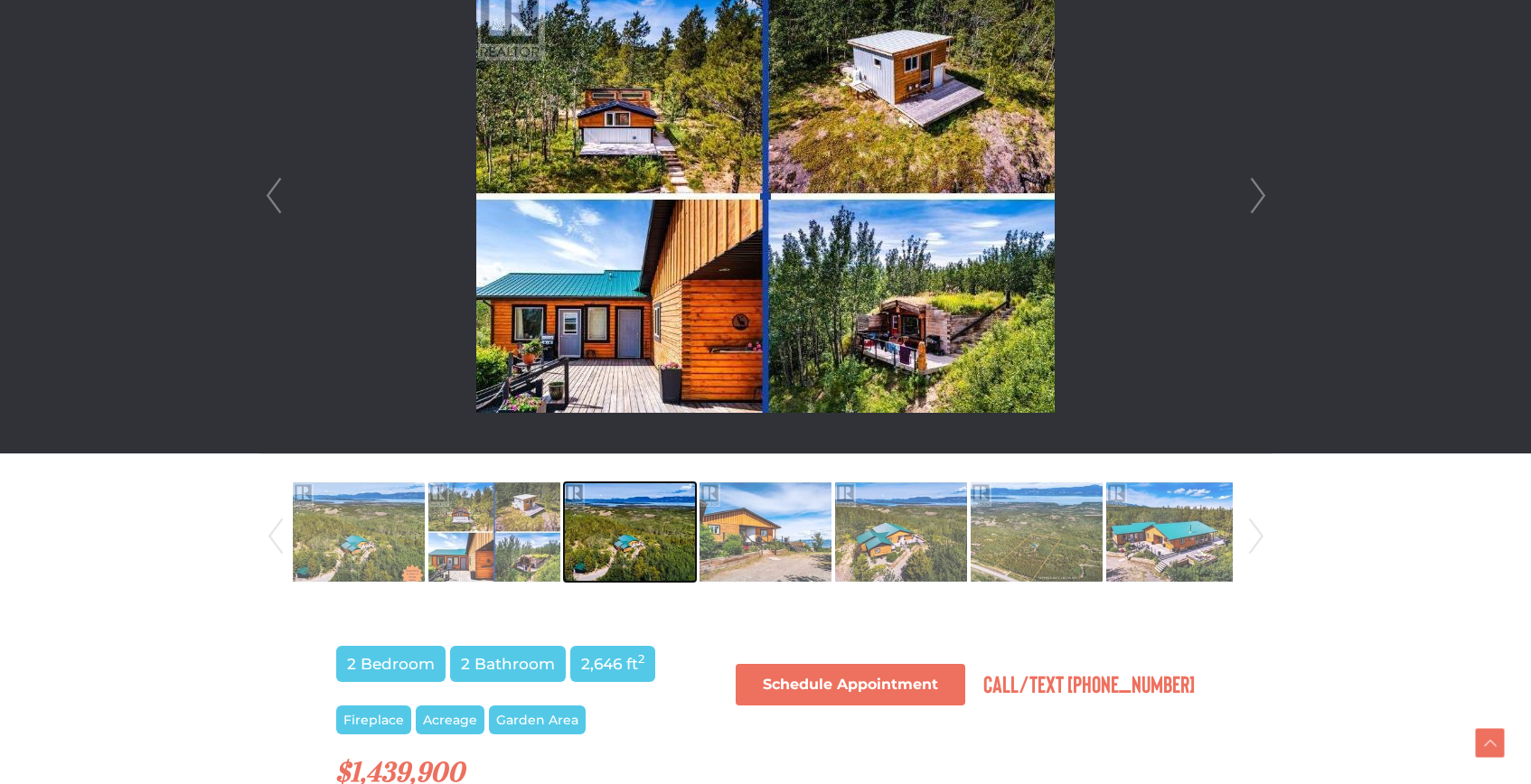
click at [644, 542] on img at bounding box center [629, 531] width 132 height 103
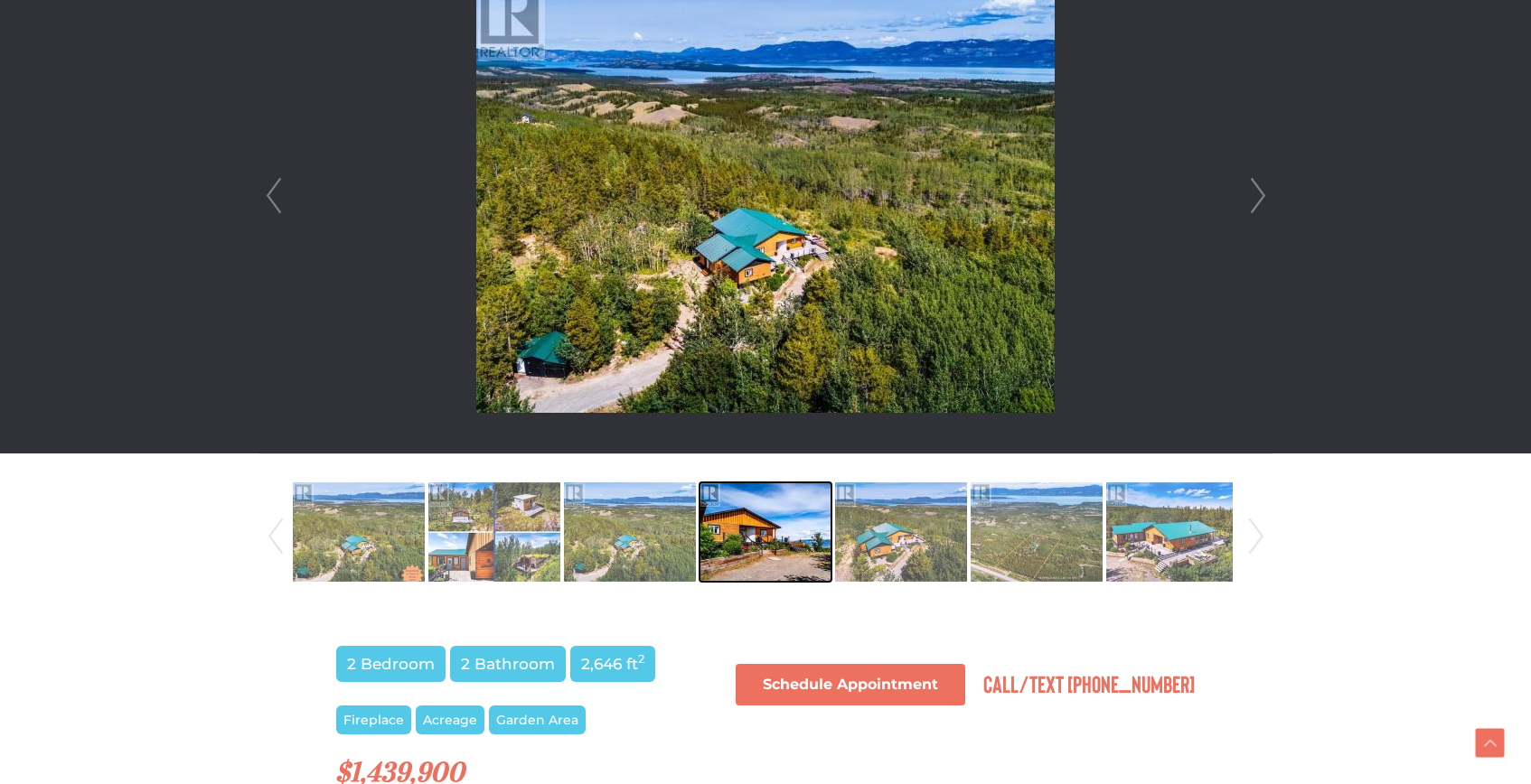
click at [722, 523] on img at bounding box center [765, 531] width 132 height 103
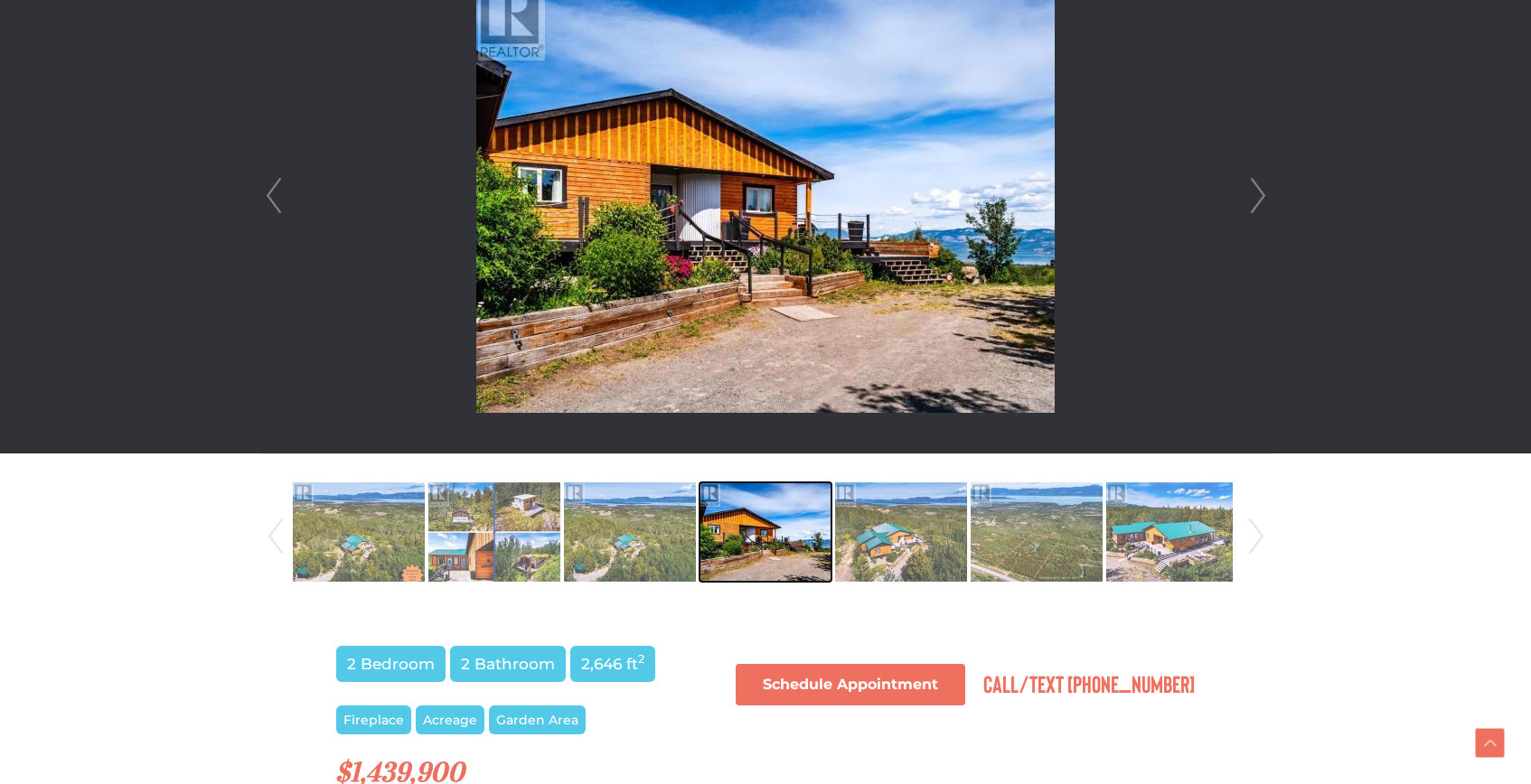
click at [796, 538] on img at bounding box center [765, 531] width 132 height 103
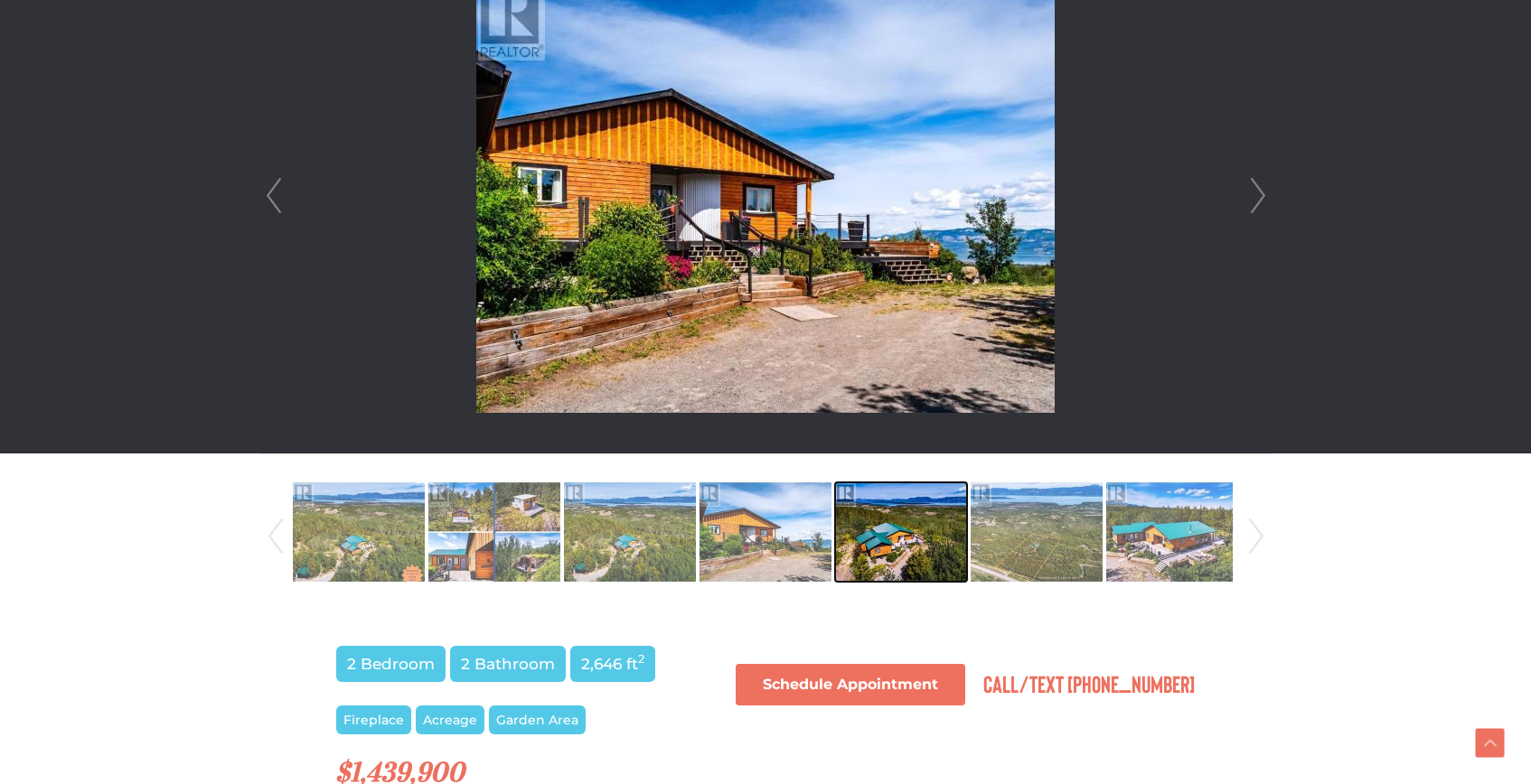
click at [898, 521] on img at bounding box center [901, 531] width 132 height 103
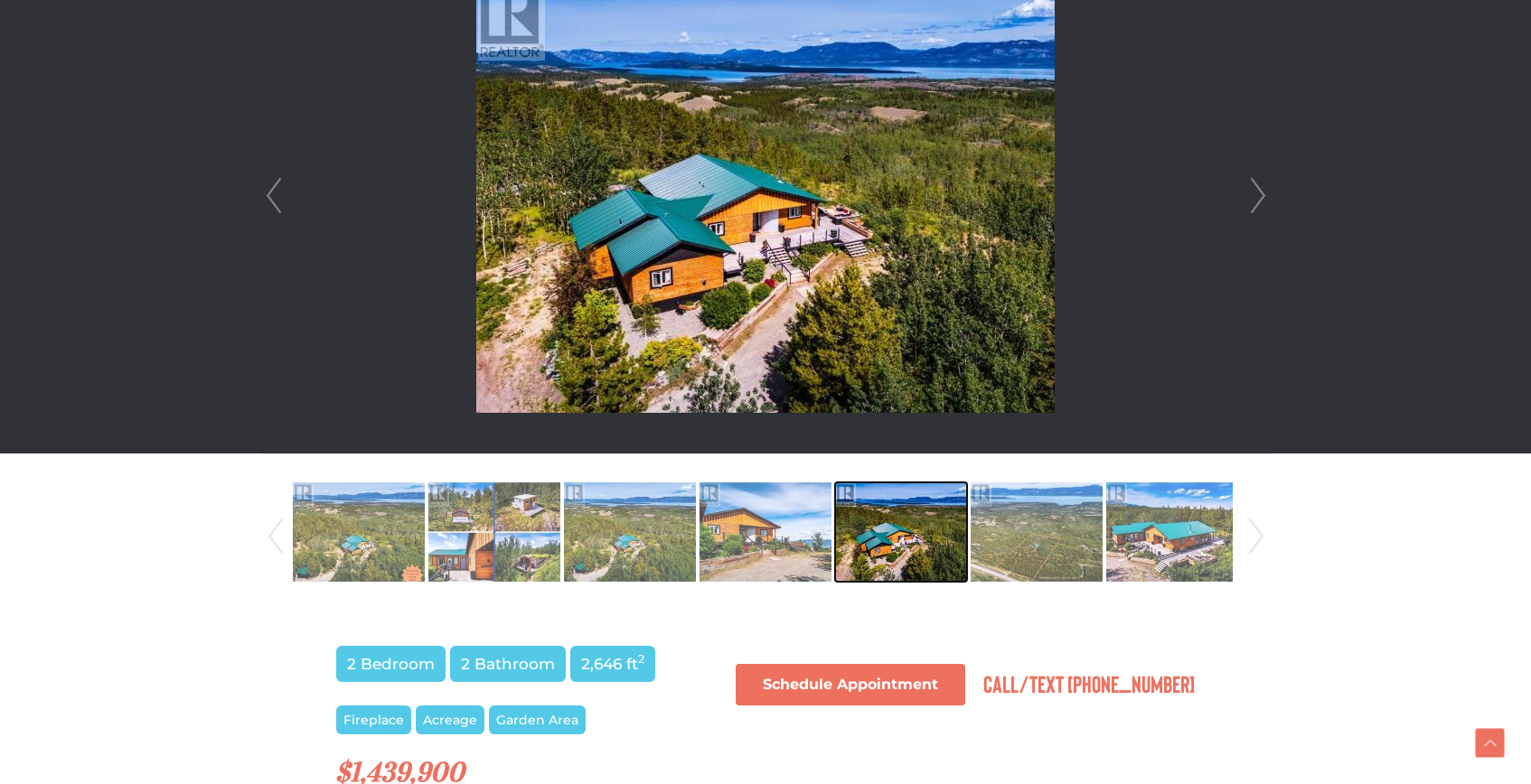
click at [898, 521] on img at bounding box center [901, 531] width 132 height 103
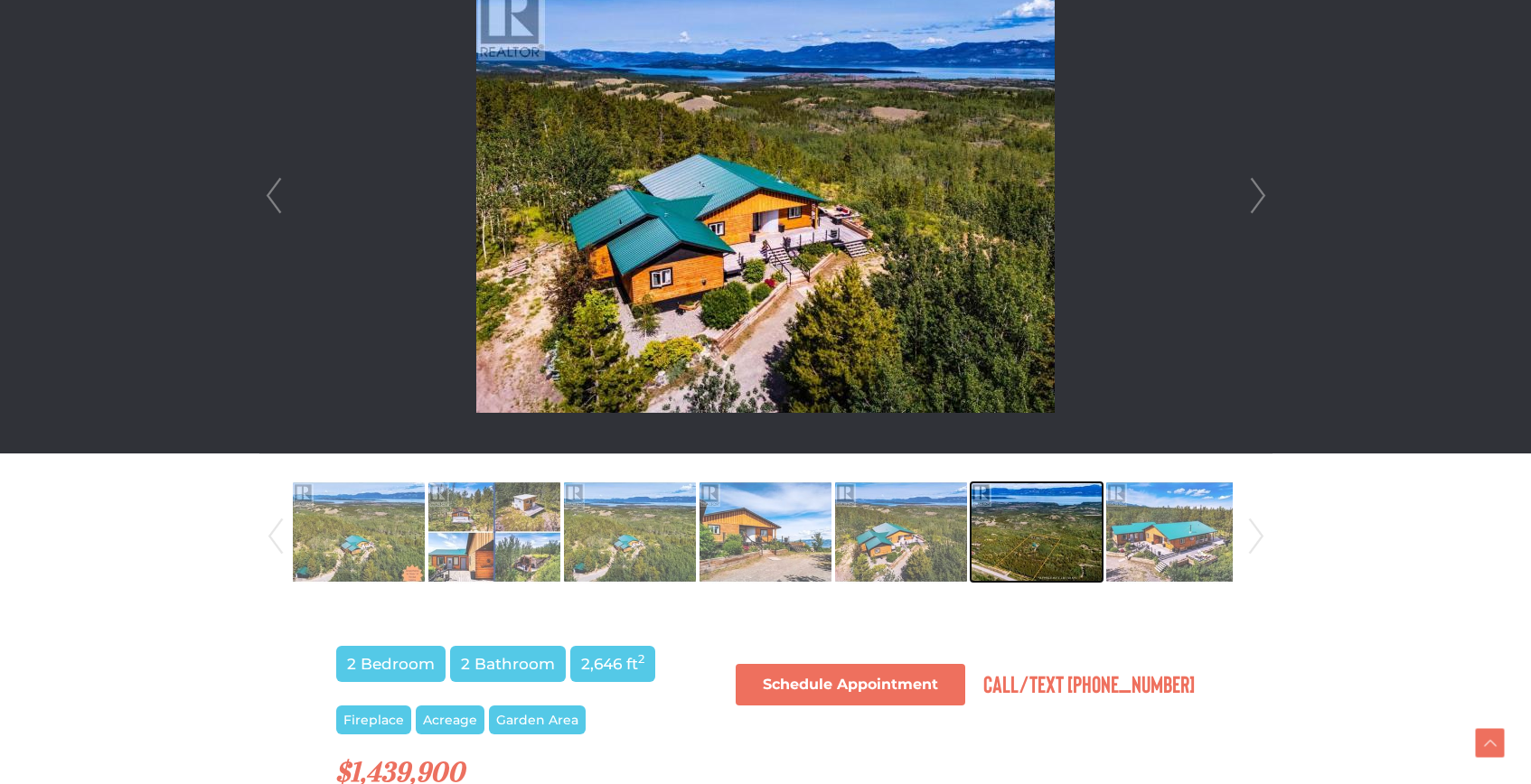
click at [1028, 508] on img at bounding box center [1035, 531] width 132 height 103
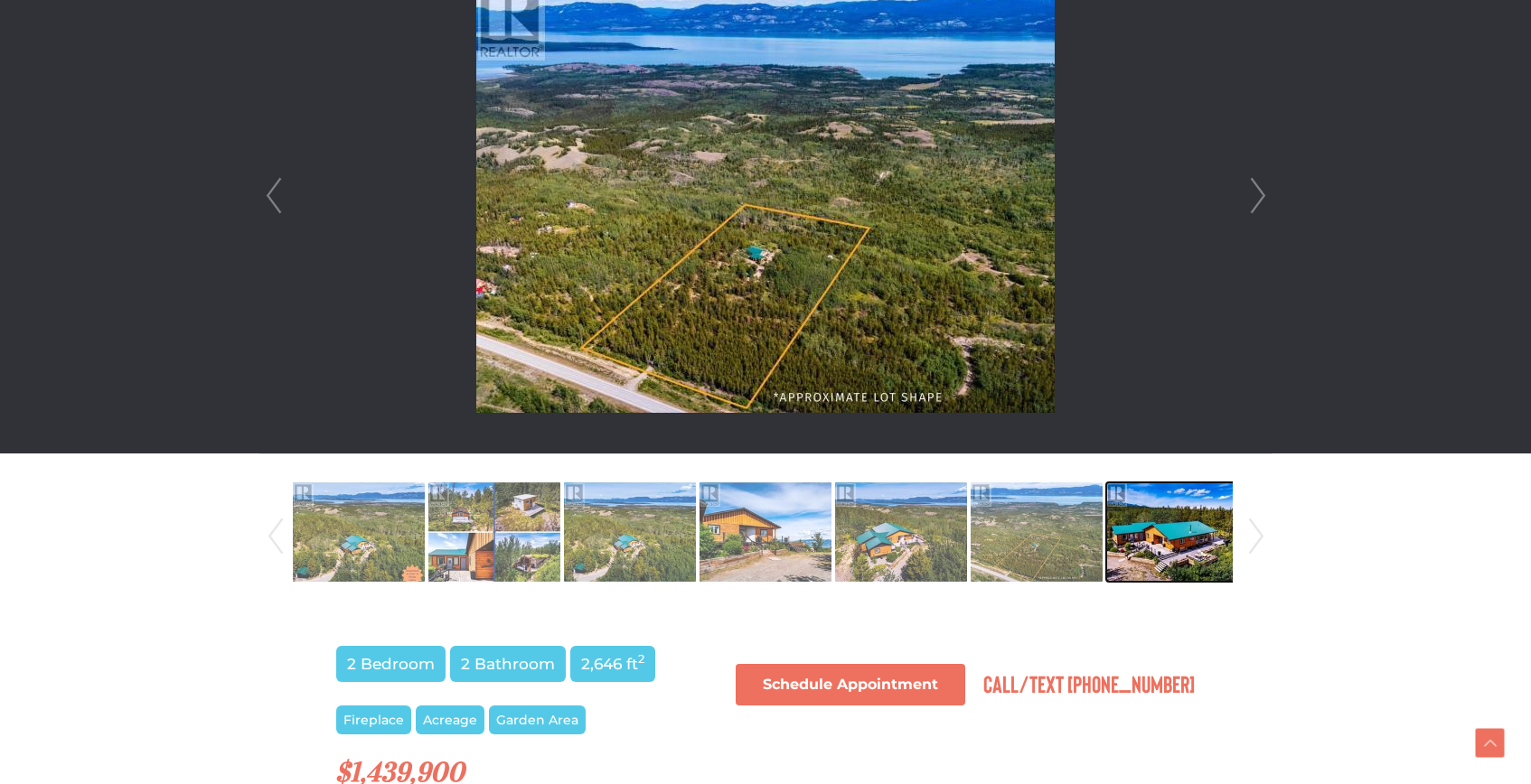
click at [1128, 524] on img at bounding box center [1171, 531] width 132 height 103
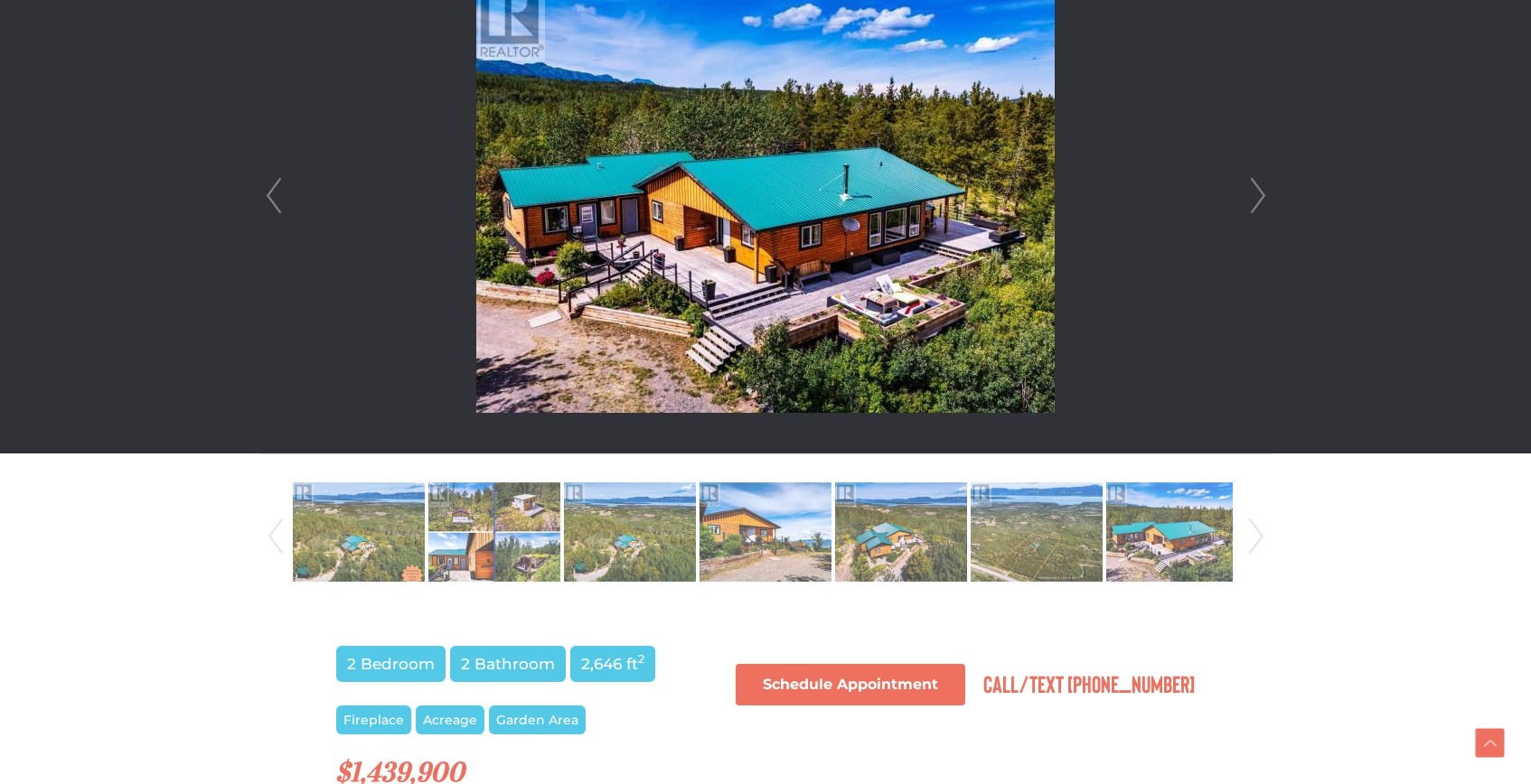
click at [1251, 536] on link "Next" at bounding box center [1256, 537] width 27 height 123
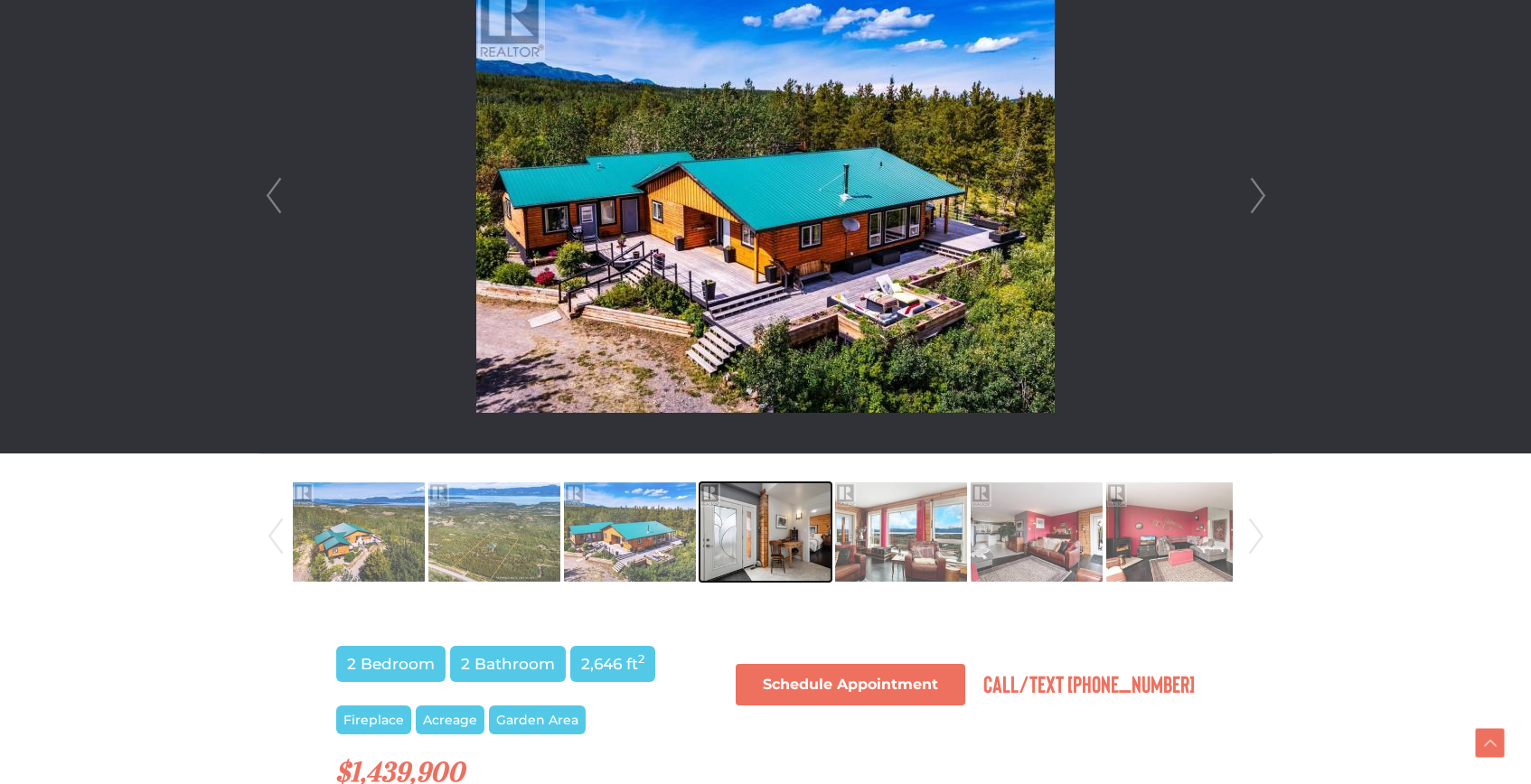
click at [756, 553] on img at bounding box center [765, 531] width 132 height 103
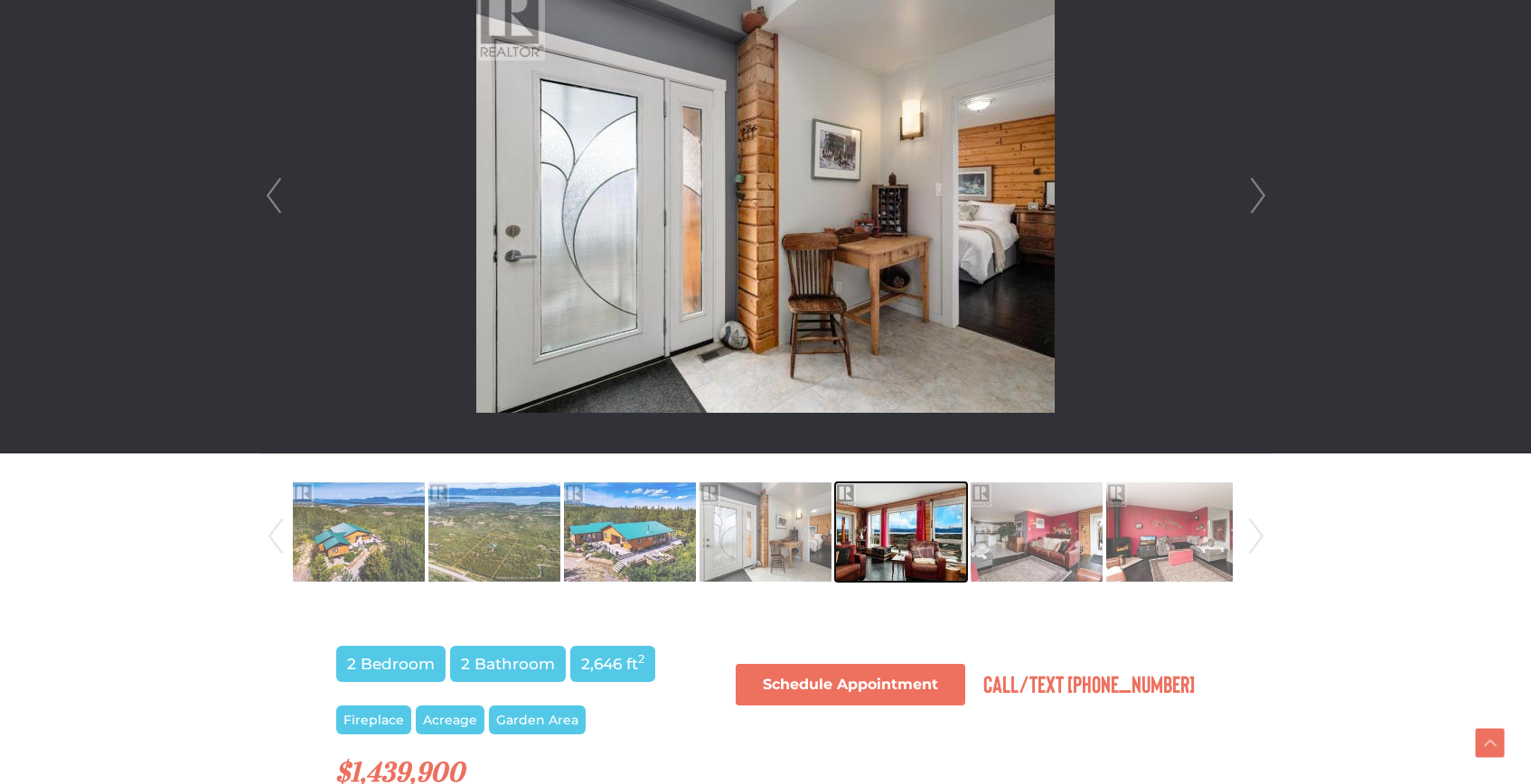
click at [887, 524] on img at bounding box center [901, 531] width 132 height 103
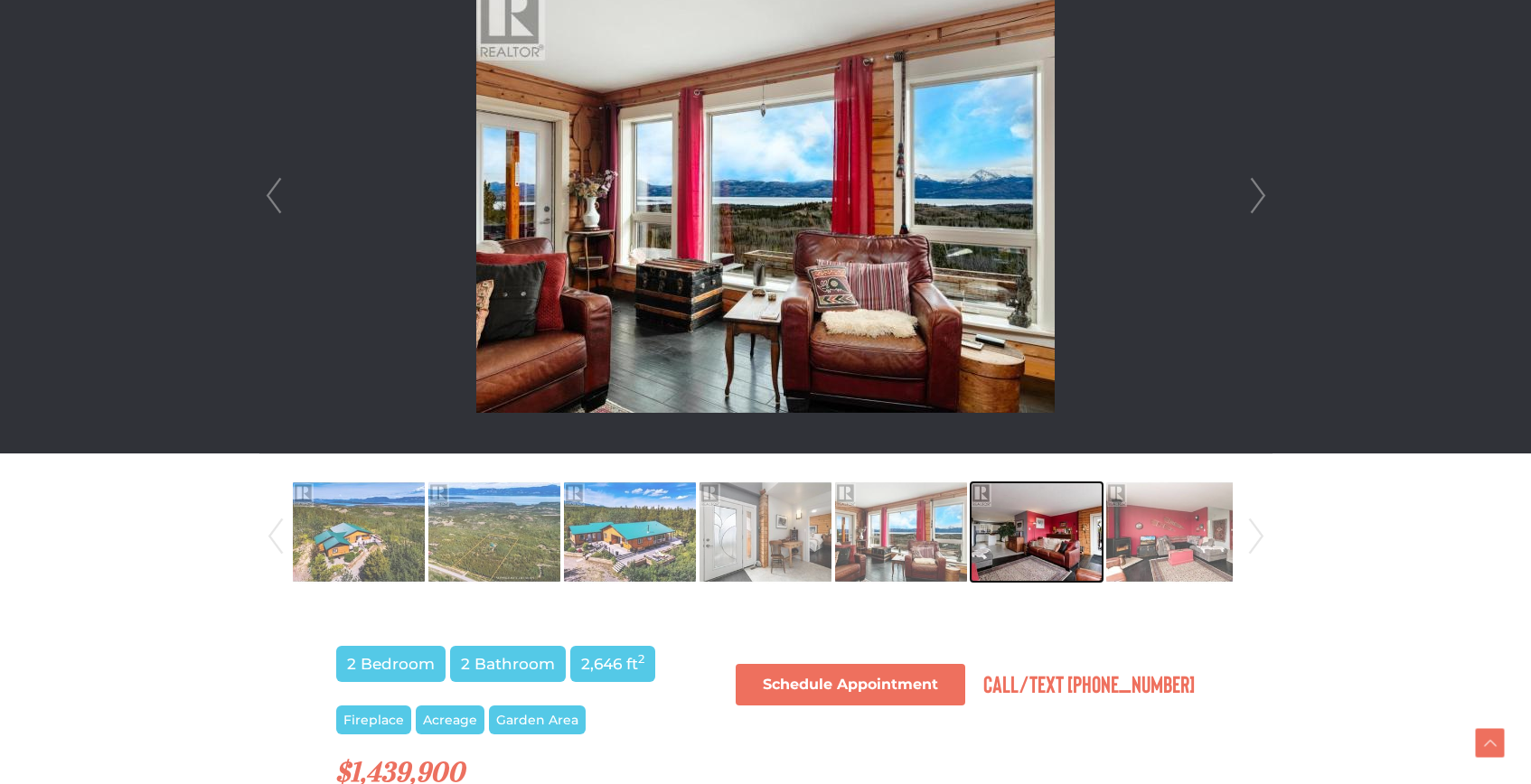
click at [992, 529] on img at bounding box center [1035, 531] width 132 height 103
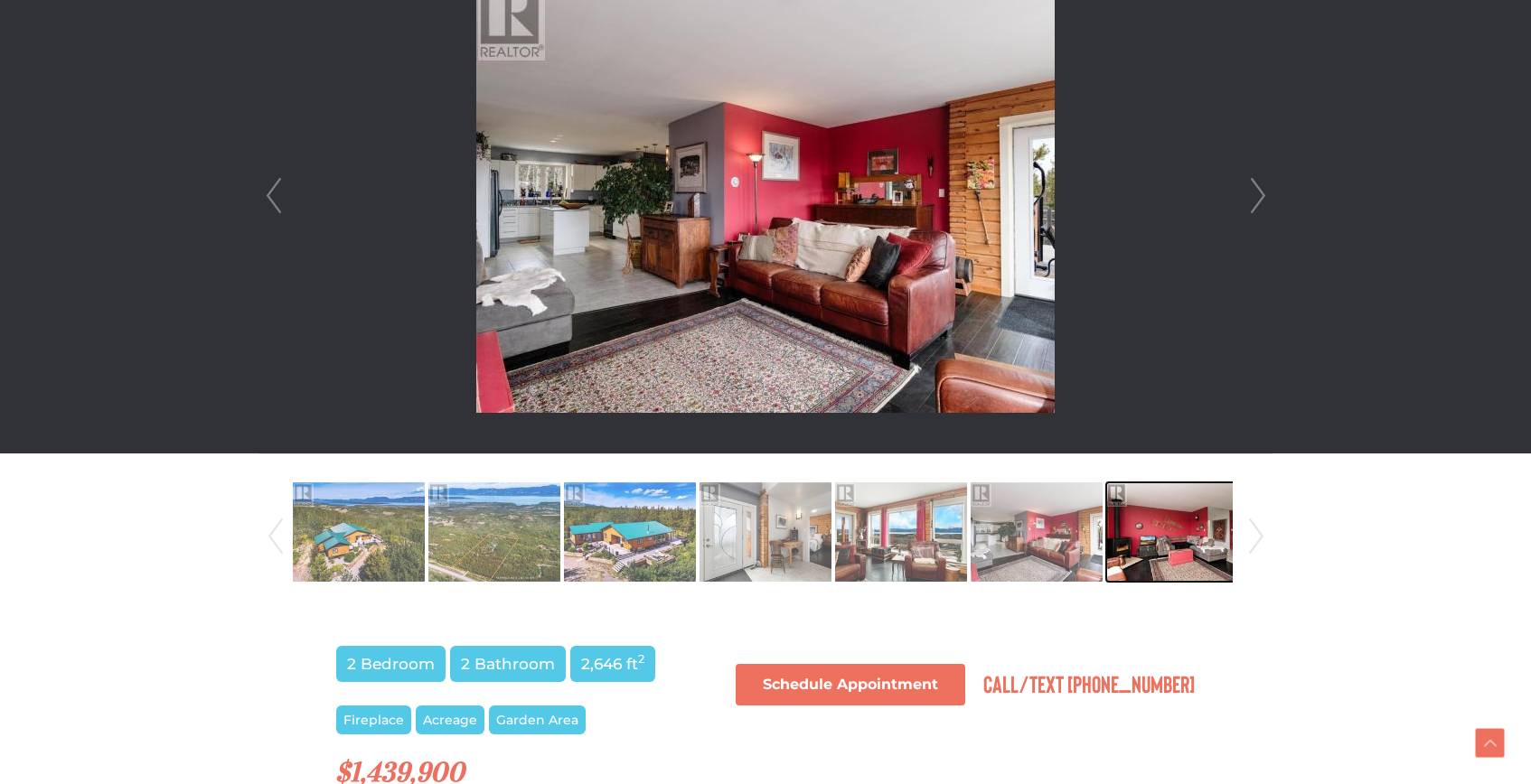
click at [1114, 528] on img at bounding box center [1171, 531] width 132 height 103
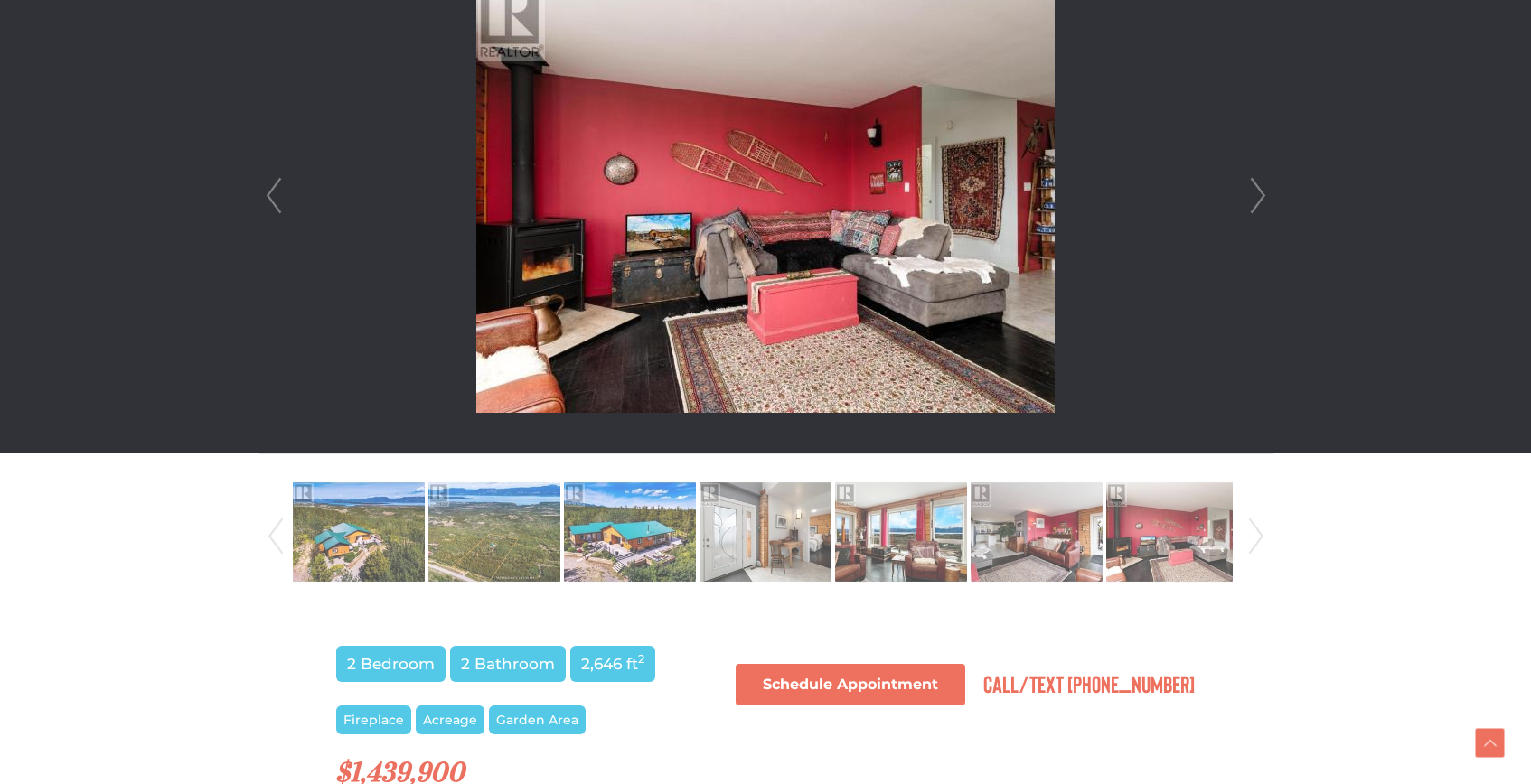
click at [1253, 525] on link "Next" at bounding box center [1256, 537] width 27 height 123
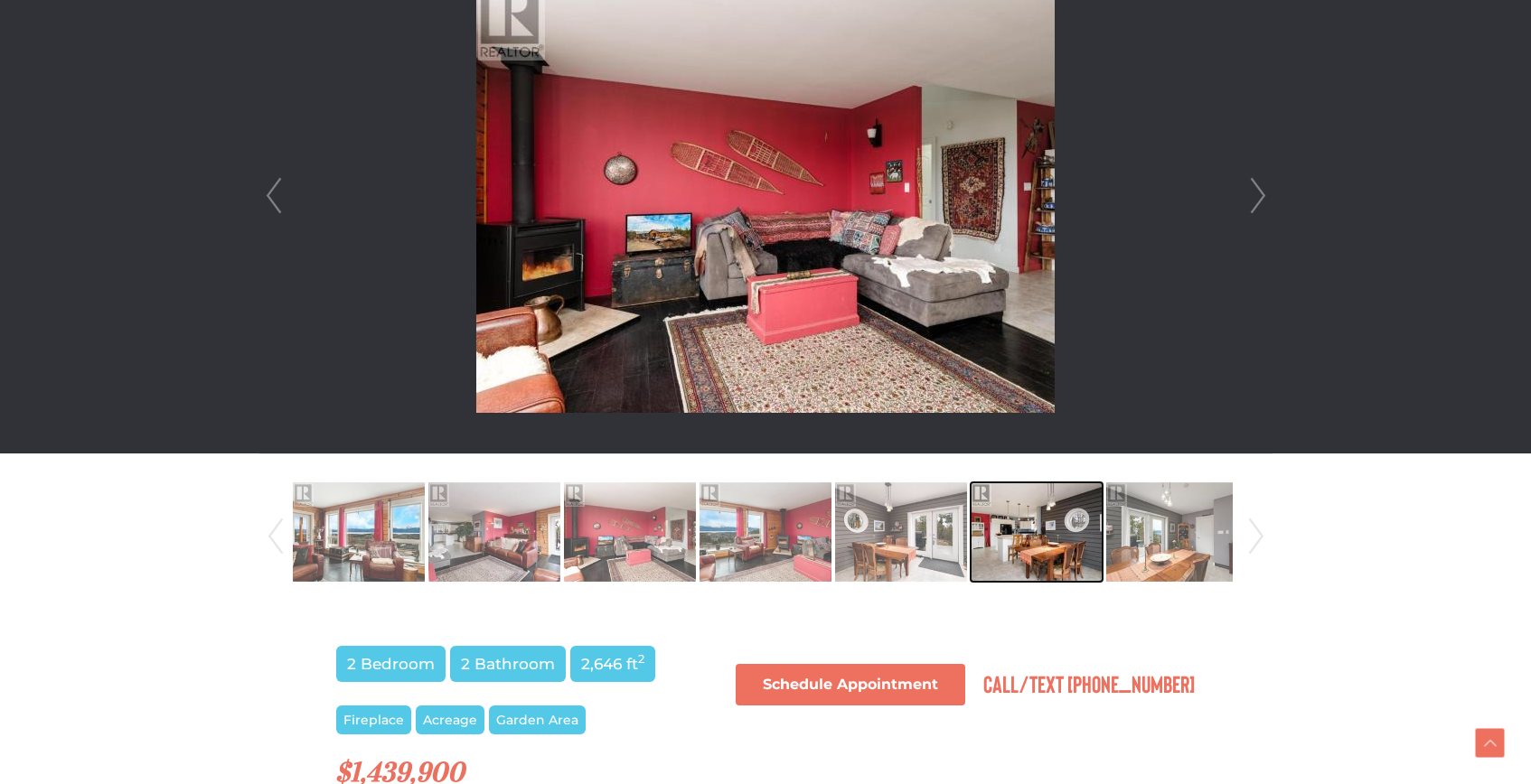
click at [1066, 543] on img at bounding box center [1035, 531] width 132 height 103
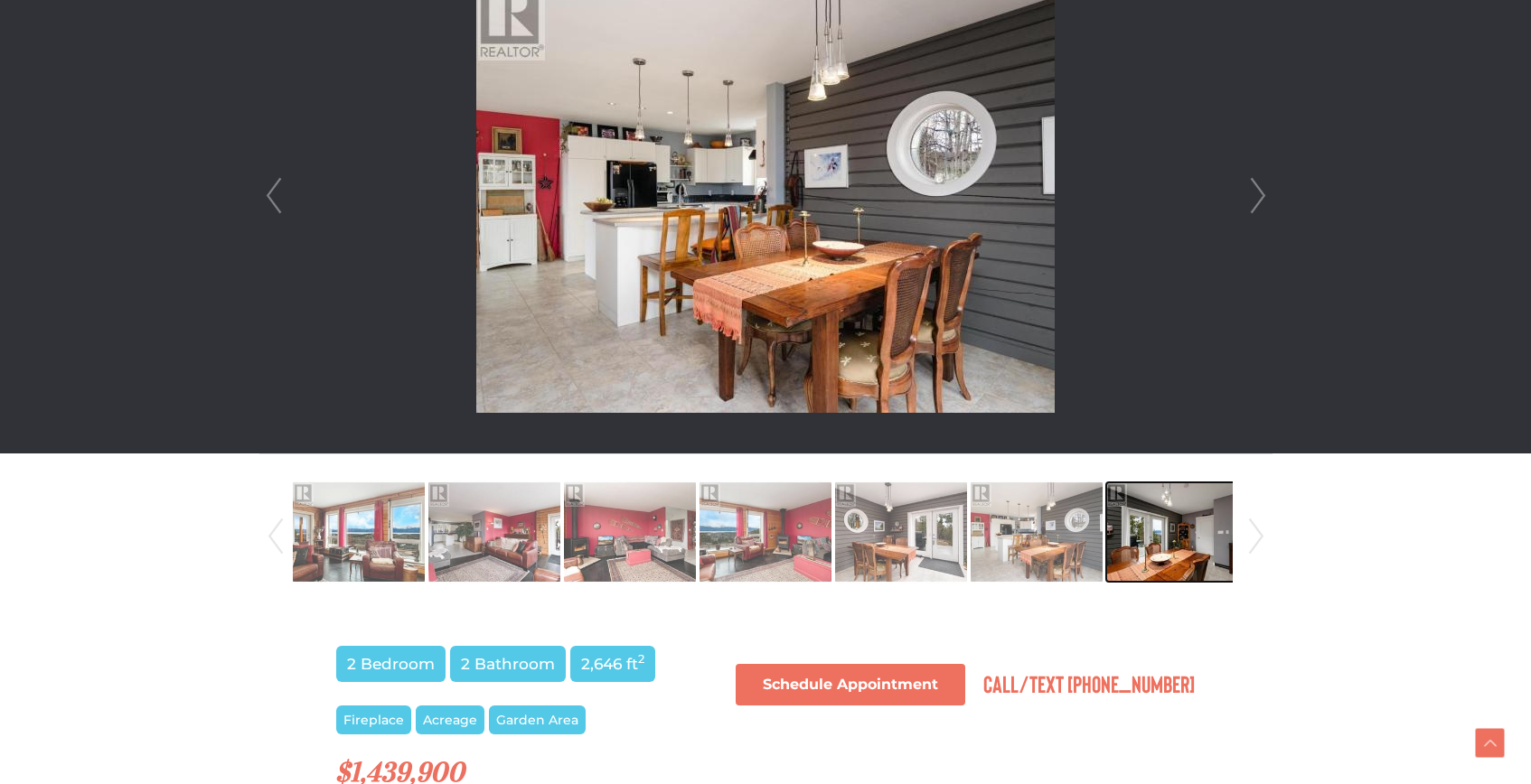
click at [1119, 538] on img at bounding box center [1171, 531] width 132 height 103
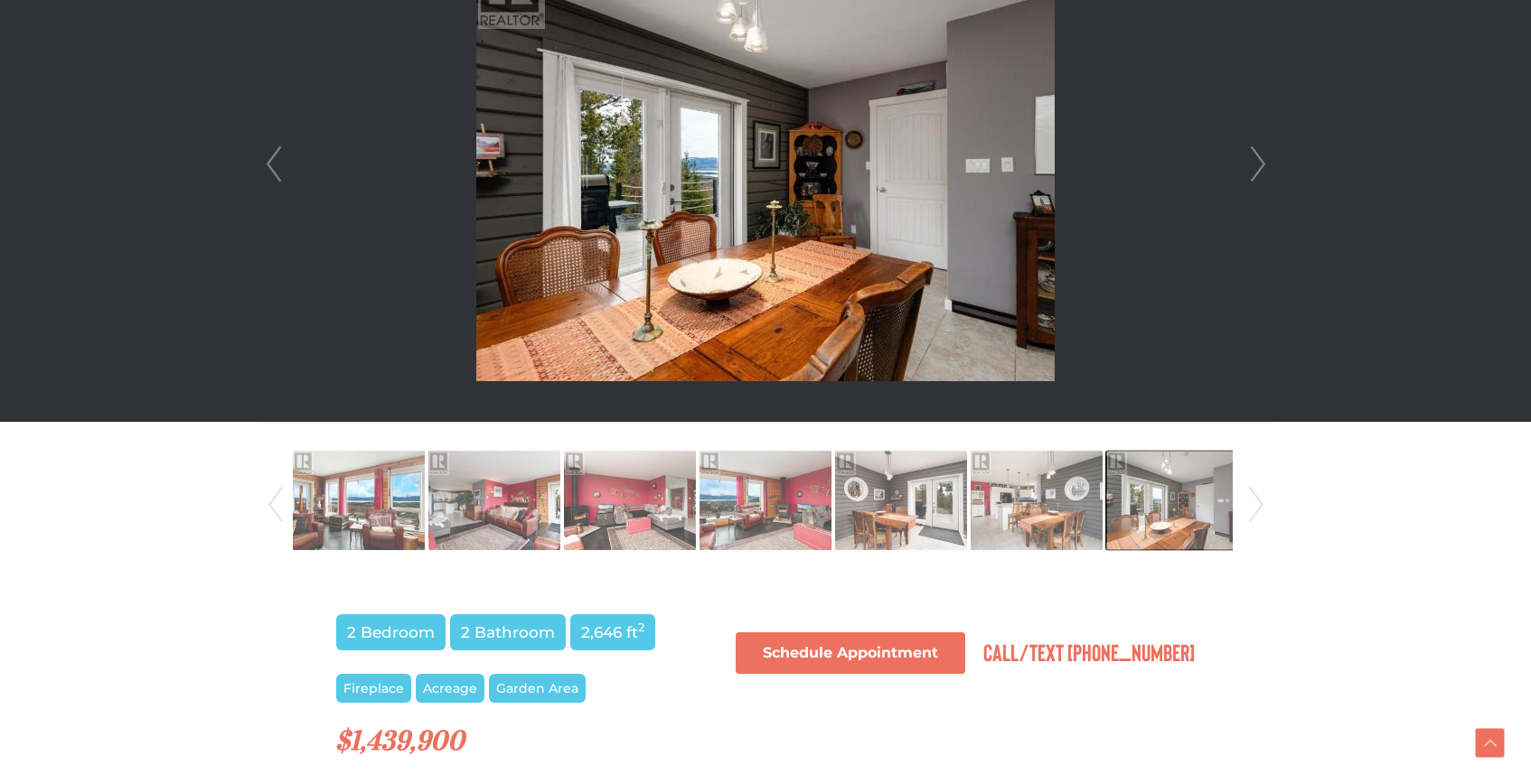
scroll to position [620, 0]
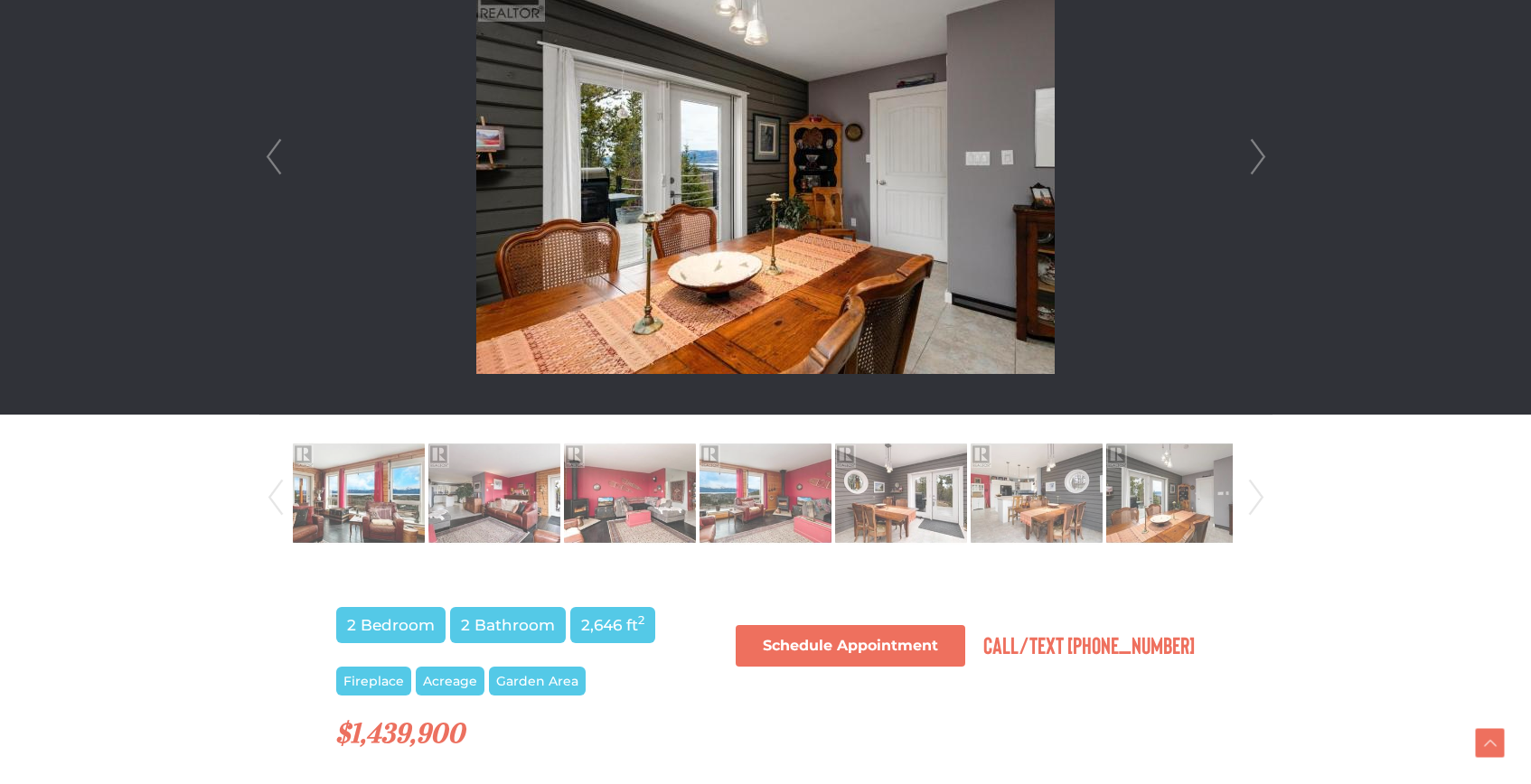
click at [1256, 486] on link "Next" at bounding box center [1256, 497] width 27 height 123
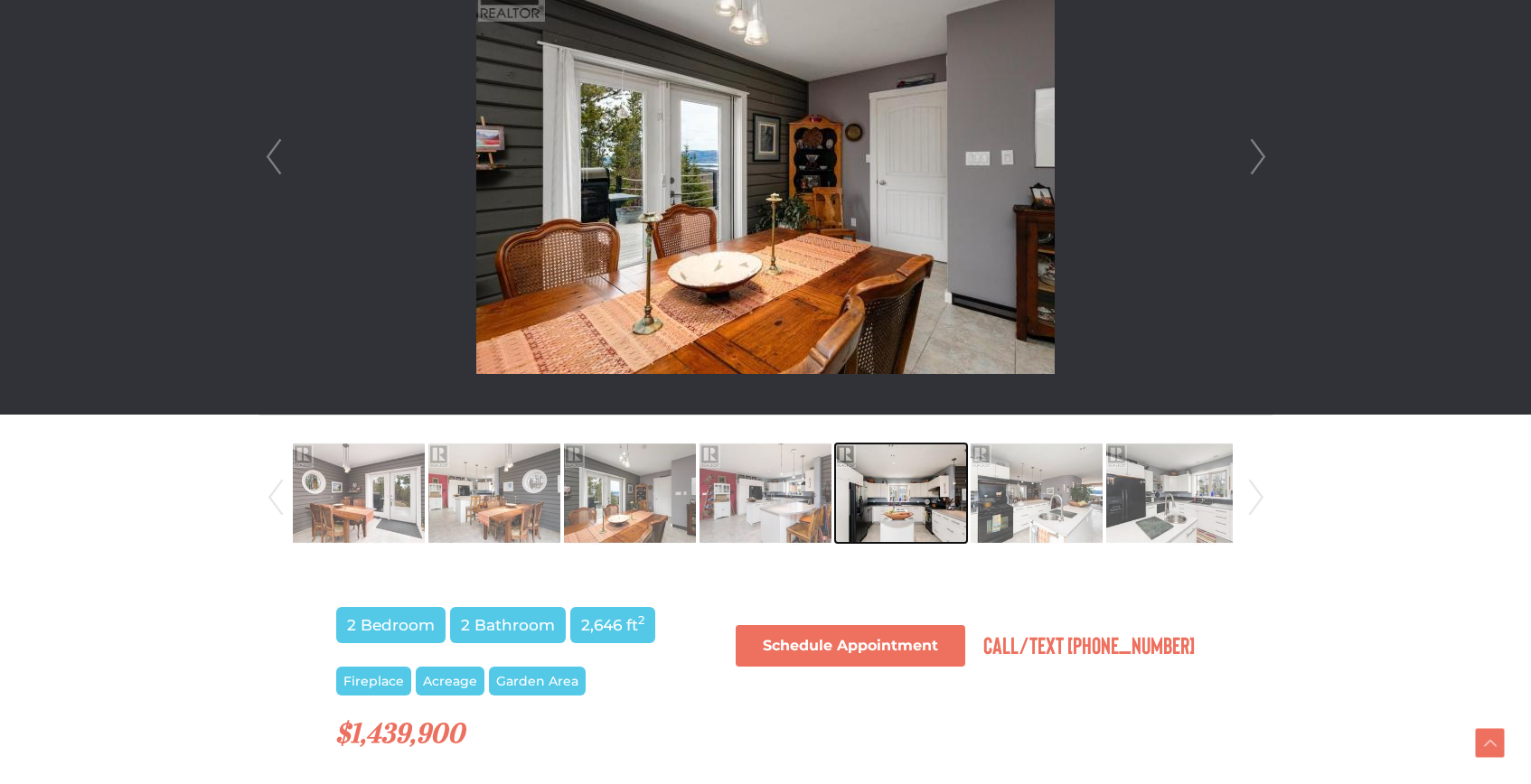
click at [906, 496] on img at bounding box center [901, 493] width 132 height 103
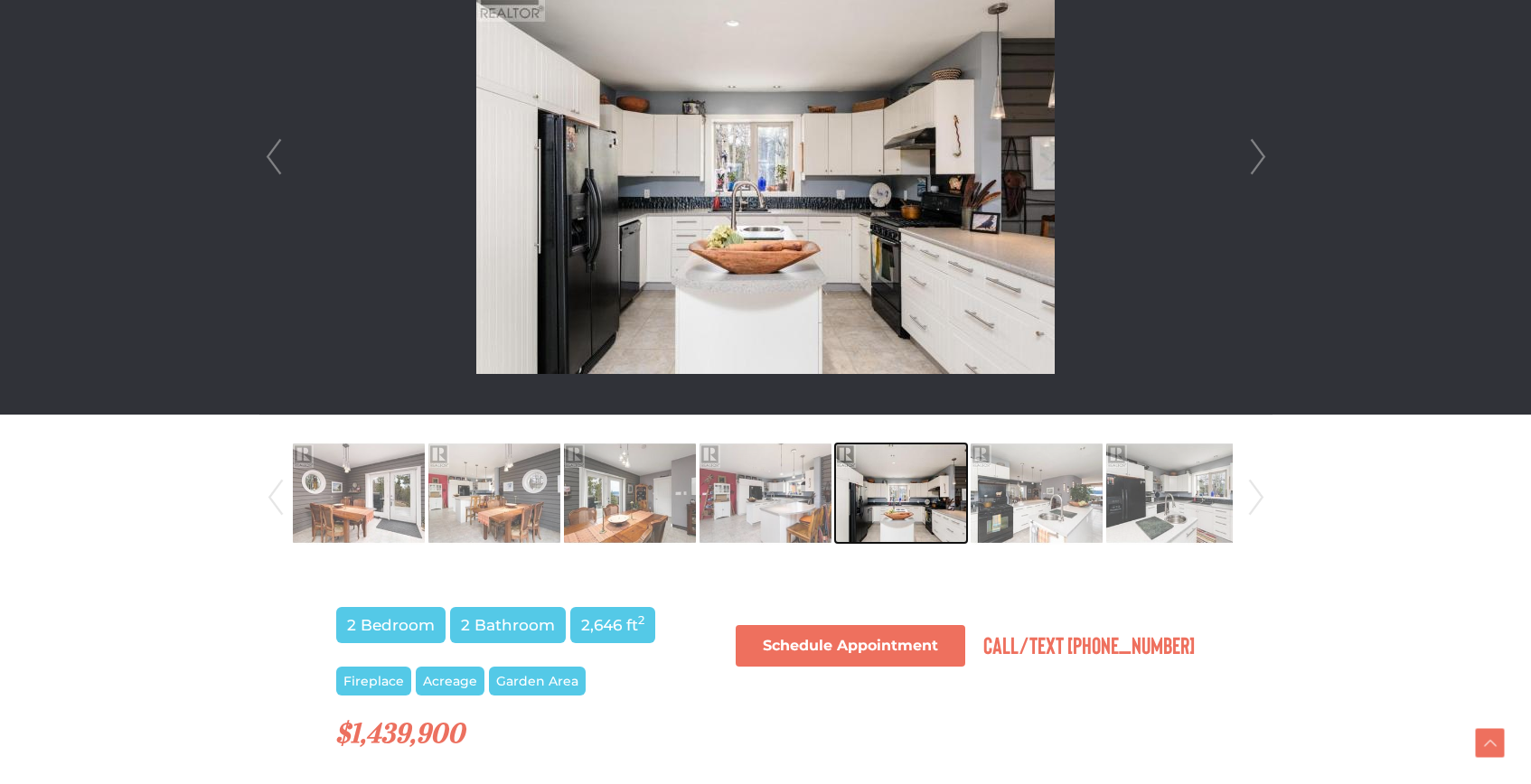
click at [965, 493] on img at bounding box center [901, 493] width 132 height 103
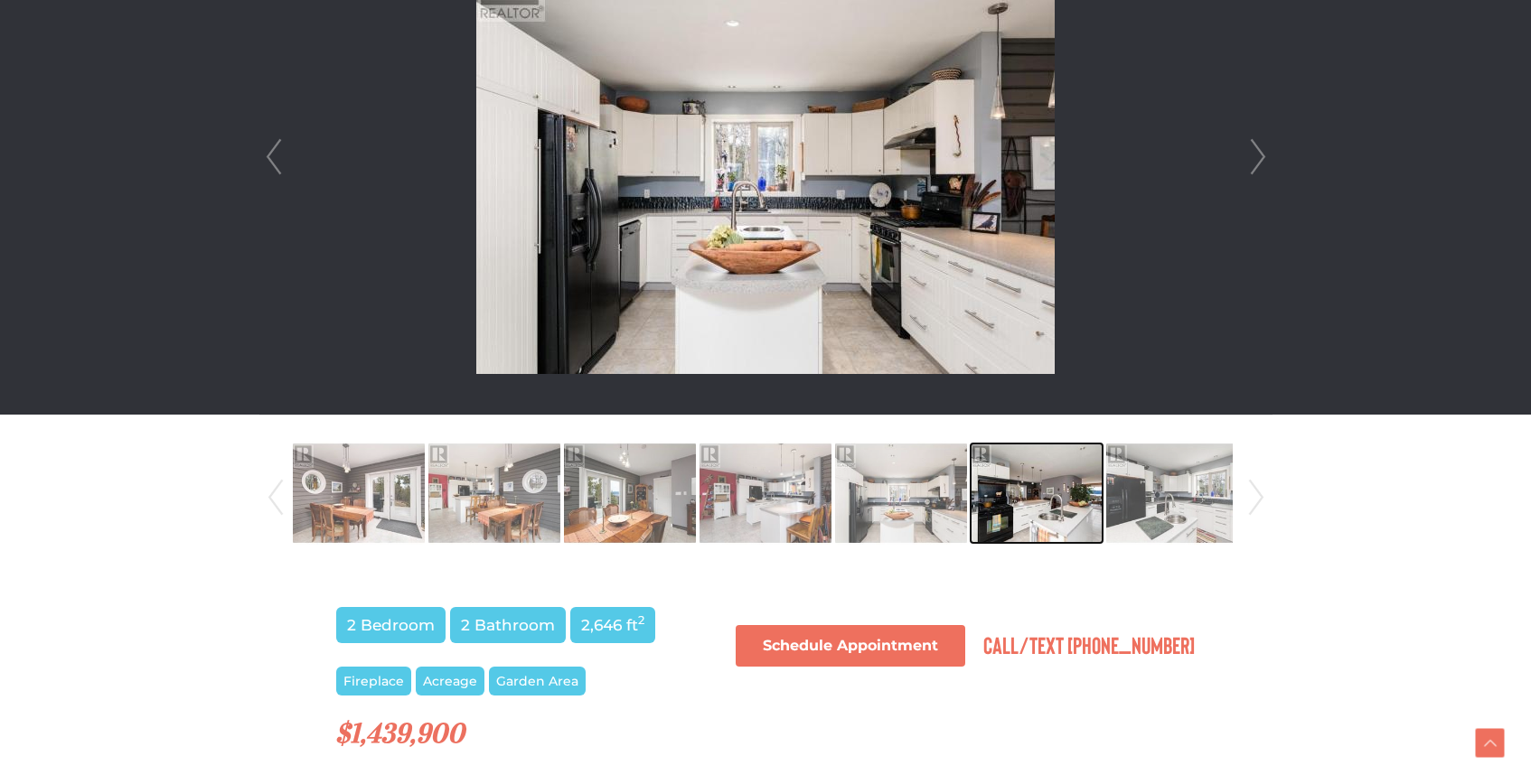
click at [1028, 499] on img at bounding box center [1035, 493] width 132 height 103
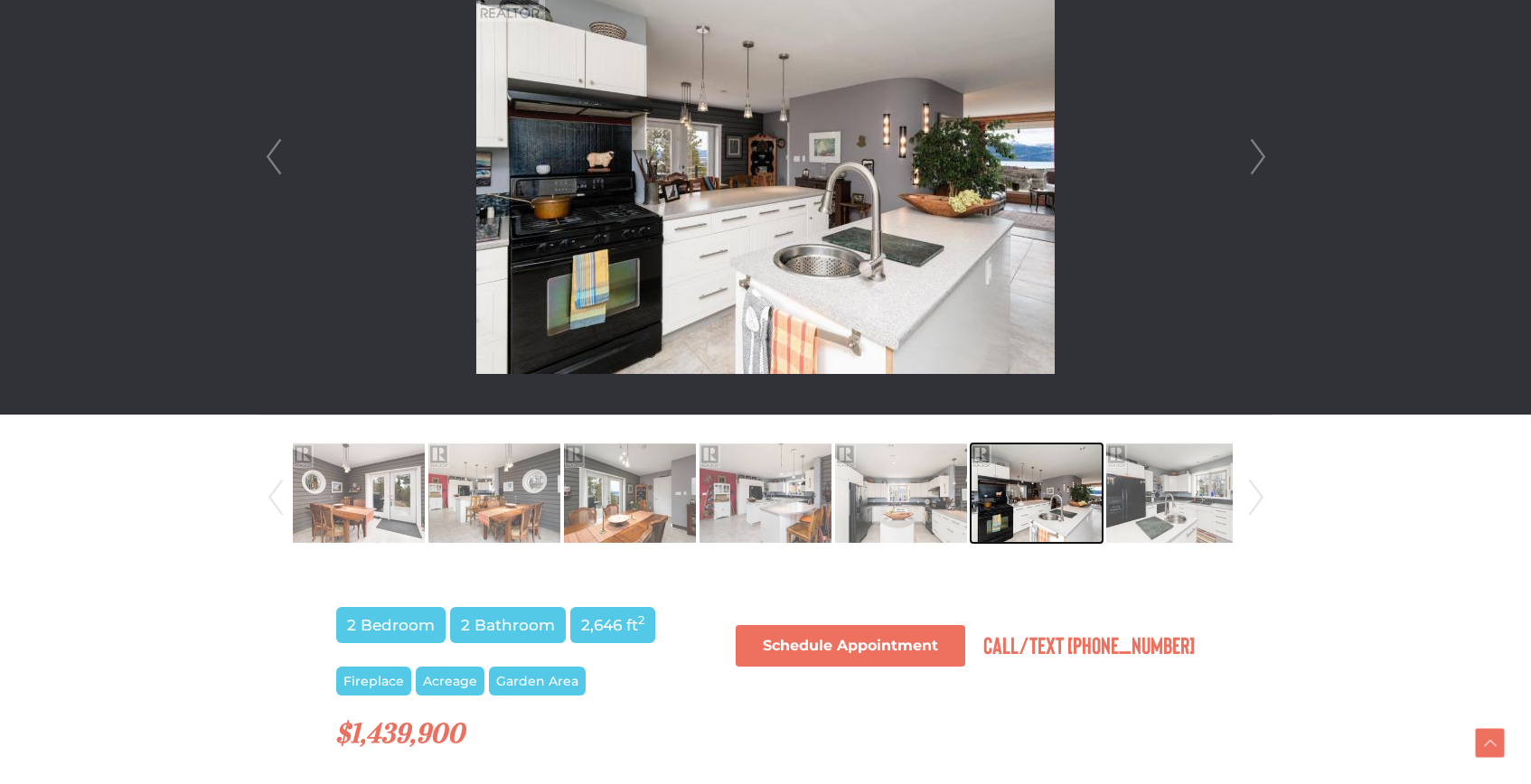
click at [1028, 499] on img at bounding box center [1035, 493] width 132 height 103
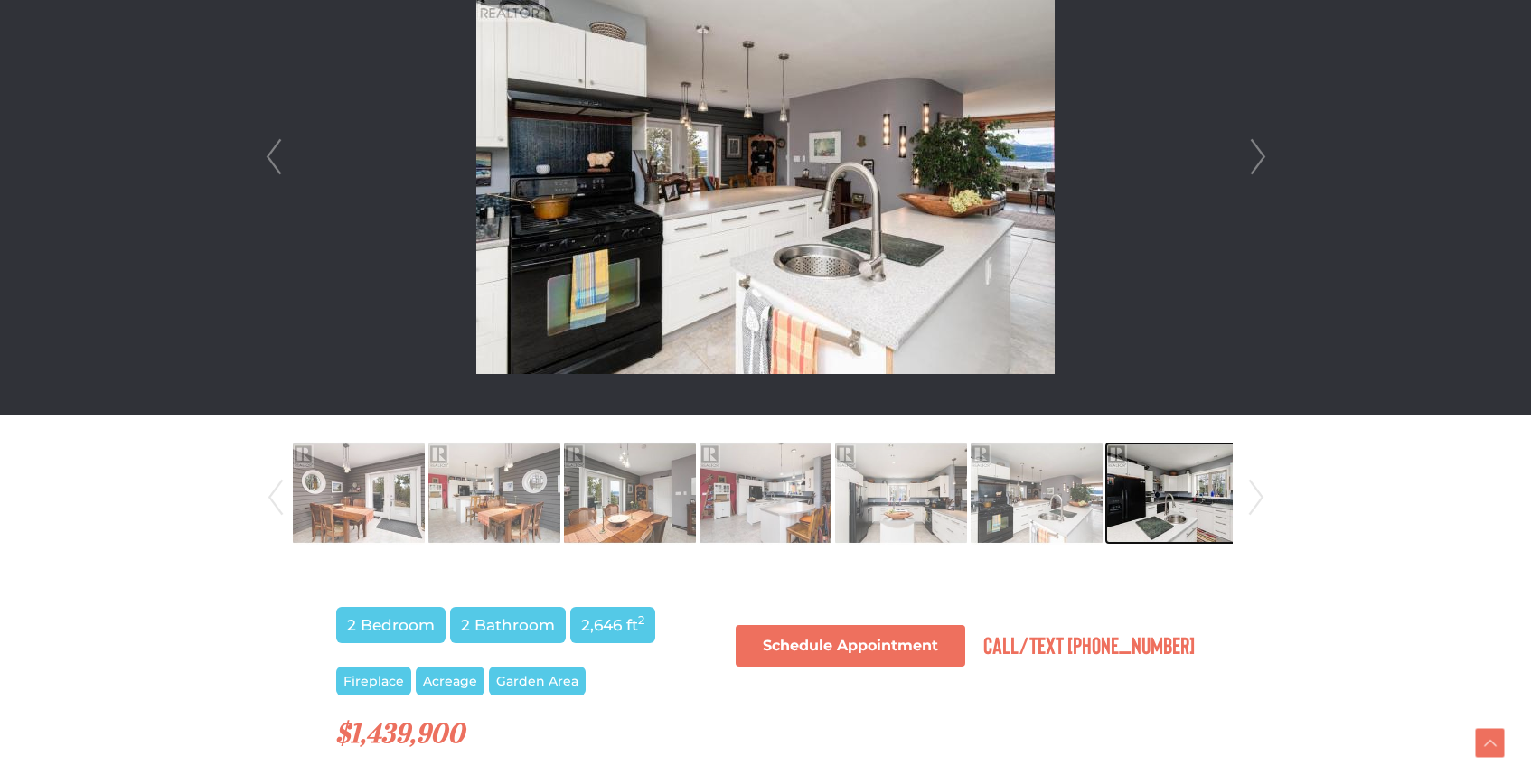
click at [1135, 489] on img at bounding box center [1171, 493] width 132 height 103
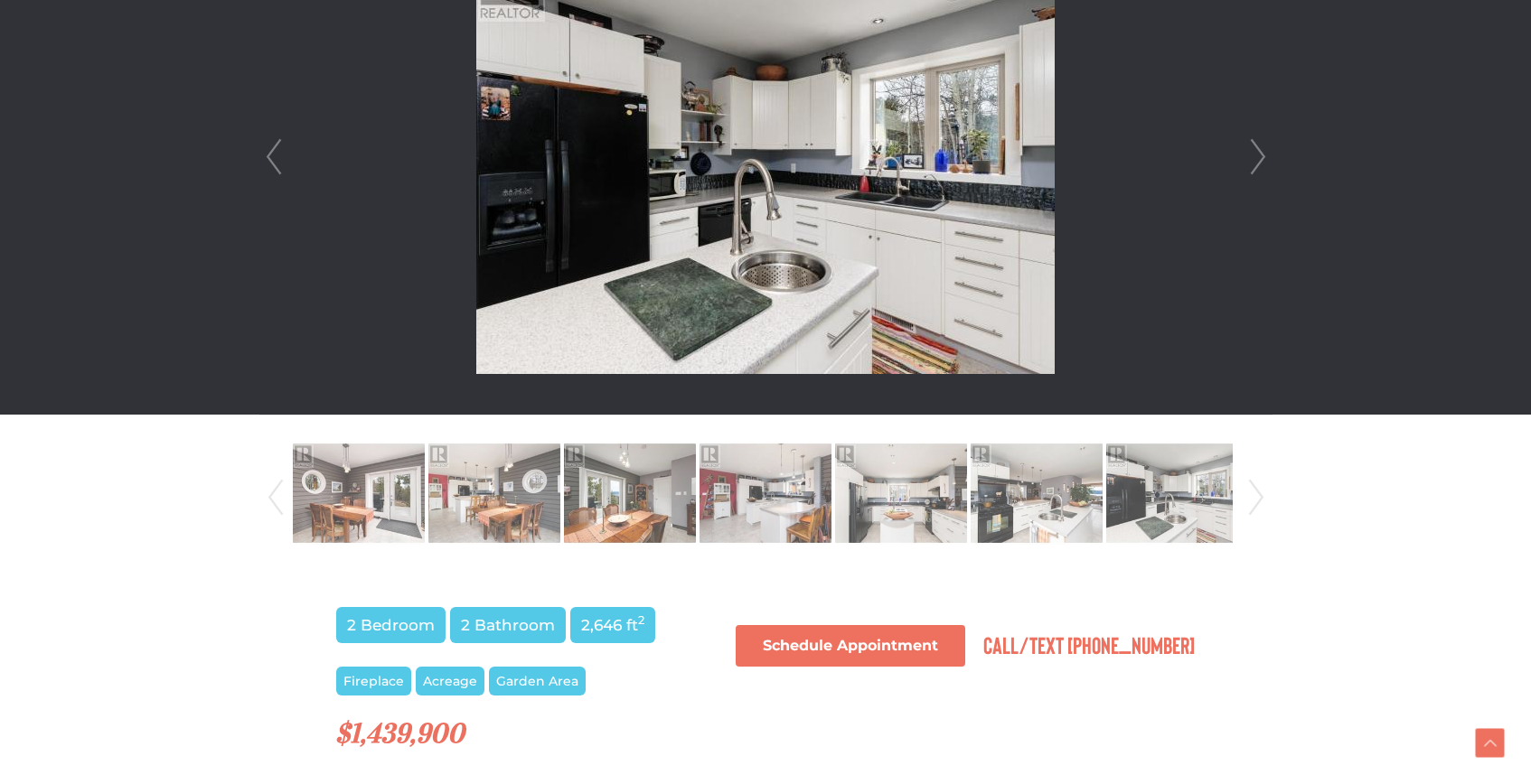
click at [1248, 504] on link "Next" at bounding box center [1256, 497] width 27 height 123
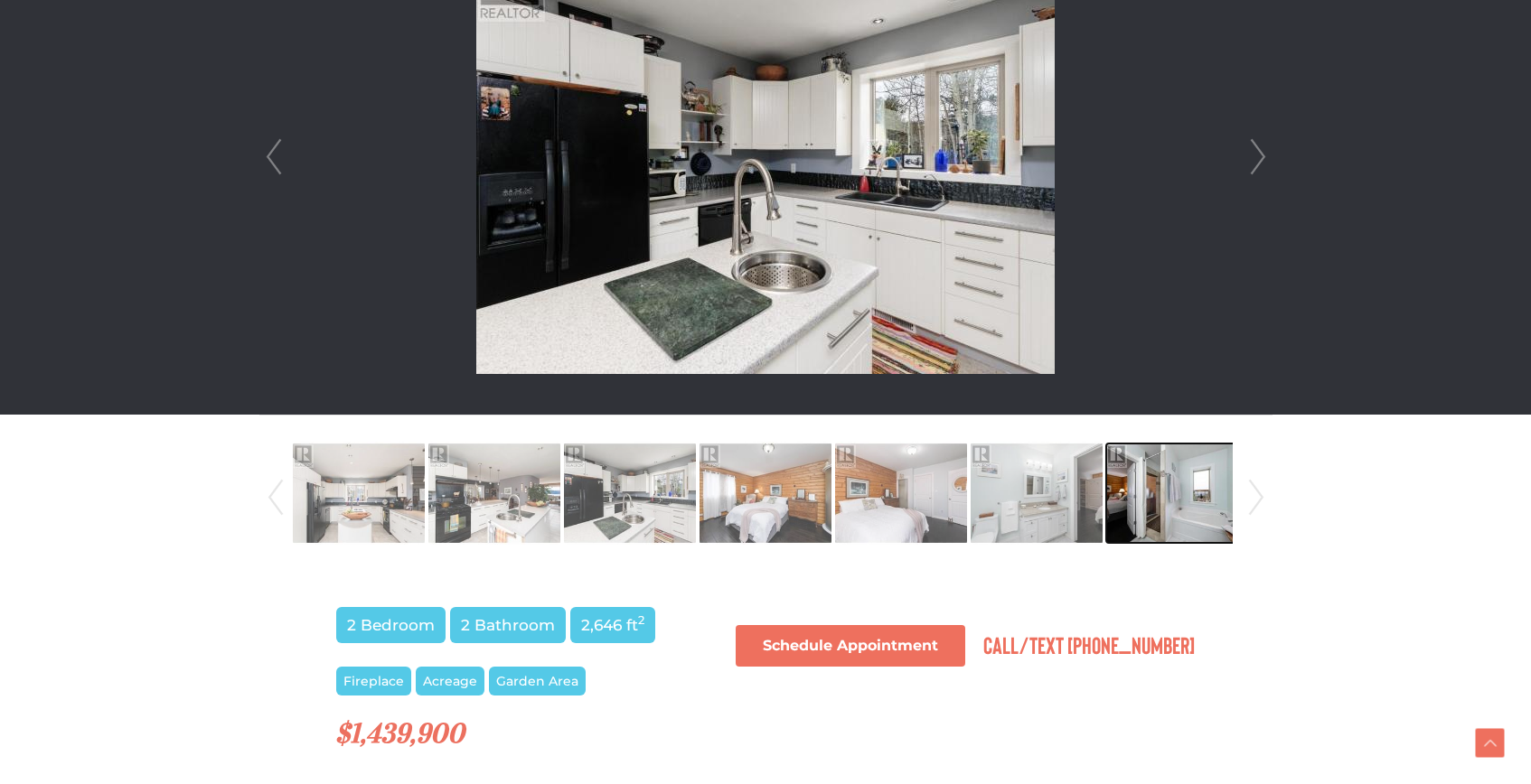
click at [1180, 510] on img at bounding box center [1171, 493] width 132 height 103
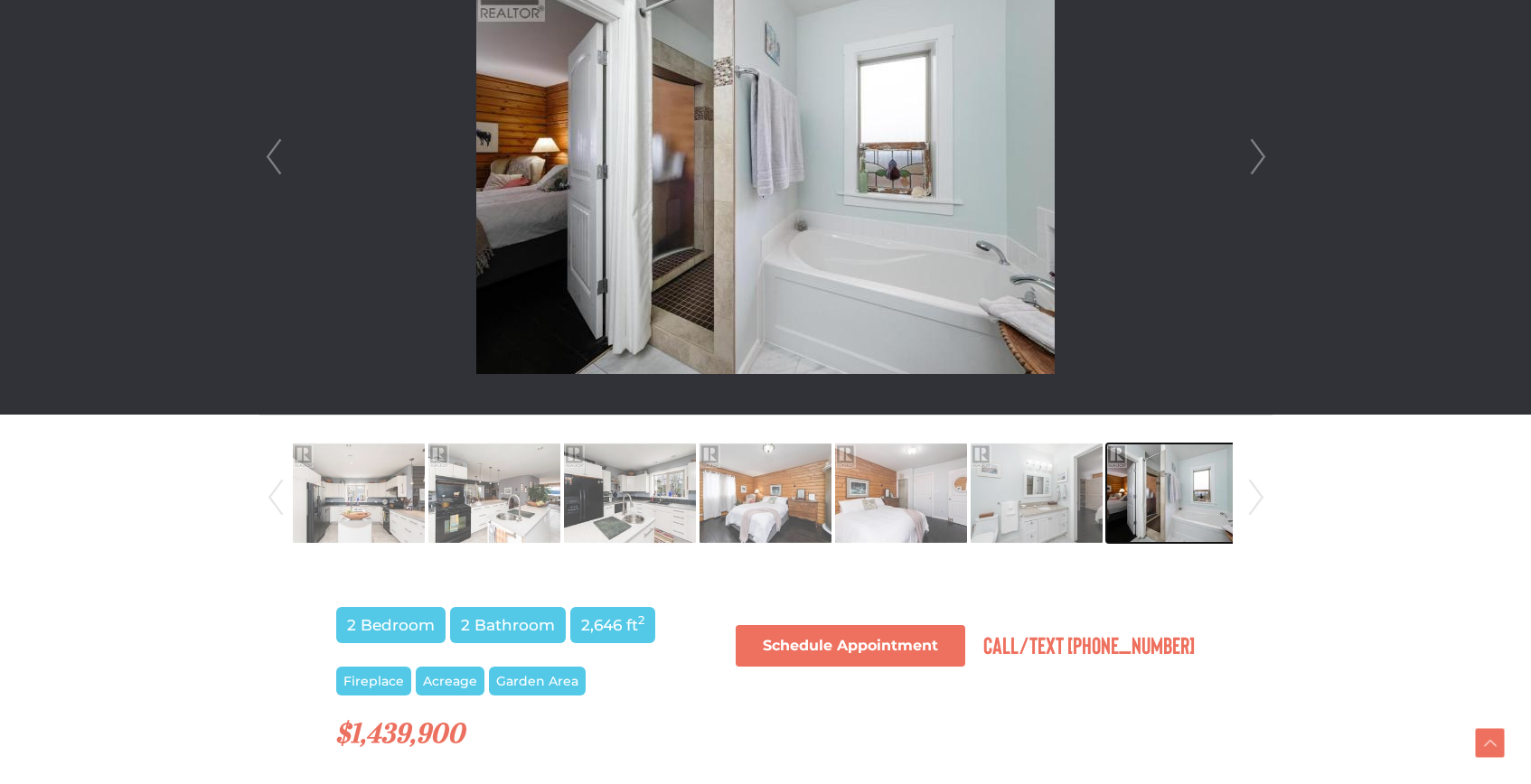
click at [1180, 510] on img at bounding box center [1171, 493] width 132 height 103
click at [1260, 486] on link "Next" at bounding box center [1256, 497] width 27 height 123
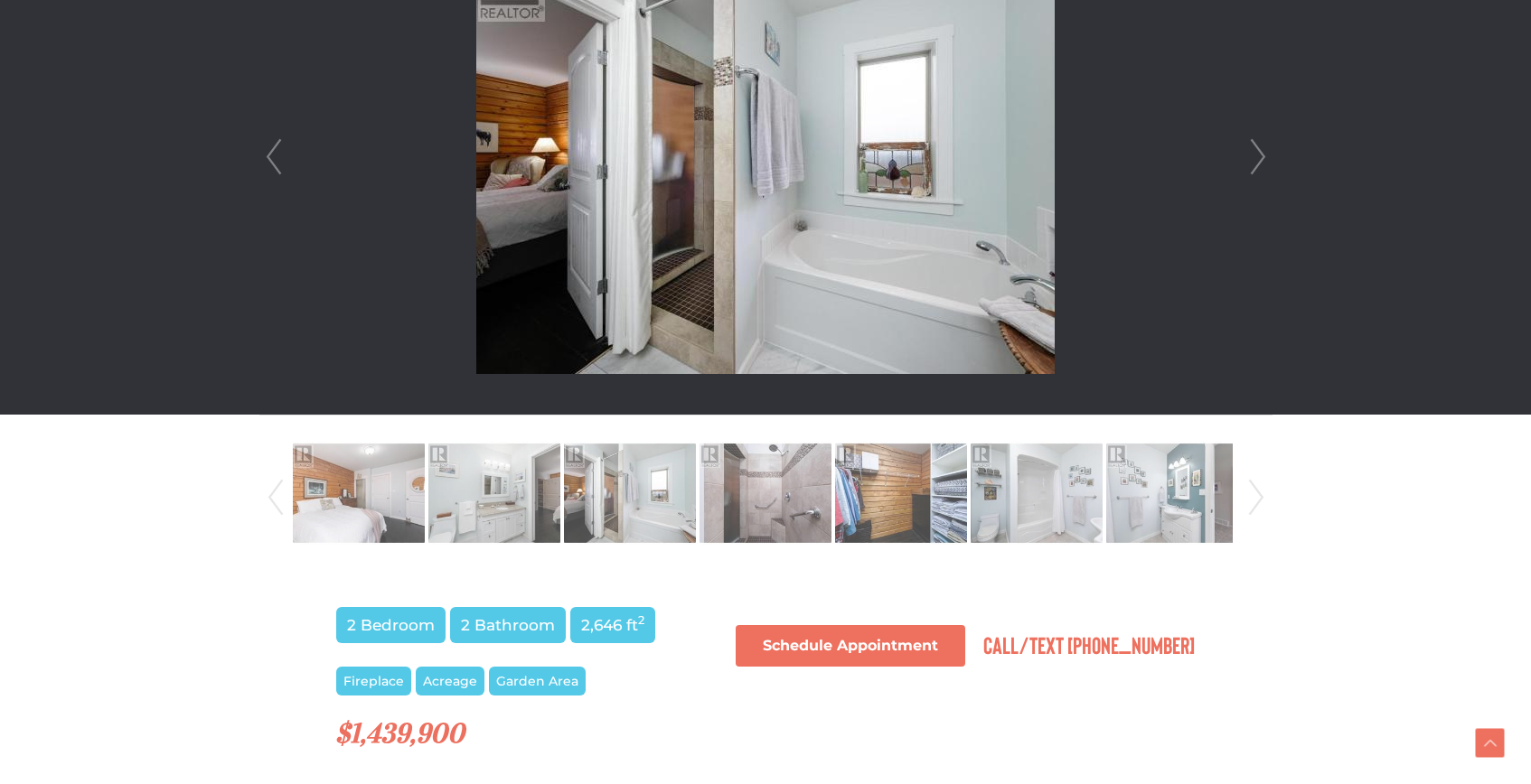
click at [1260, 486] on link "Next" at bounding box center [1256, 497] width 27 height 123
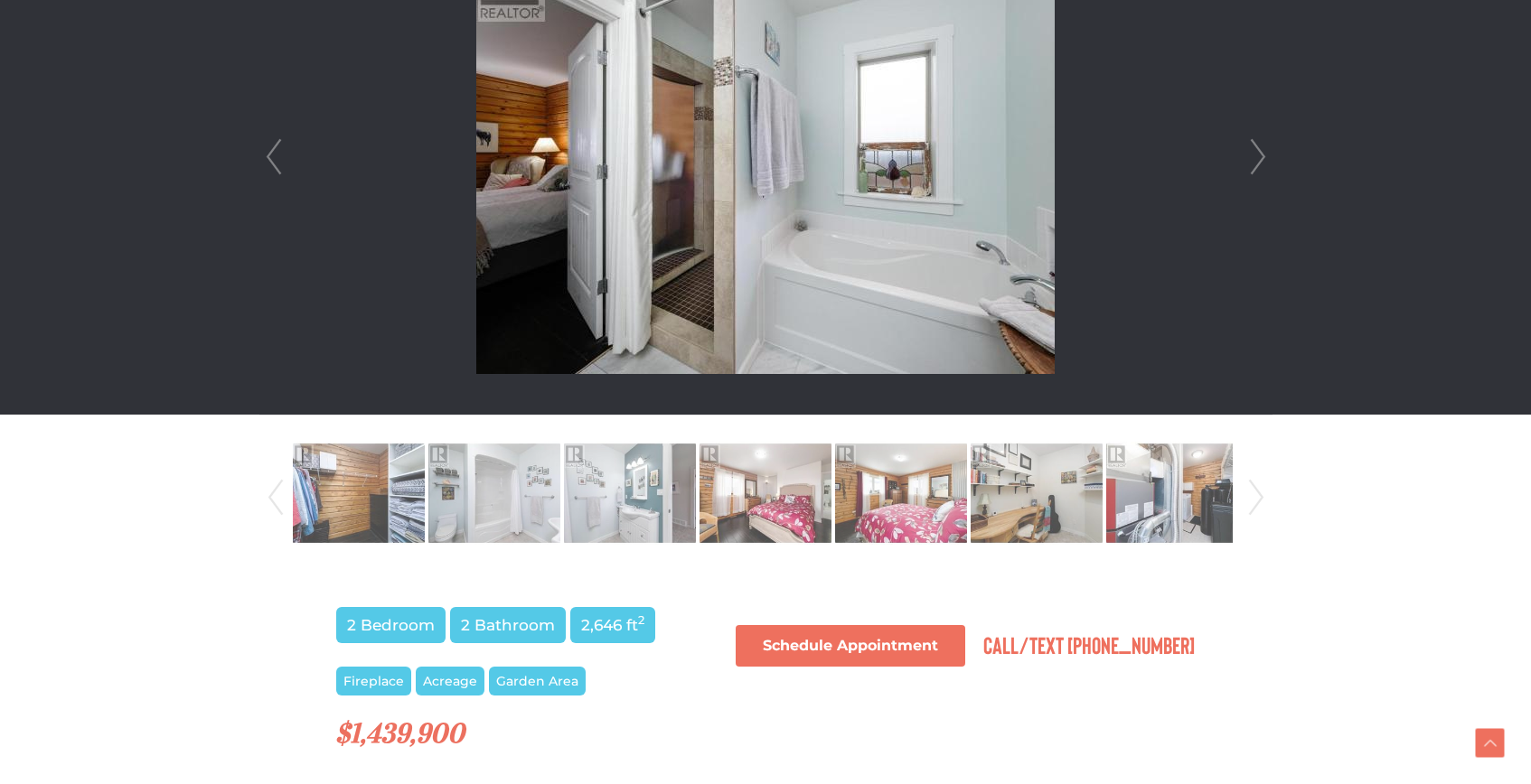
click at [1260, 486] on link "Next" at bounding box center [1256, 497] width 27 height 123
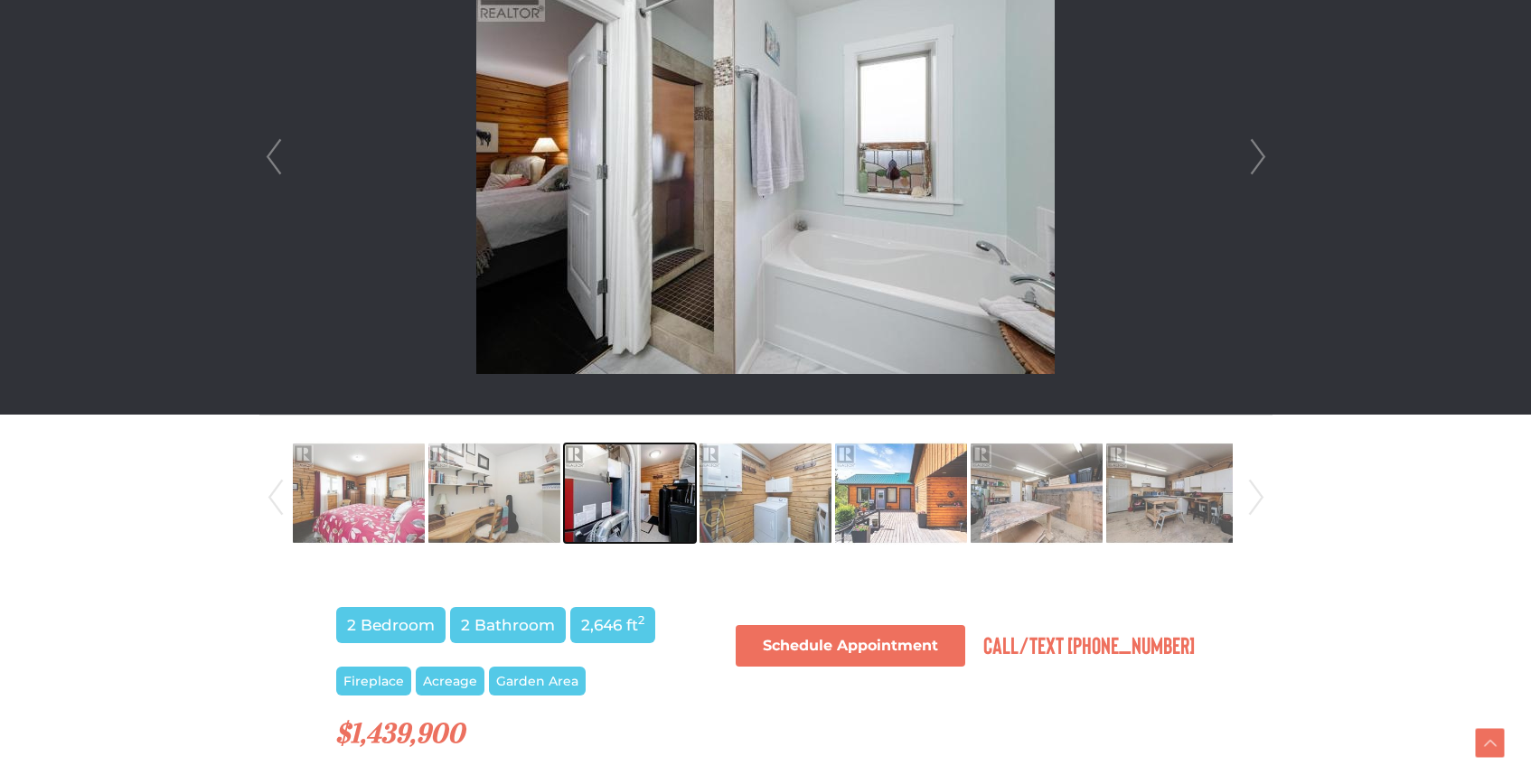
click at [684, 464] on img at bounding box center [629, 493] width 132 height 103
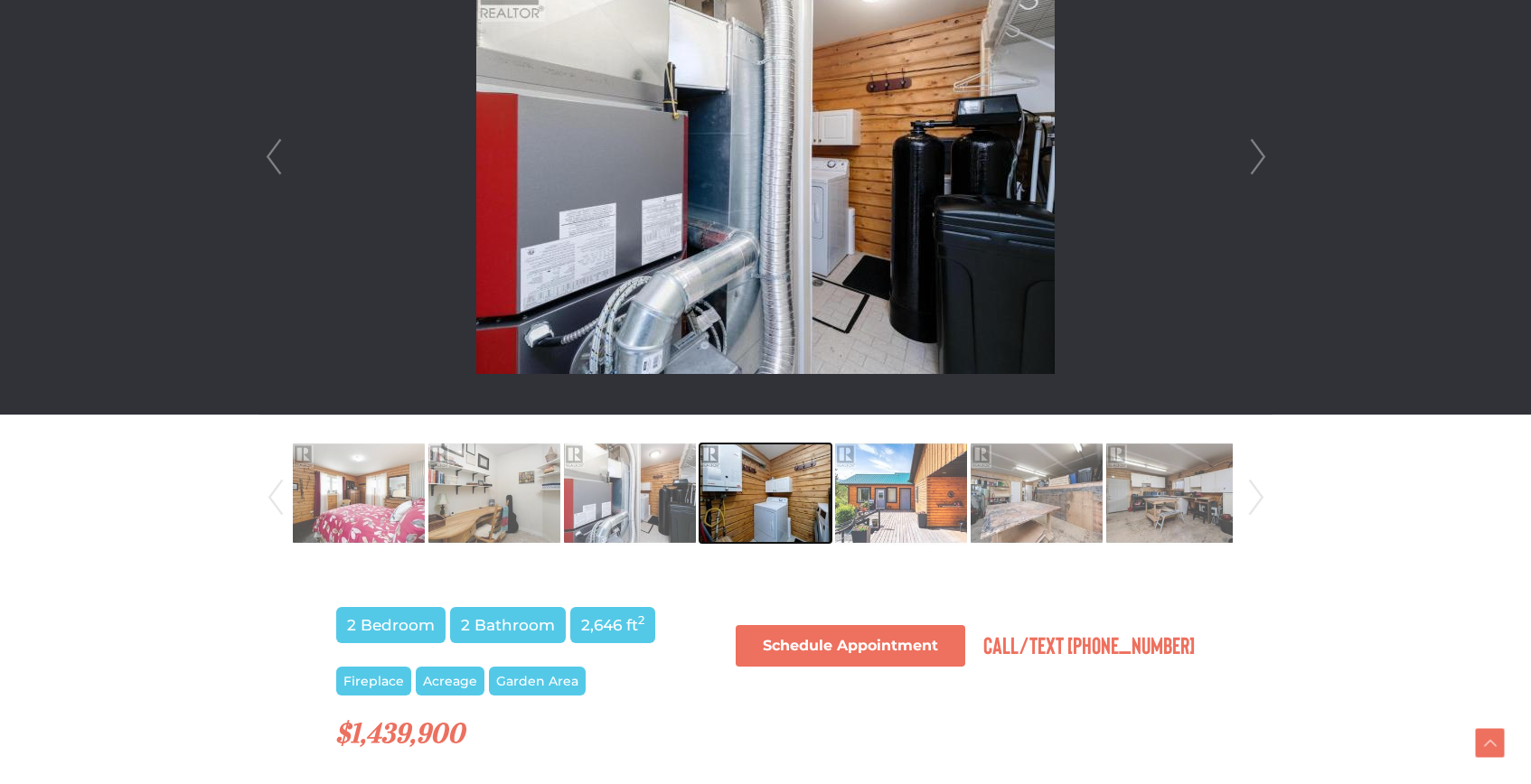
click at [727, 482] on img at bounding box center [765, 493] width 132 height 103
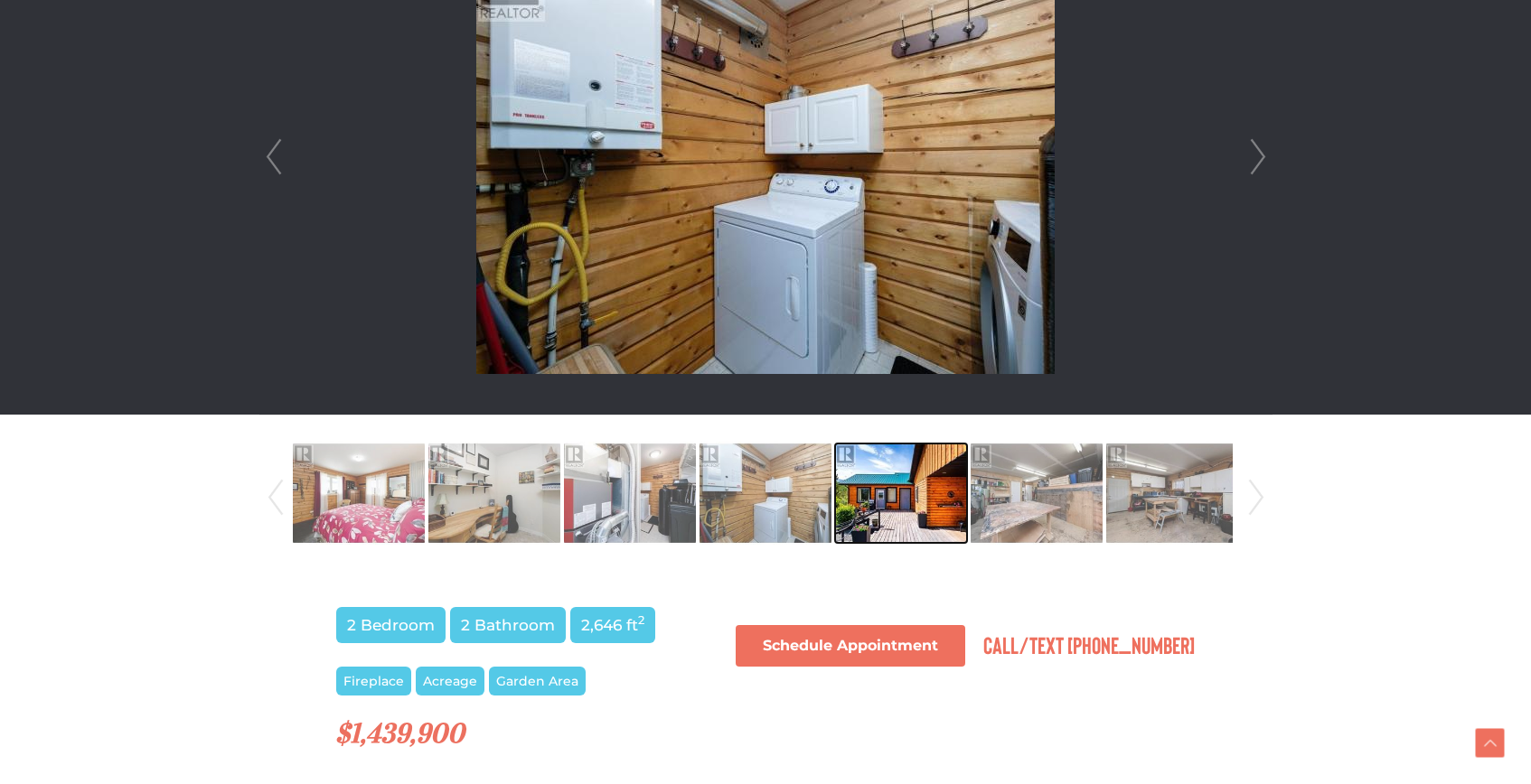
click at [850, 495] on img at bounding box center [901, 493] width 132 height 103
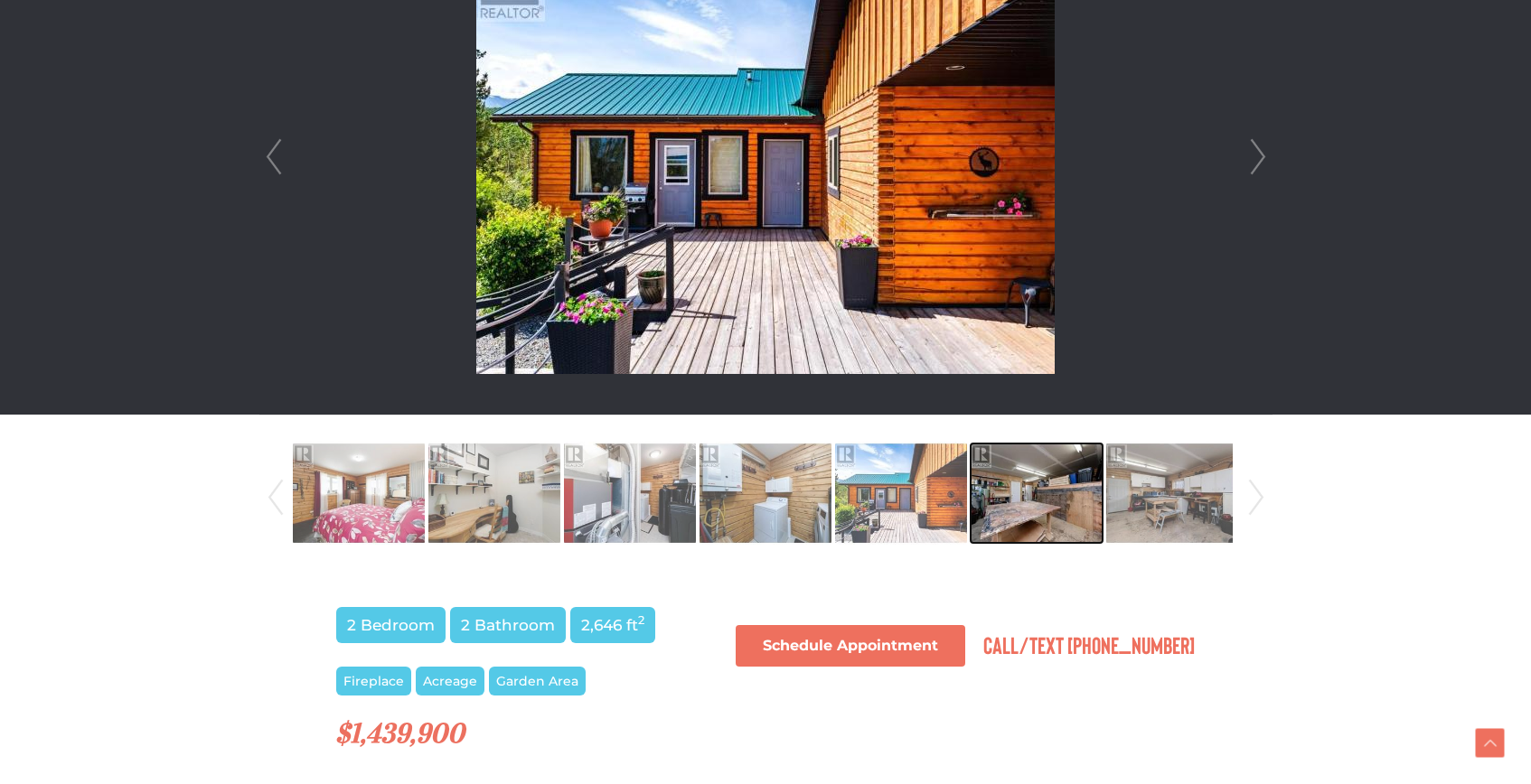
click at [1021, 514] on img at bounding box center [1035, 493] width 132 height 103
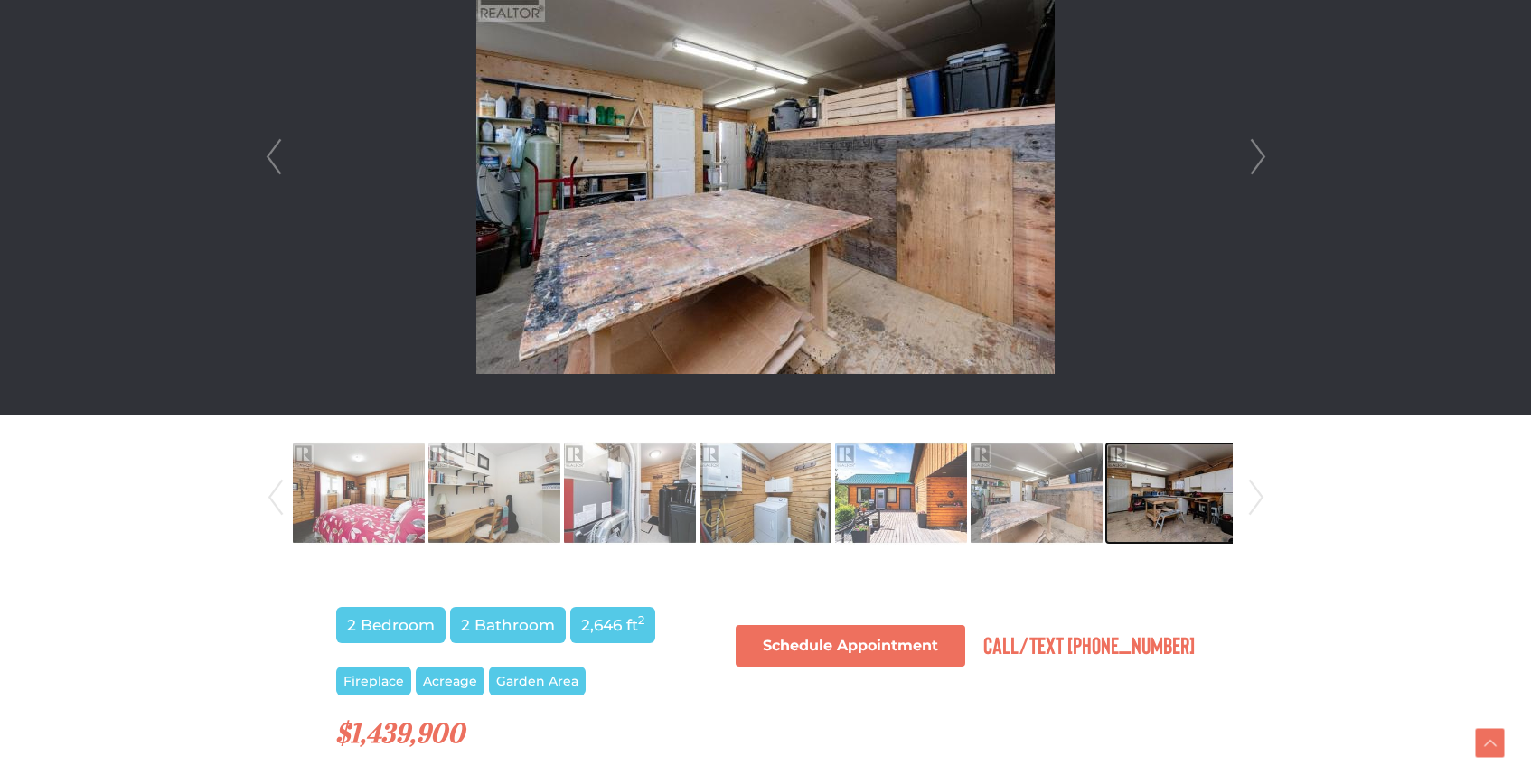
click at [1137, 505] on img at bounding box center [1171, 493] width 132 height 103
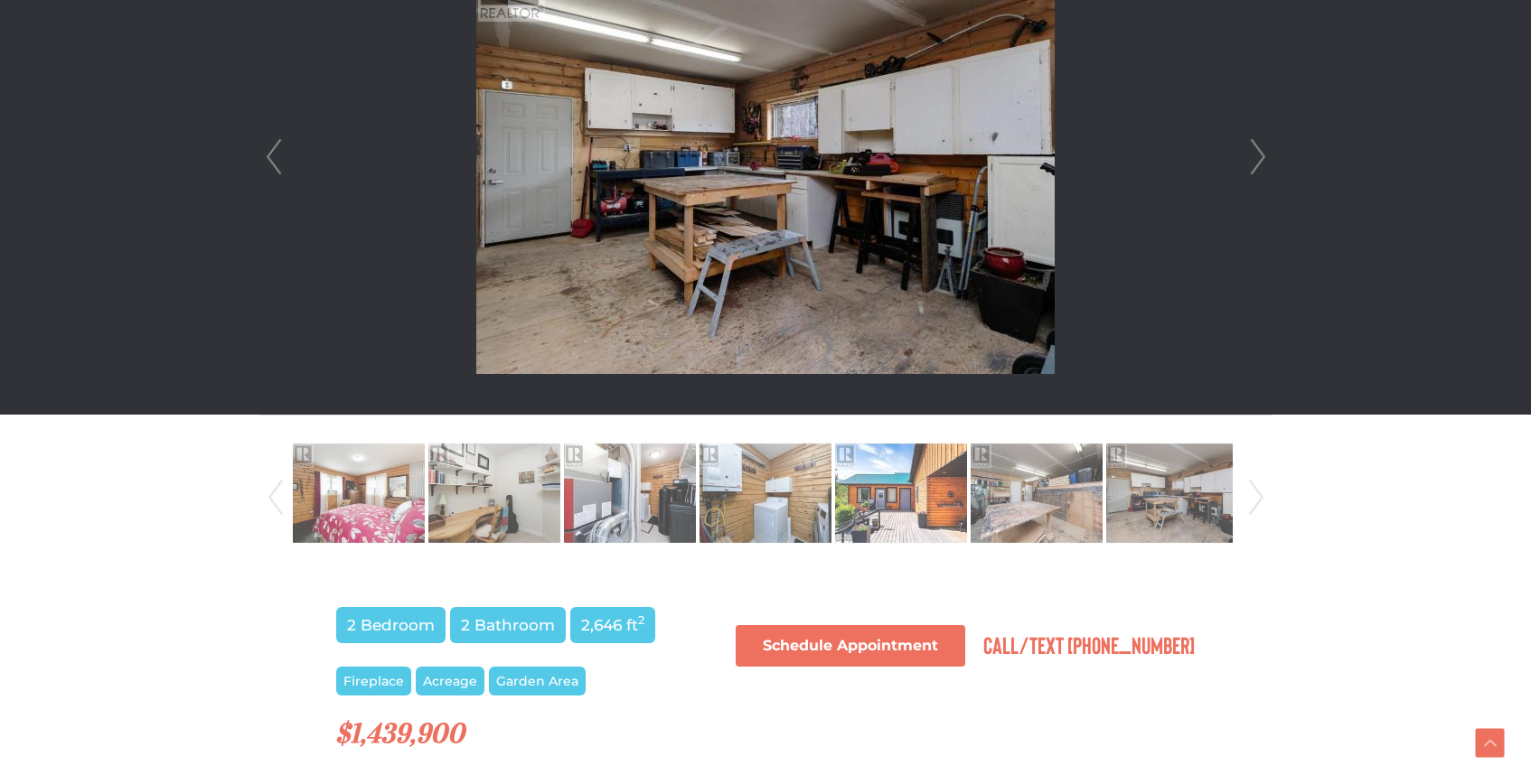
click at [1254, 498] on link "Next" at bounding box center [1256, 497] width 27 height 123
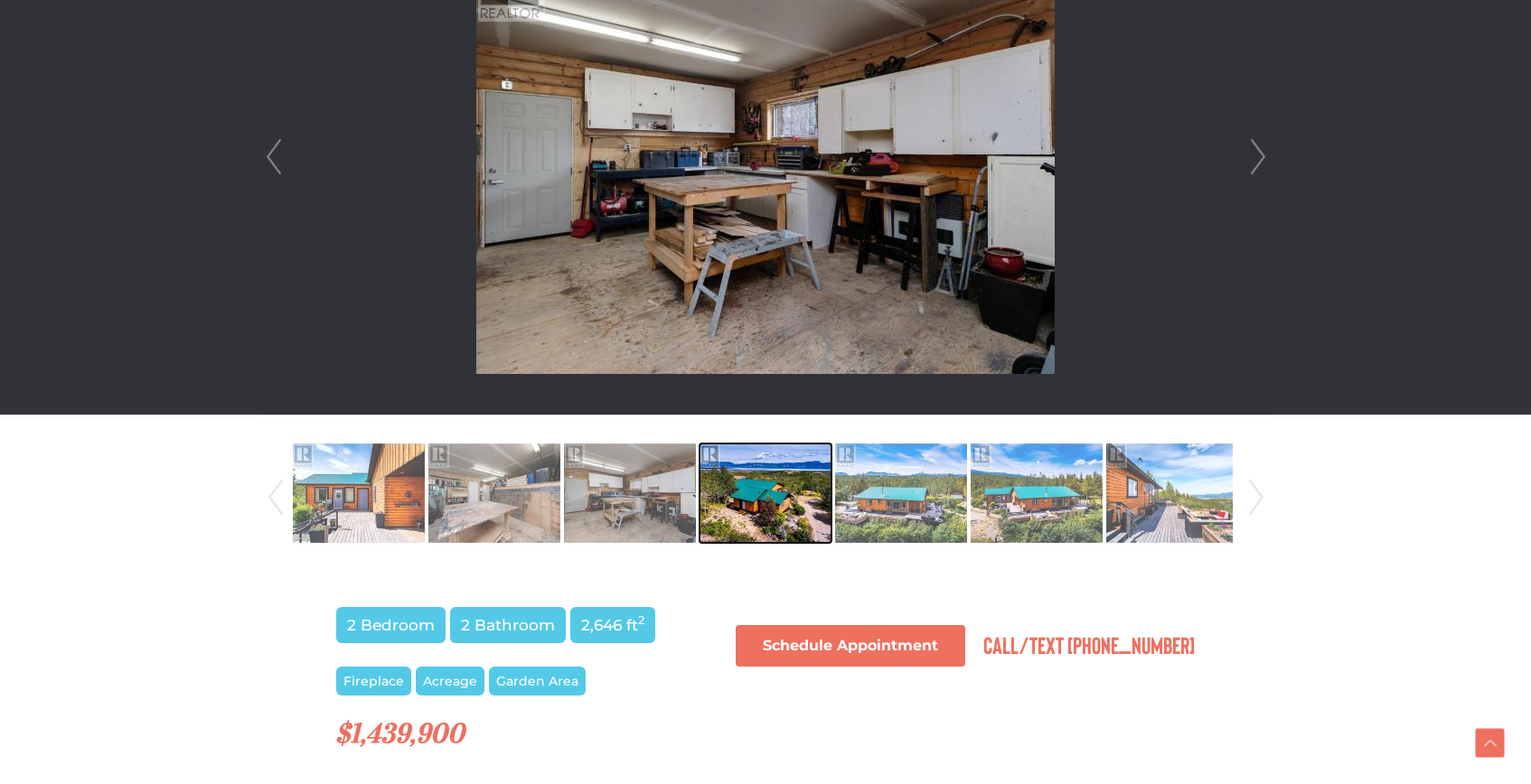
click at [777, 494] on img at bounding box center [765, 493] width 132 height 103
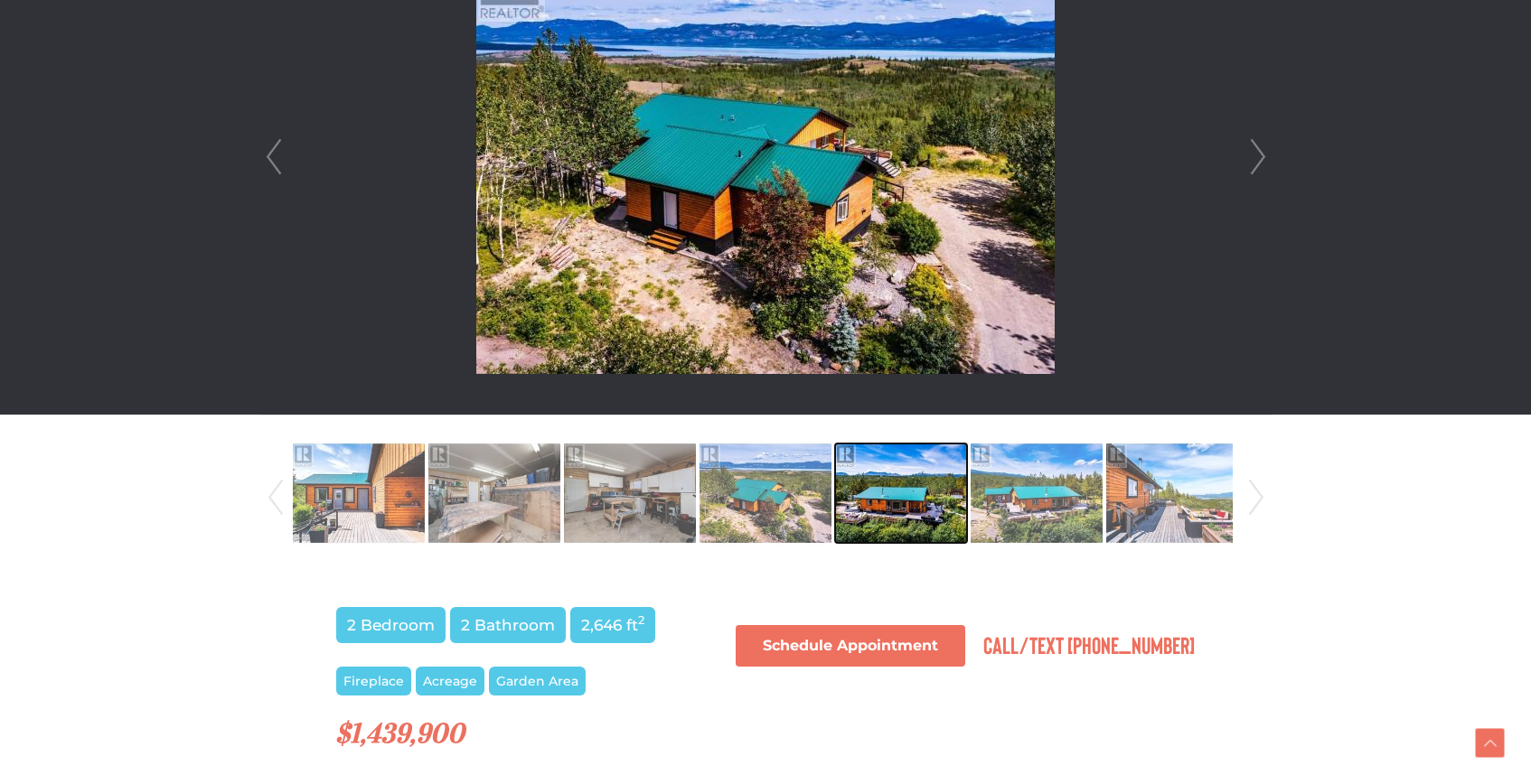
click at [852, 491] on img at bounding box center [901, 493] width 132 height 103
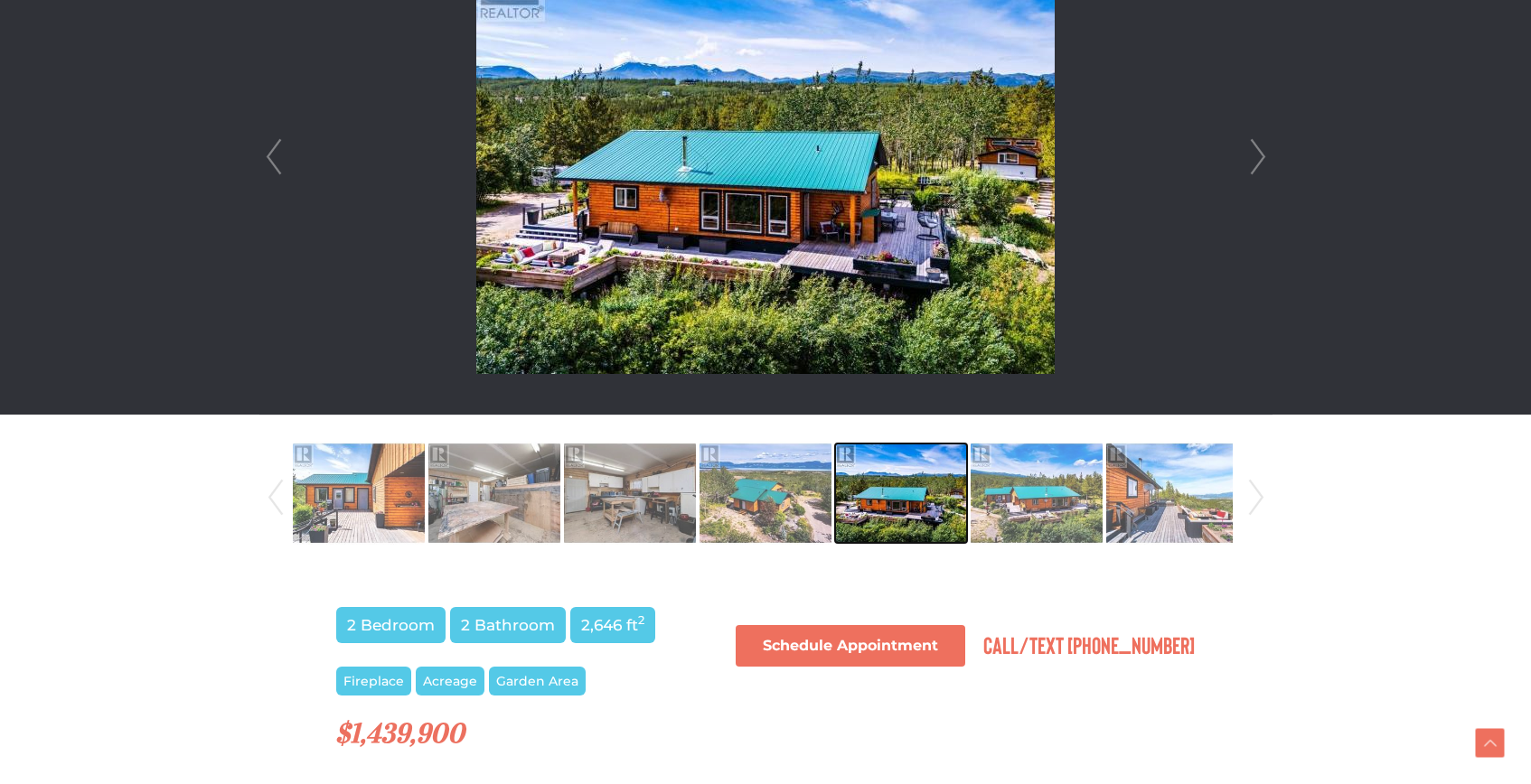
click at [933, 510] on img at bounding box center [901, 493] width 132 height 103
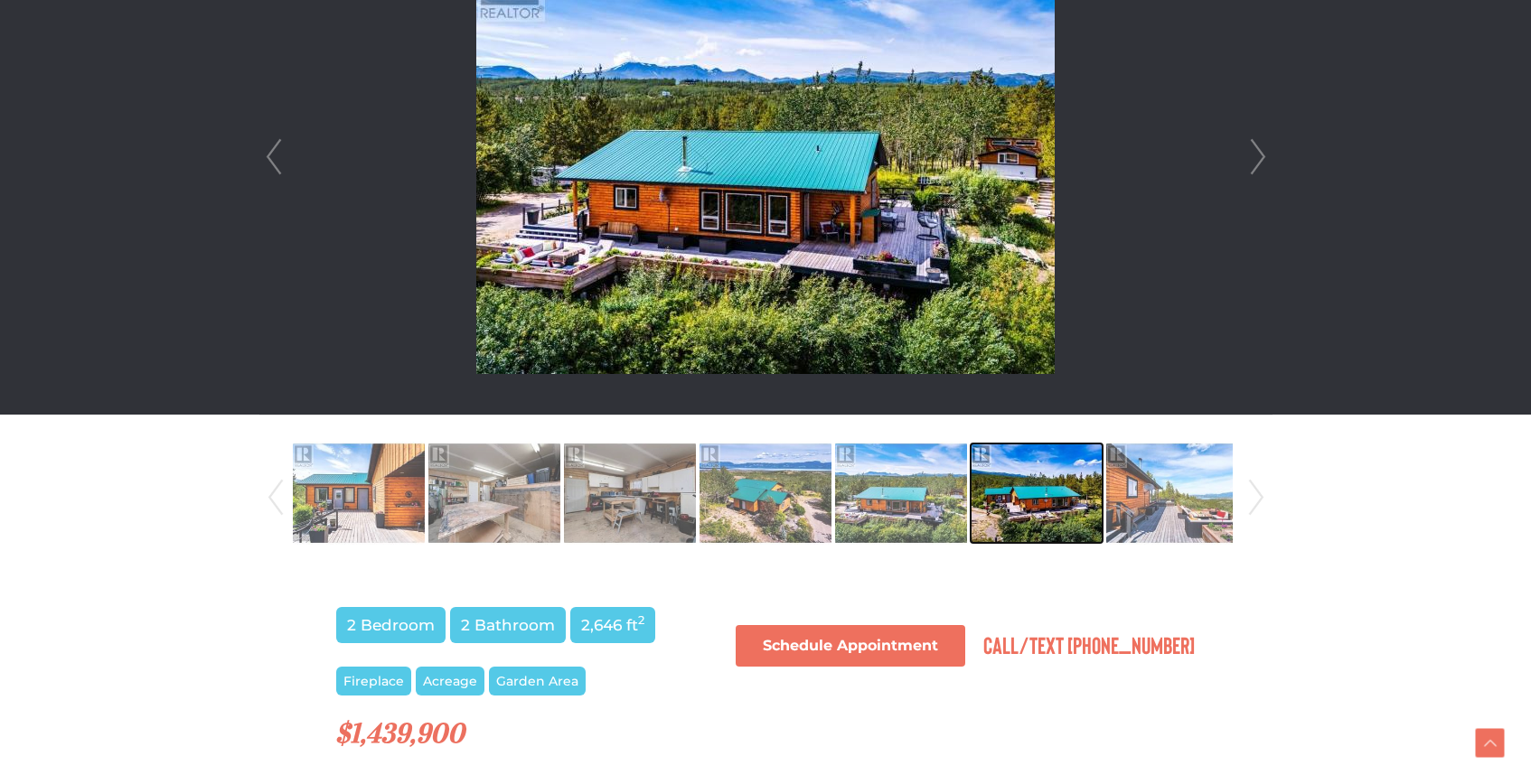
click at [1026, 486] on img at bounding box center [1035, 493] width 132 height 103
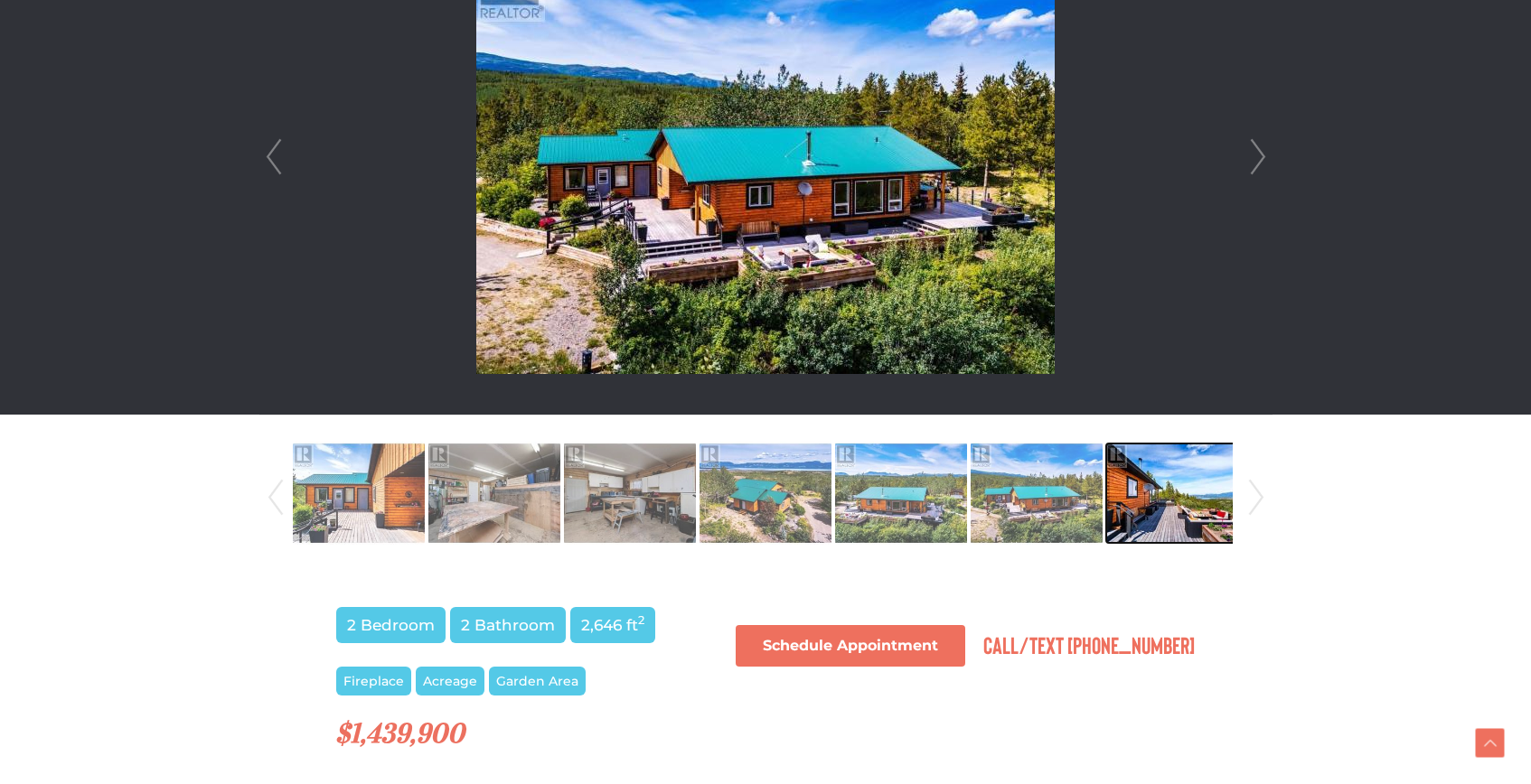
click at [1144, 492] on img at bounding box center [1171, 493] width 132 height 103
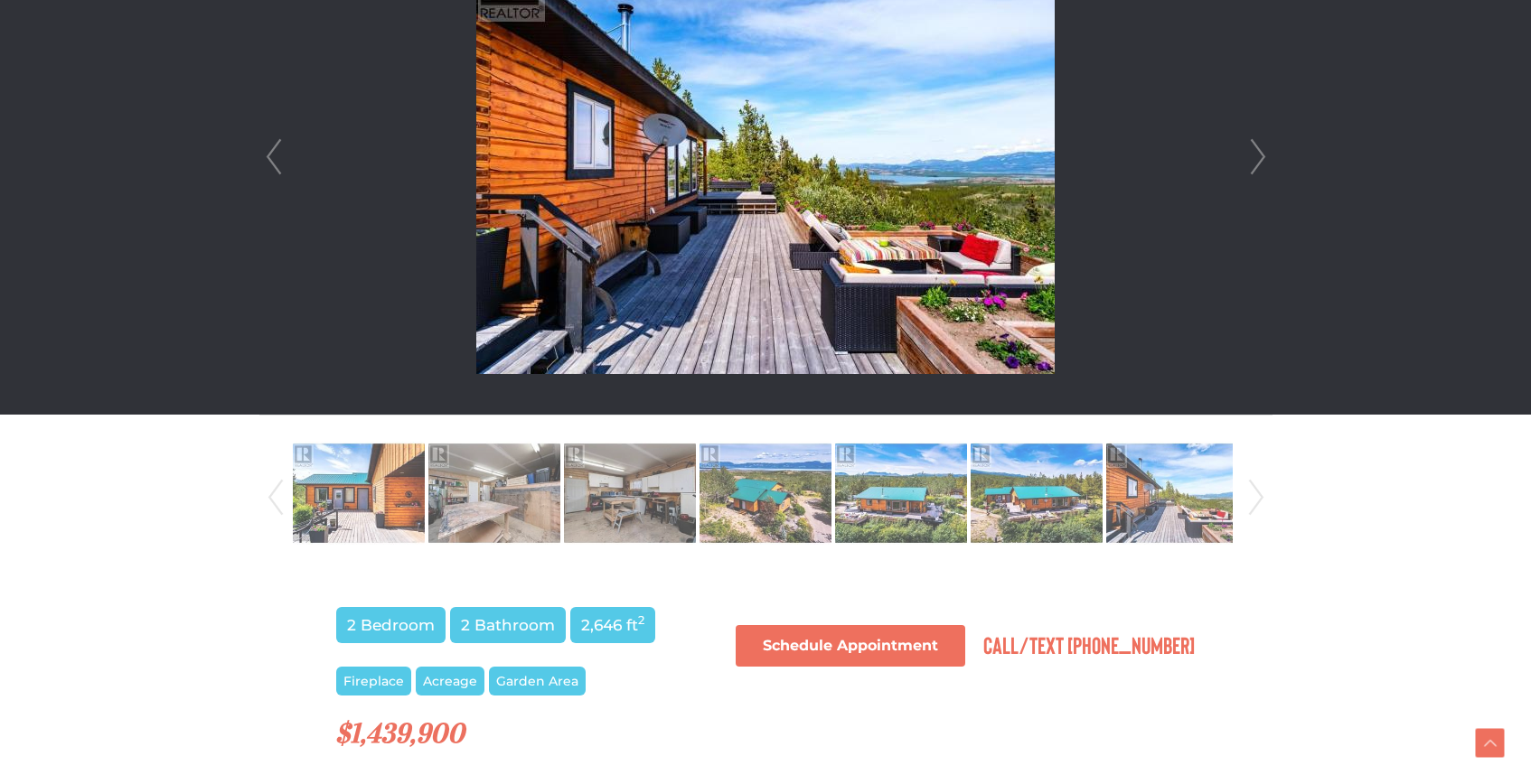
click at [1263, 490] on link "Next" at bounding box center [1256, 497] width 27 height 123
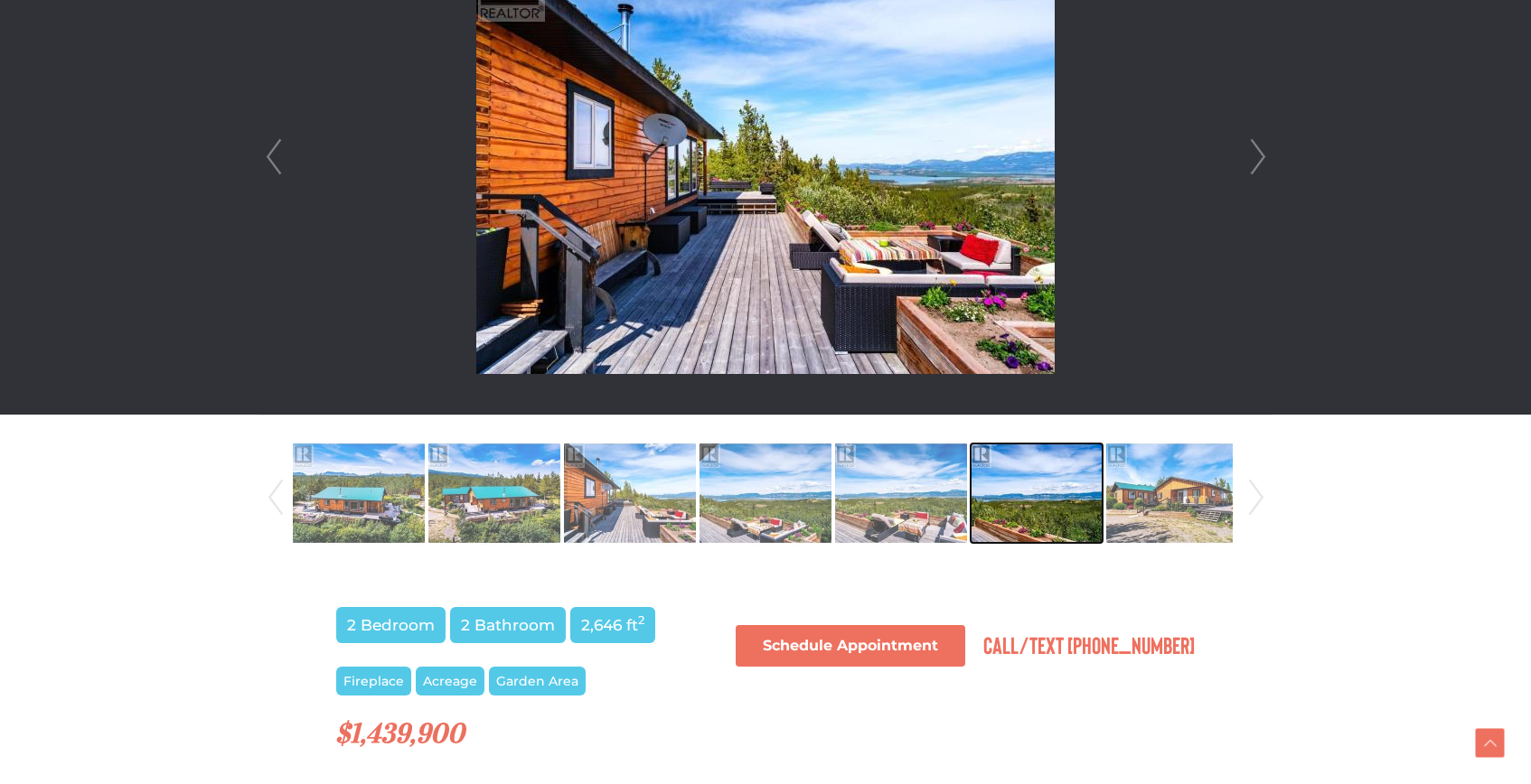
click at [1048, 526] on img at bounding box center [1035, 493] width 132 height 103
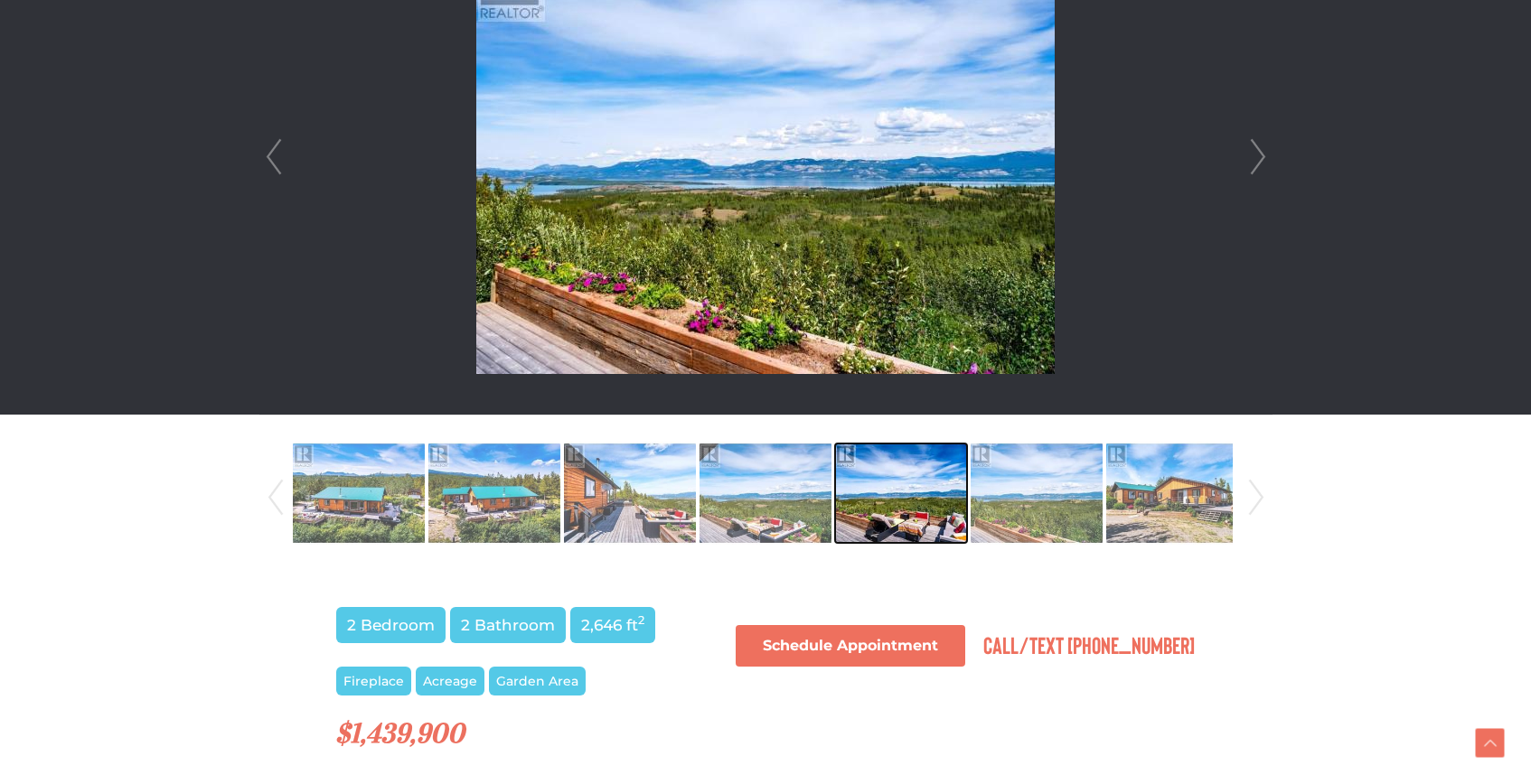
click at [877, 498] on img at bounding box center [901, 493] width 132 height 103
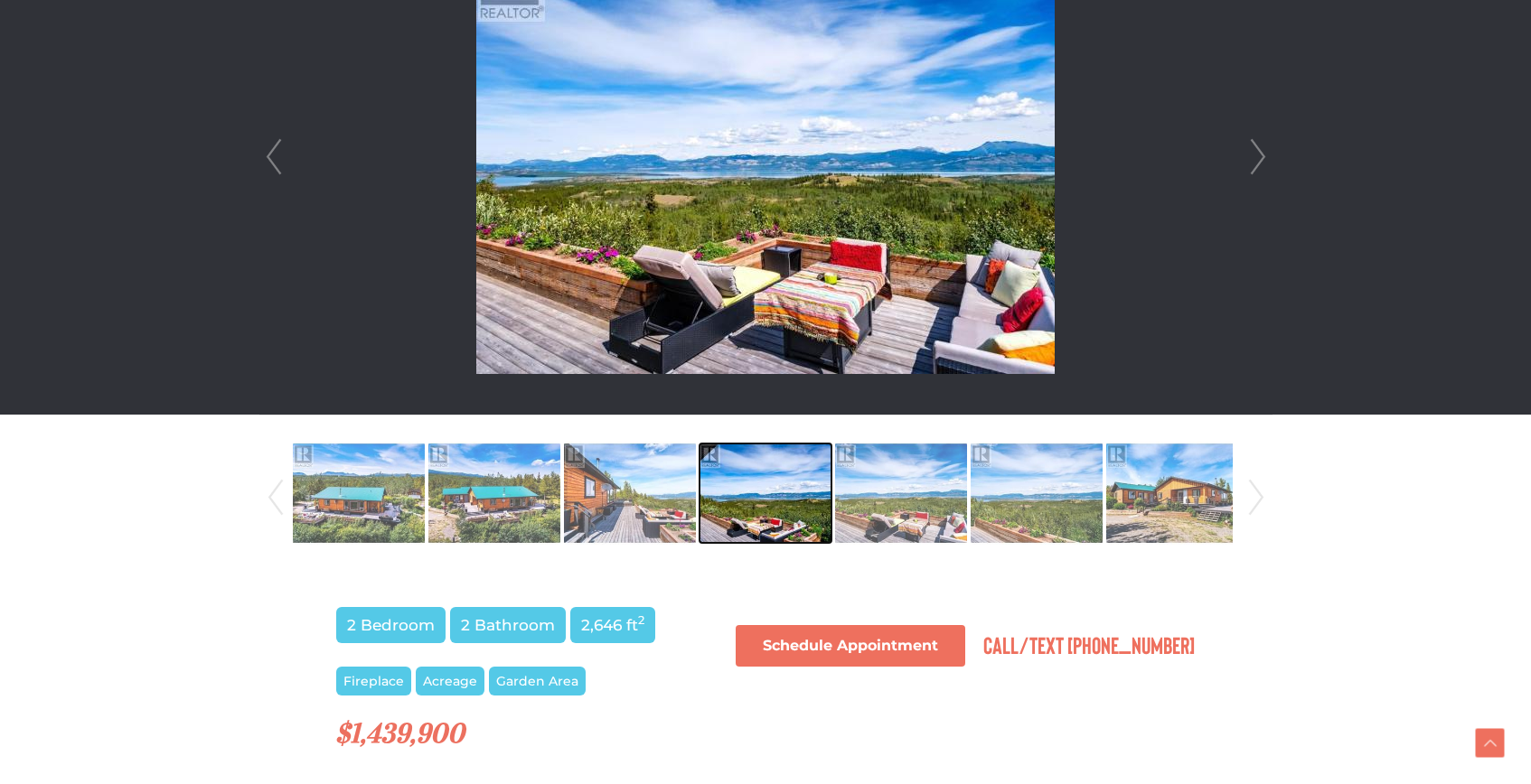
click at [819, 493] on img at bounding box center [765, 493] width 132 height 103
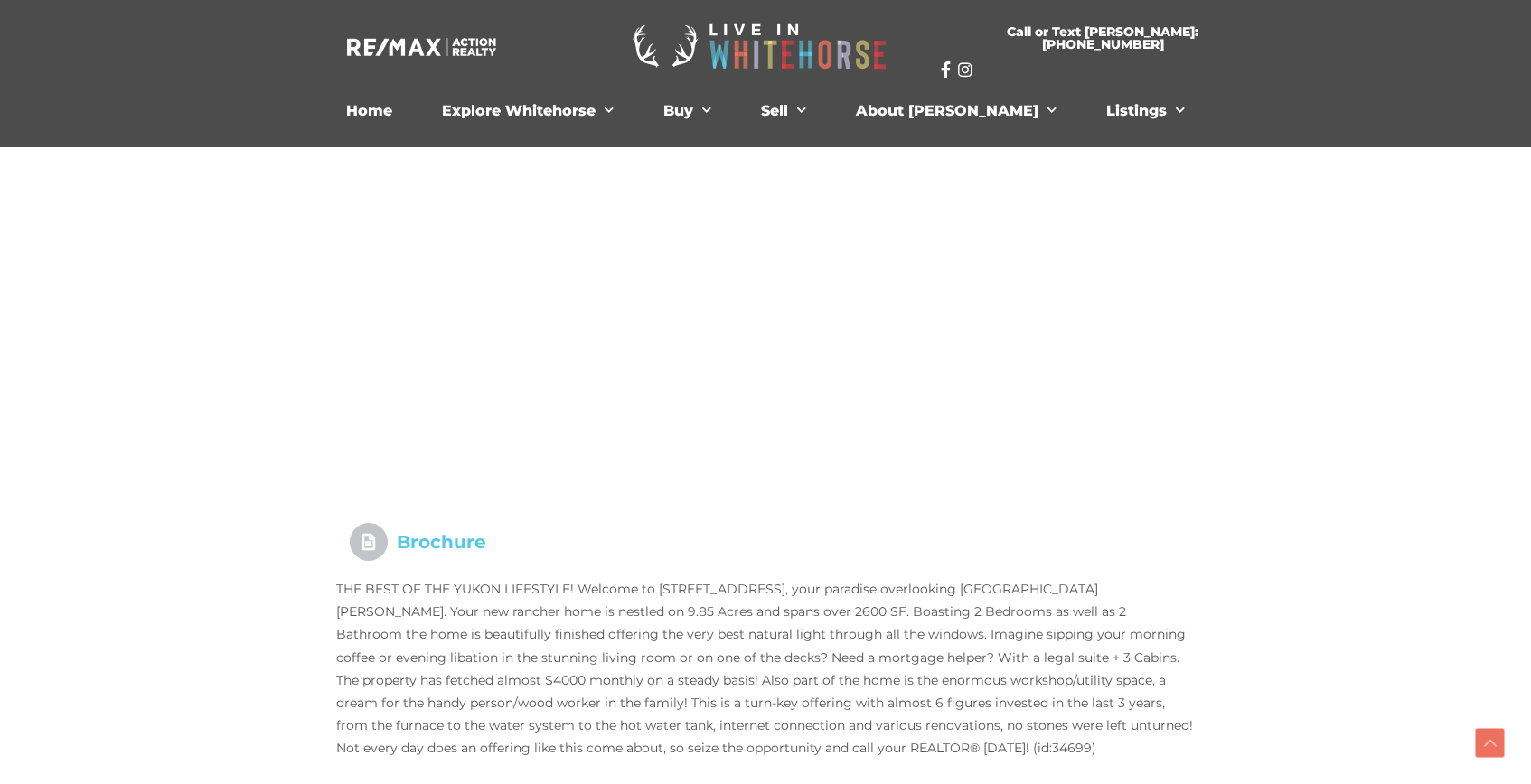
scroll to position [1378, 0]
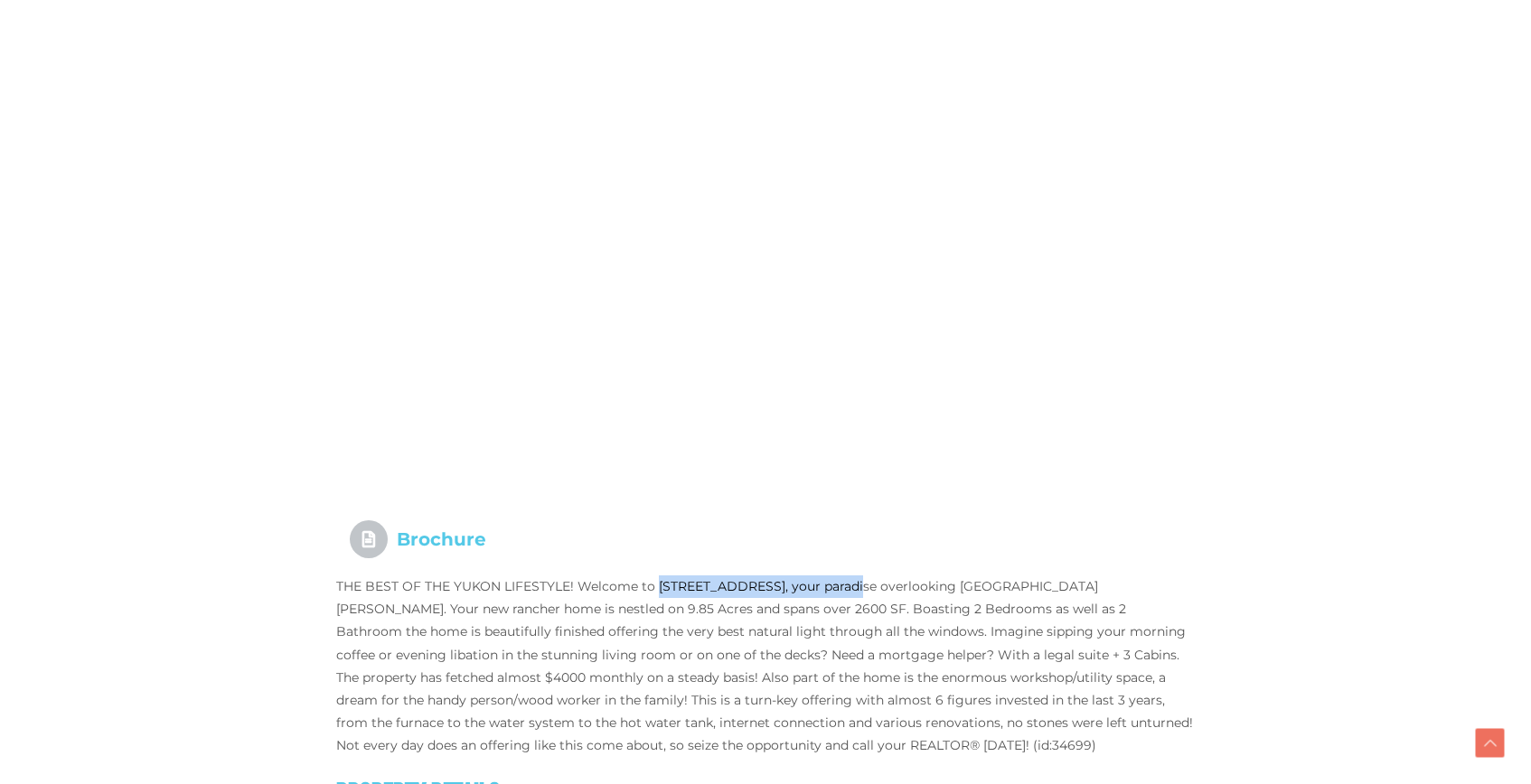
drag, startPoint x: 658, startPoint y: 580, endPoint x: 847, endPoint y: 582, distance: 189.0
click at [847, 582] on p "THE BEST OF THE YUKON LIFESTYLE! Welcome to 1745 North Klondike Highway, your p…" at bounding box center [765, 667] width 858 height 183
copy p "1745 North Klondike Highway,"
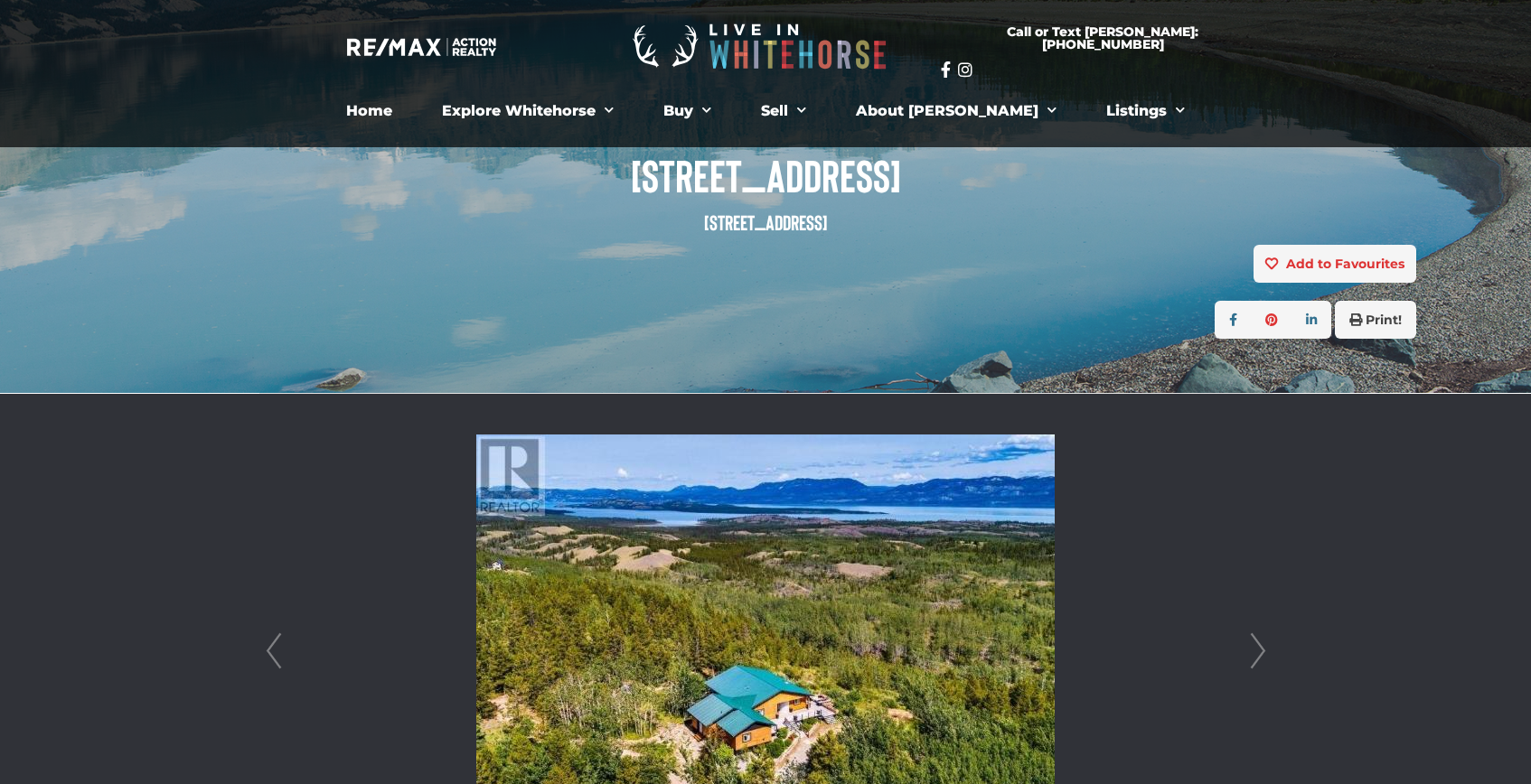
scroll to position [0, 0]
